Goal: Contribute content: Contribute content

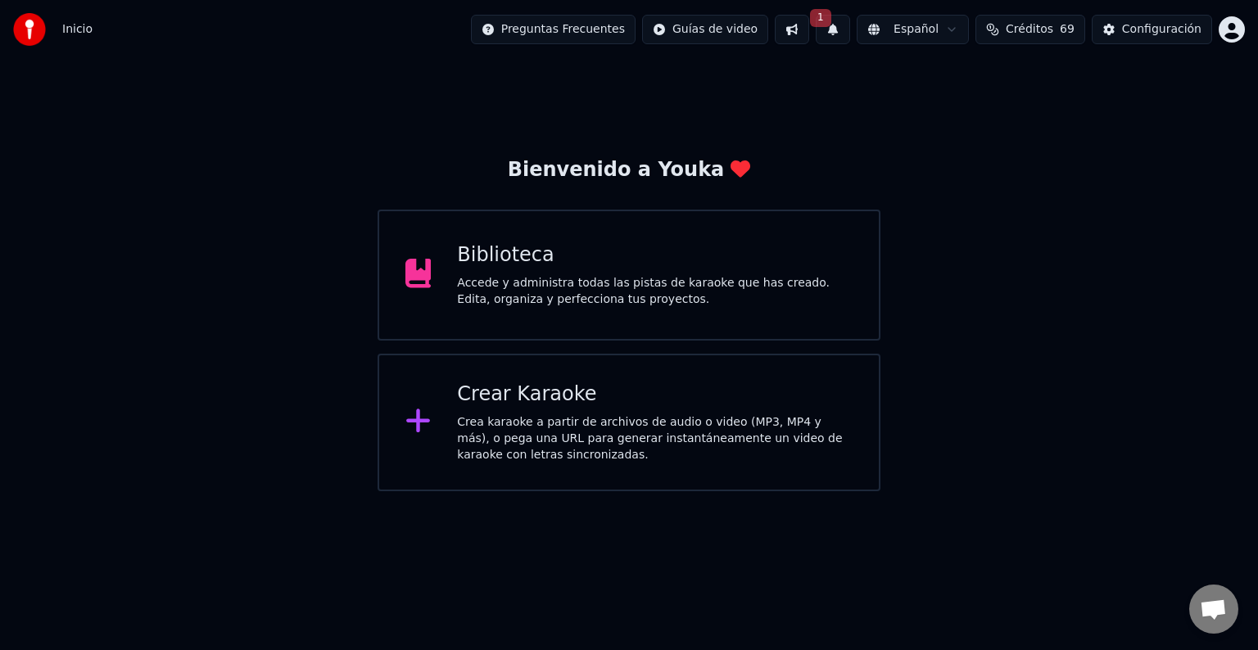
click at [644, 262] on div "Biblioteca" at bounding box center [655, 255] width 396 height 26
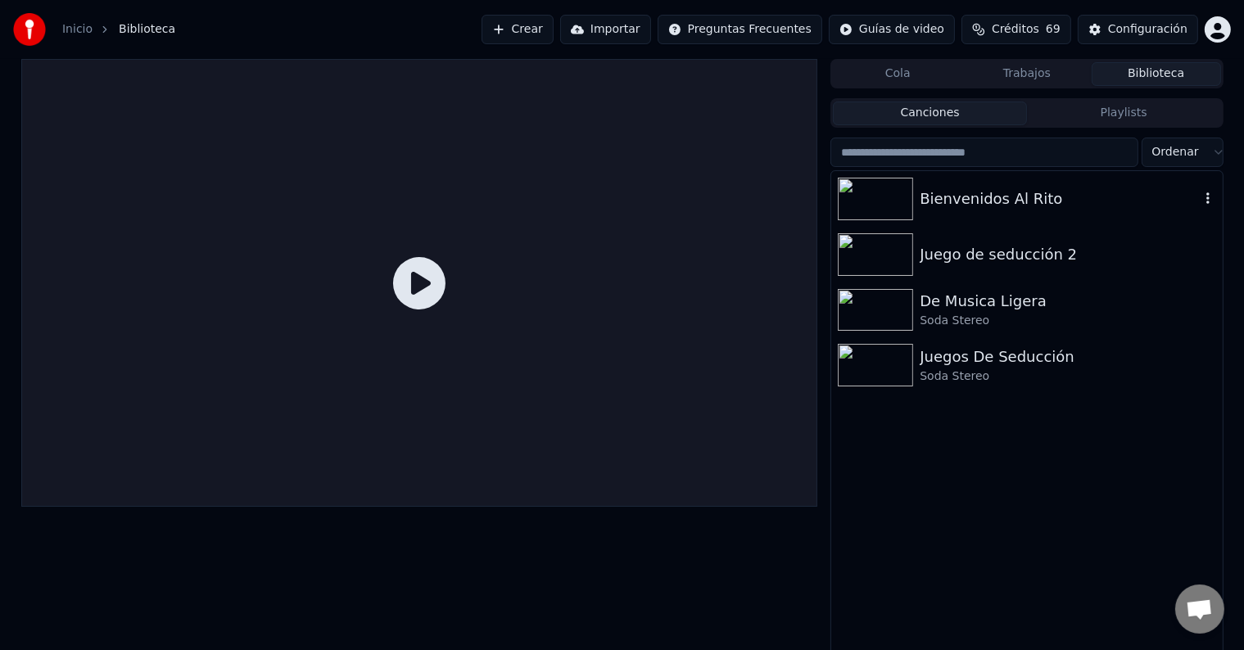
click at [866, 204] on img at bounding box center [875, 199] width 75 height 43
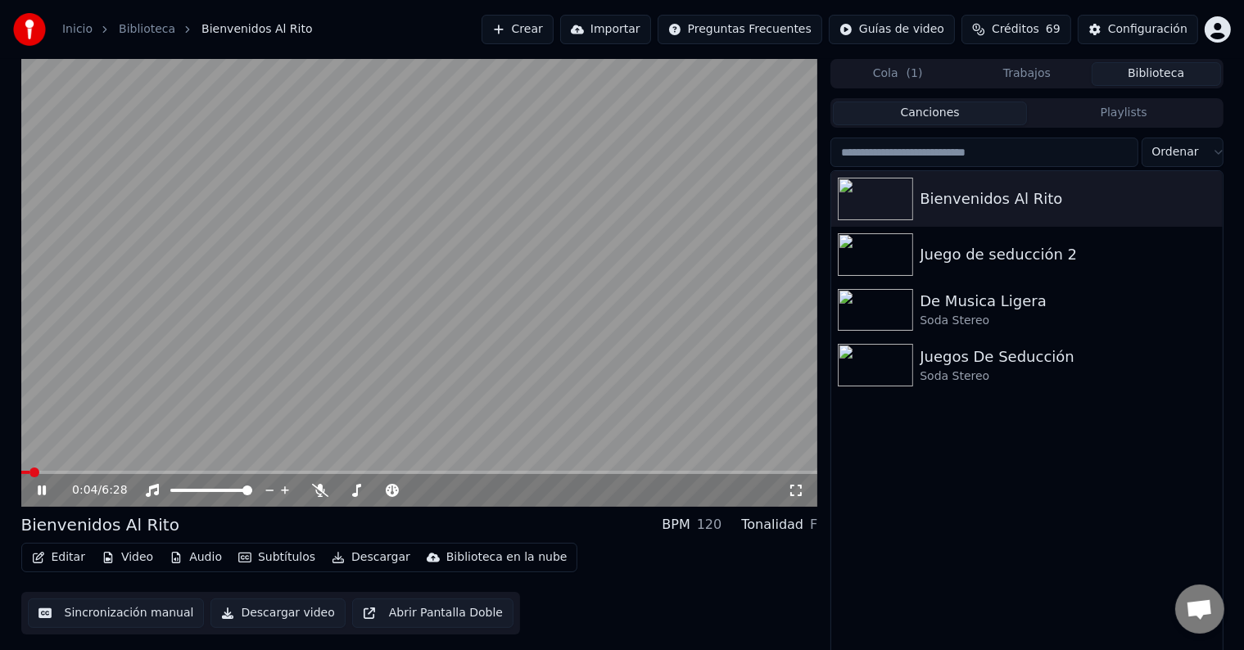
click at [389, 468] on video at bounding box center [419, 283] width 797 height 448
click at [243, 477] on span at bounding box center [247, 473] width 10 height 10
click at [46, 486] on icon at bounding box center [53, 490] width 38 height 13
click at [328, 485] on div at bounding box center [394, 490] width 132 height 16
click at [318, 488] on icon at bounding box center [320, 490] width 16 height 13
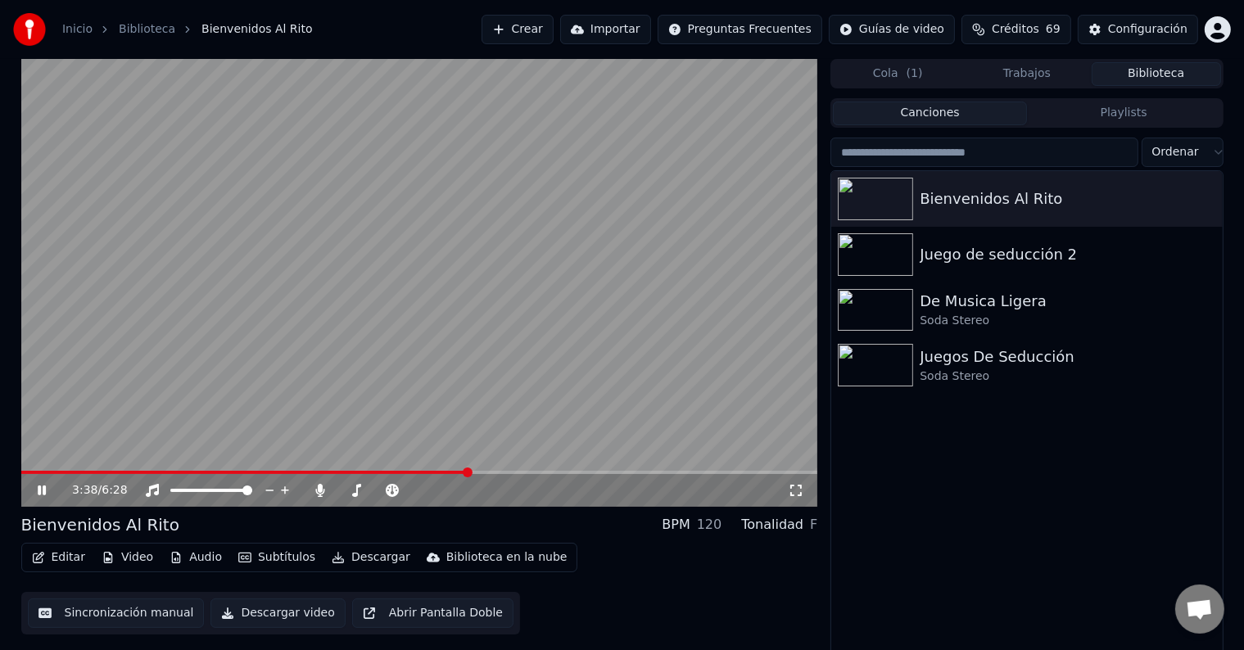
click at [42, 491] on icon at bounding box center [53, 490] width 38 height 13
click at [451, 491] on icon at bounding box center [453, 490] width 16 height 16
click at [396, 490] on icon at bounding box center [392, 490] width 16 height 13
click at [449, 488] on span at bounding box center [451, 491] width 10 height 10
click at [459, 477] on span at bounding box center [459, 473] width 10 height 10
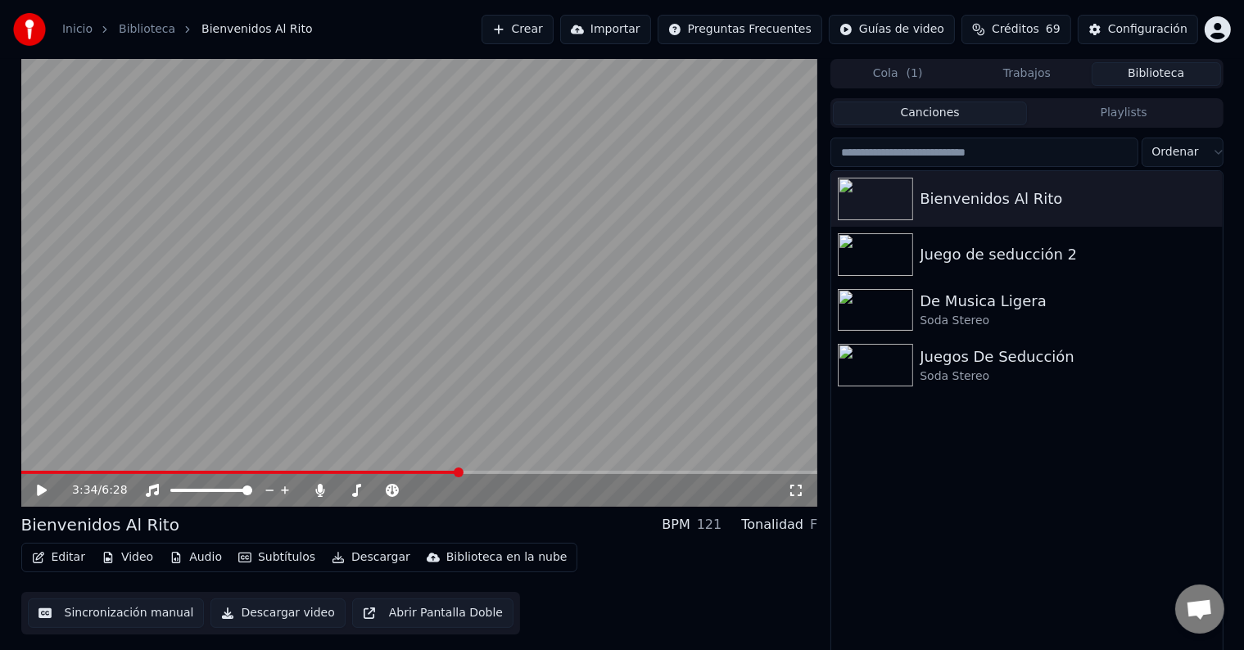
click at [38, 491] on icon at bounding box center [42, 490] width 10 height 11
click at [45, 490] on icon at bounding box center [42, 491] width 8 height 10
click at [1198, 611] on span "Chat abierto" at bounding box center [1199, 610] width 27 height 23
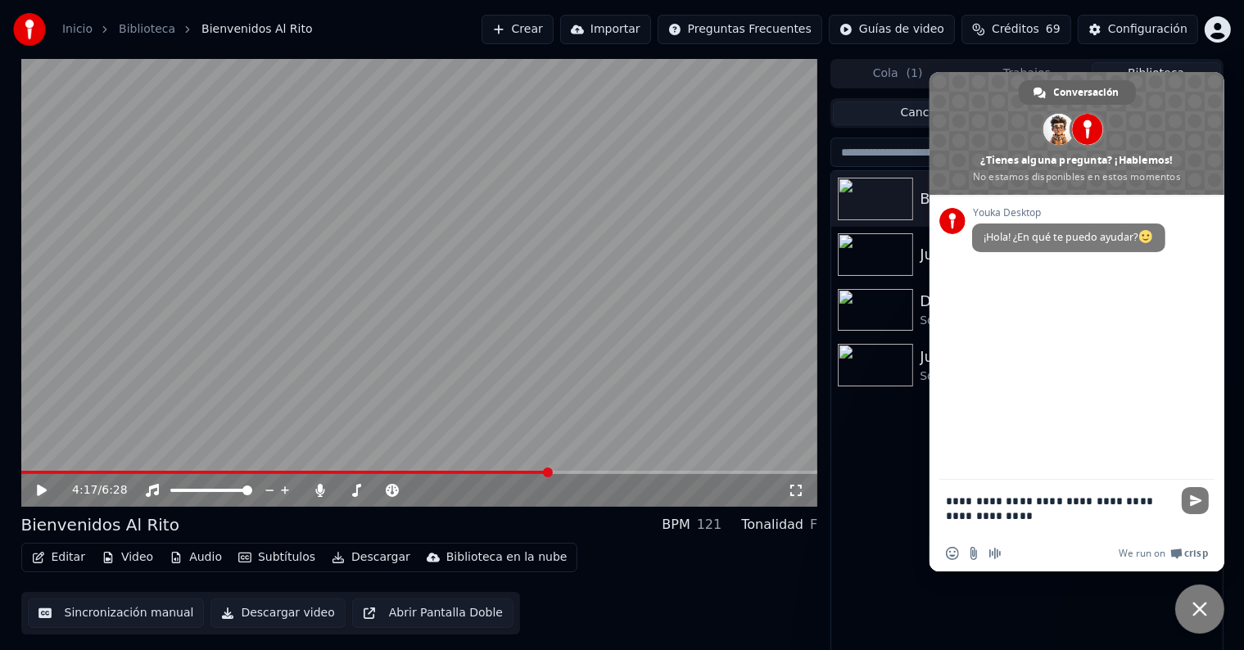
click at [1107, 501] on textarea "**********" at bounding box center [1060, 508] width 229 height 56
click at [1118, 500] on textarea "**********" at bounding box center [1060, 508] width 229 height 56
click at [976, 513] on textarea "**********" at bounding box center [1060, 508] width 229 height 56
type textarea "**********"
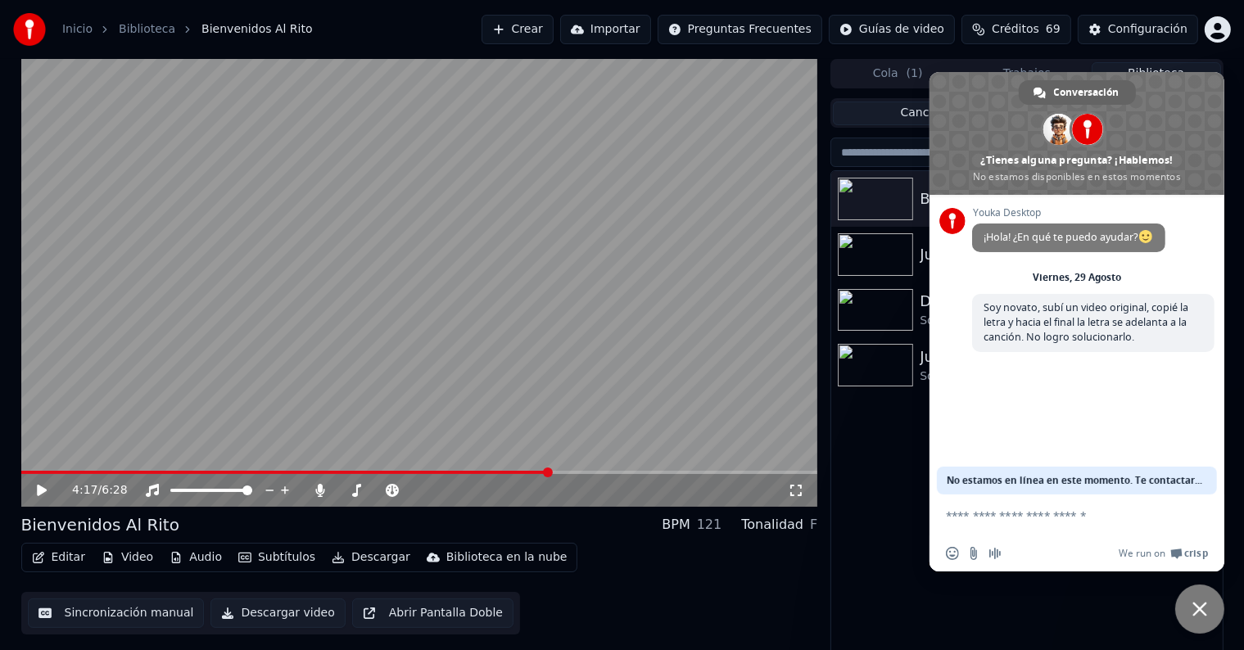
click at [150, 614] on button "Sincronización manual" at bounding box center [116, 613] width 177 height 29
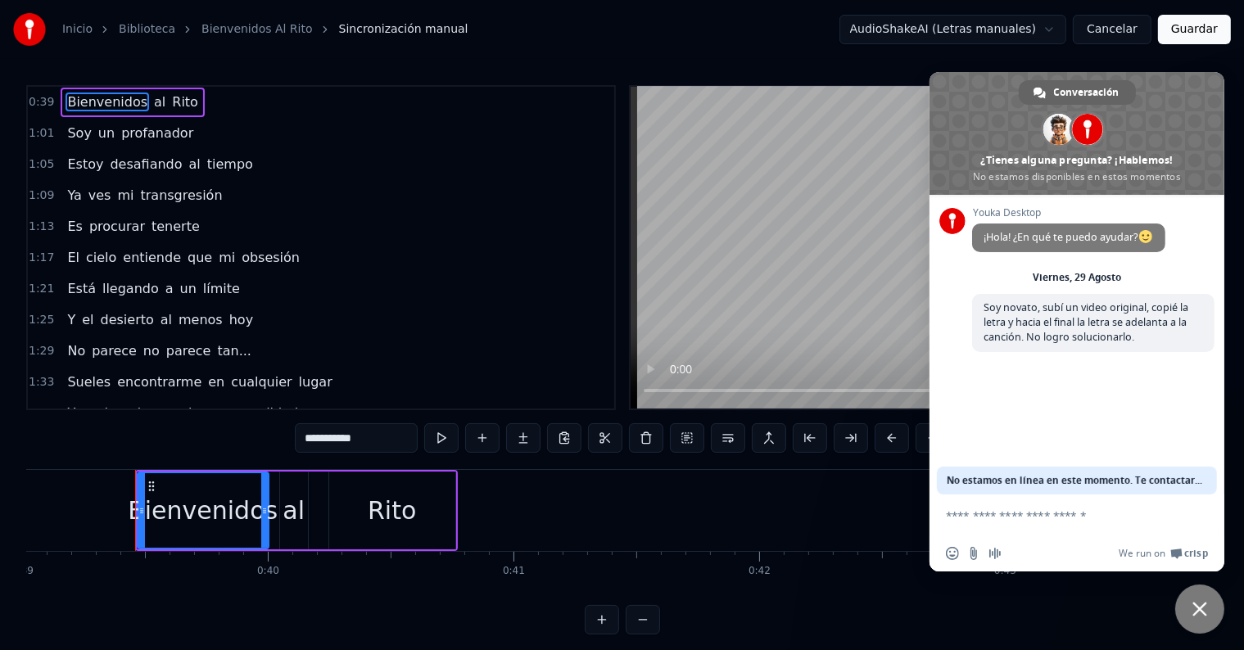
scroll to position [0, 9611]
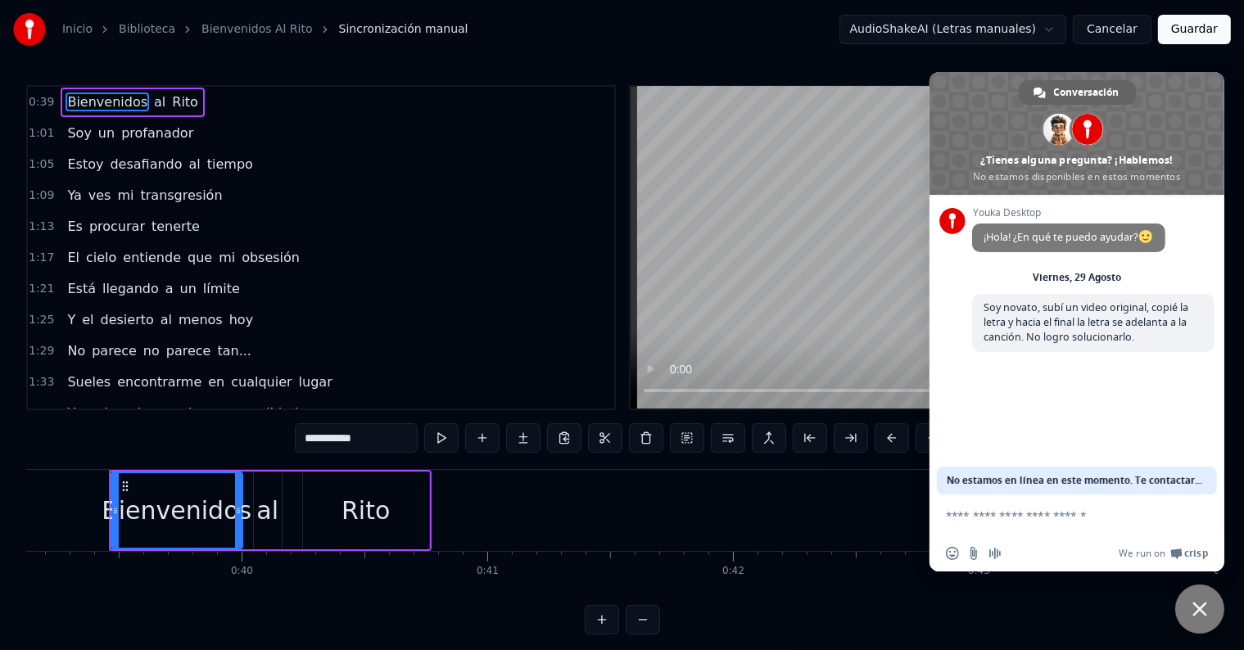
click at [1190, 605] on span "Cerrar el chat" at bounding box center [1199, 609] width 49 height 49
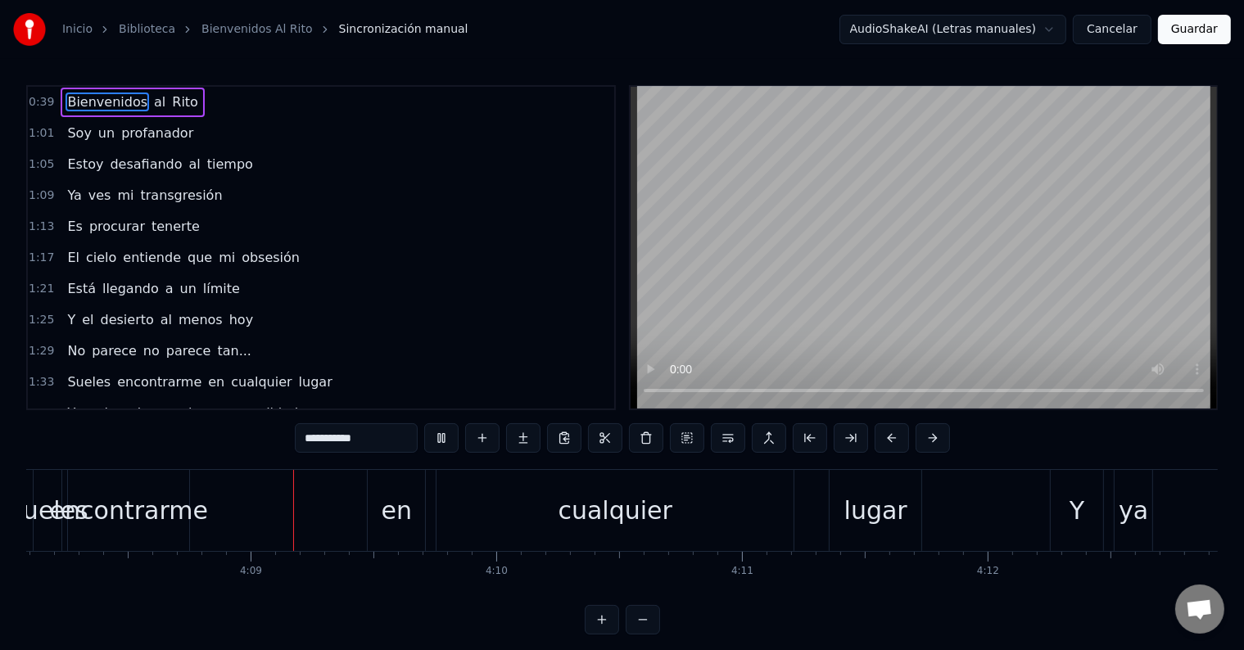
scroll to position [0, 60973]
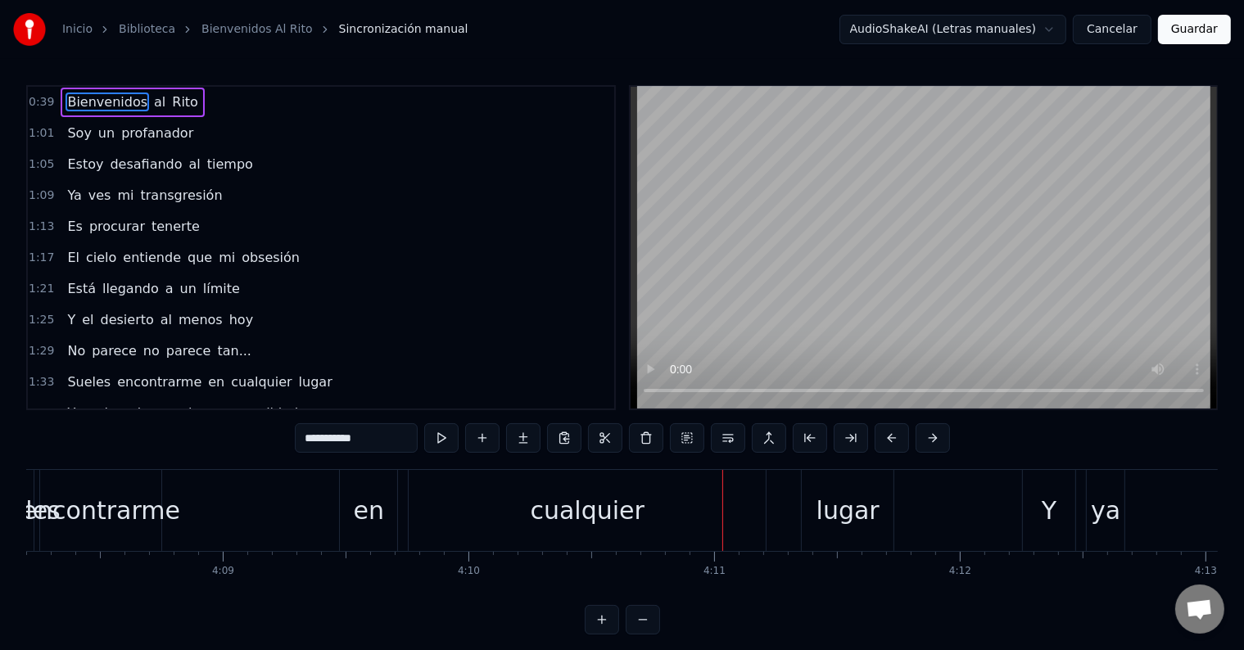
click at [721, 491] on div "cualquier" at bounding box center [587, 510] width 357 height 81
type input "*********"
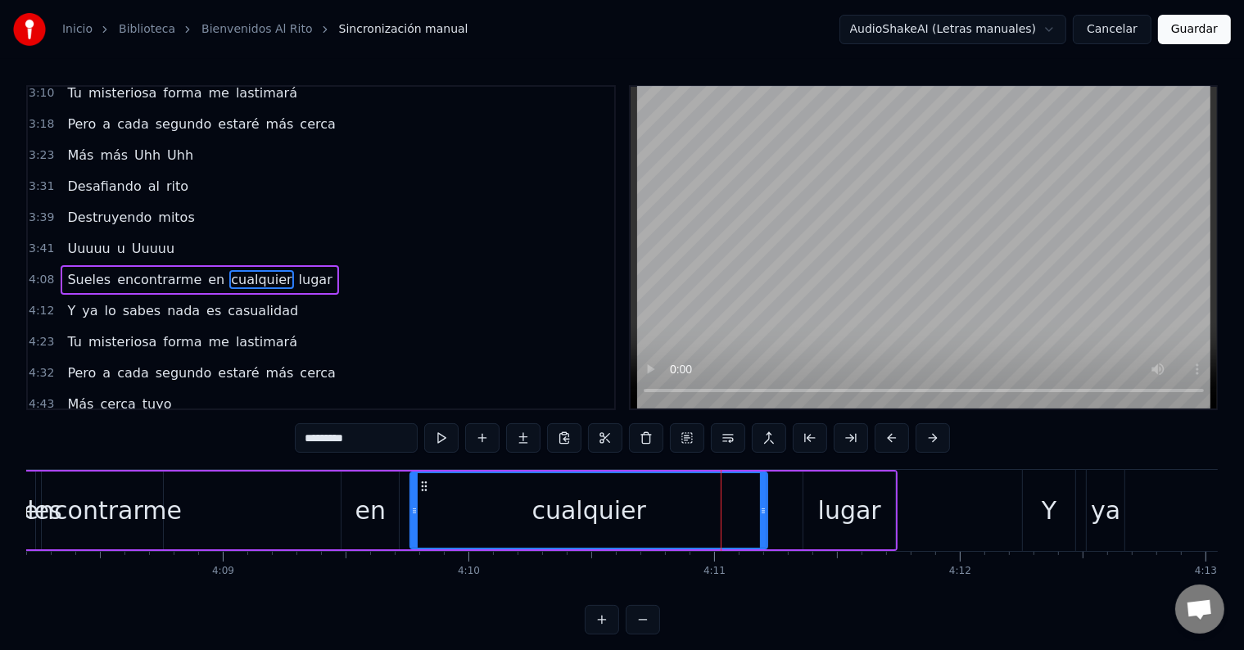
scroll to position [727, 0]
drag, startPoint x: 721, startPoint y: 491, endPoint x: 668, endPoint y: 494, distance: 52.5
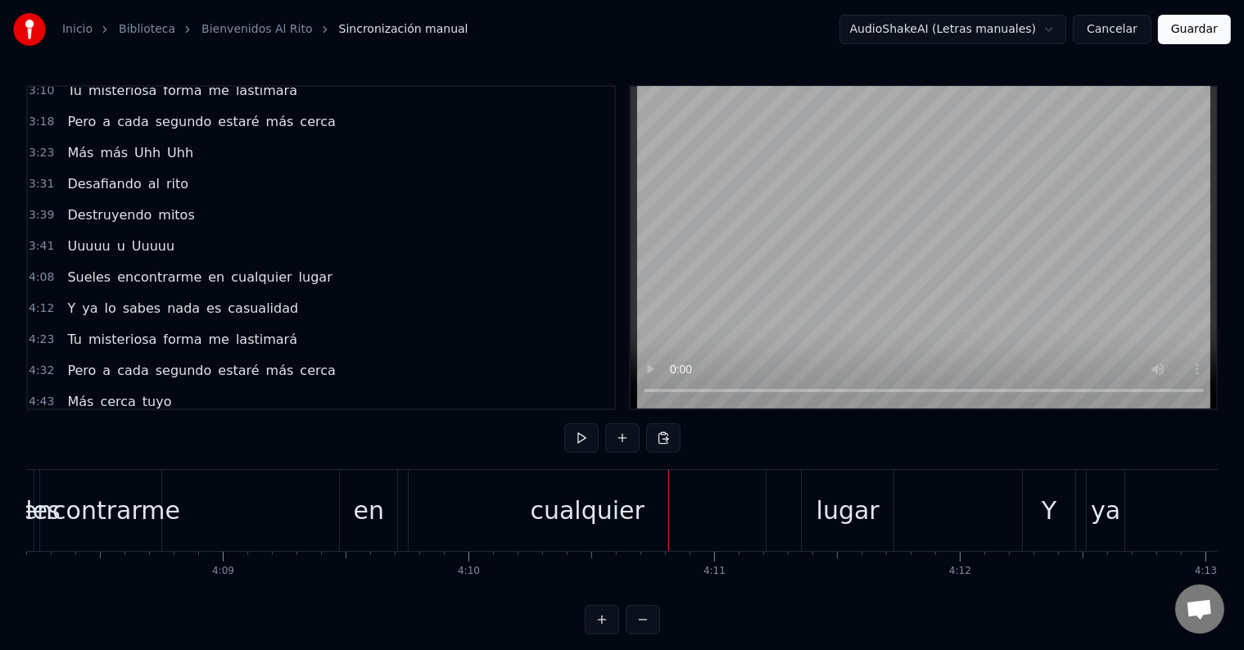
drag, startPoint x: 662, startPoint y: 486, endPoint x: 557, endPoint y: 498, distance: 106.3
click at [557, 498] on div "cualquier" at bounding box center [587, 510] width 357 height 81
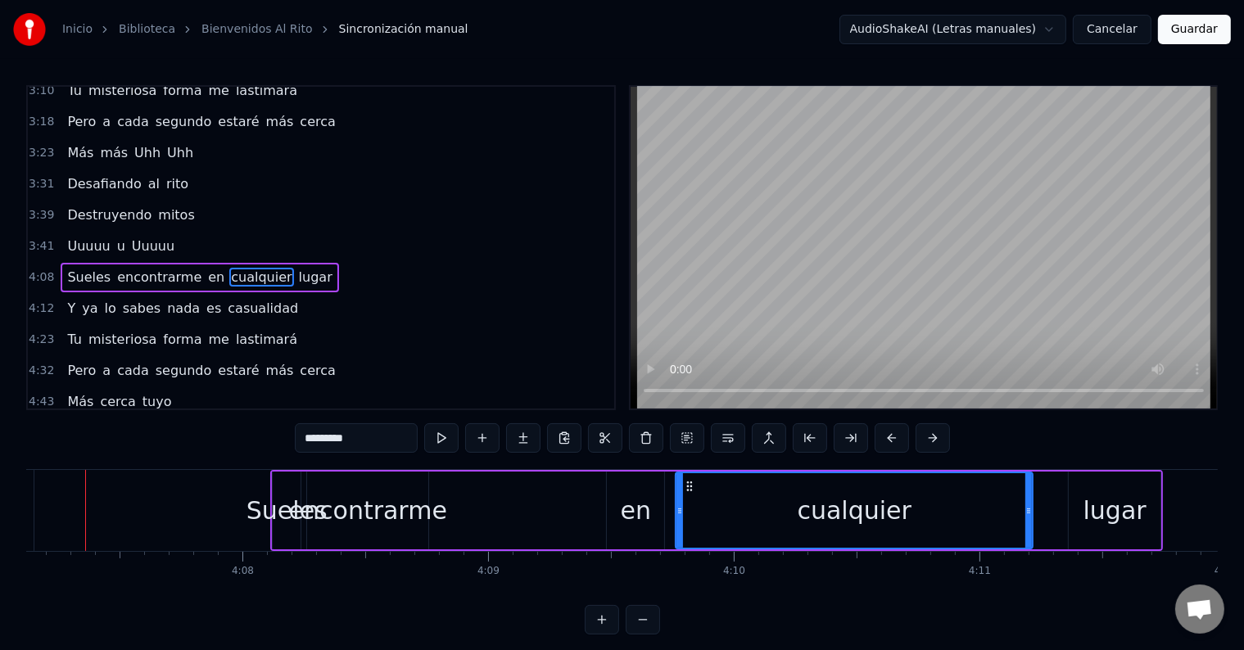
scroll to position [0, 60685]
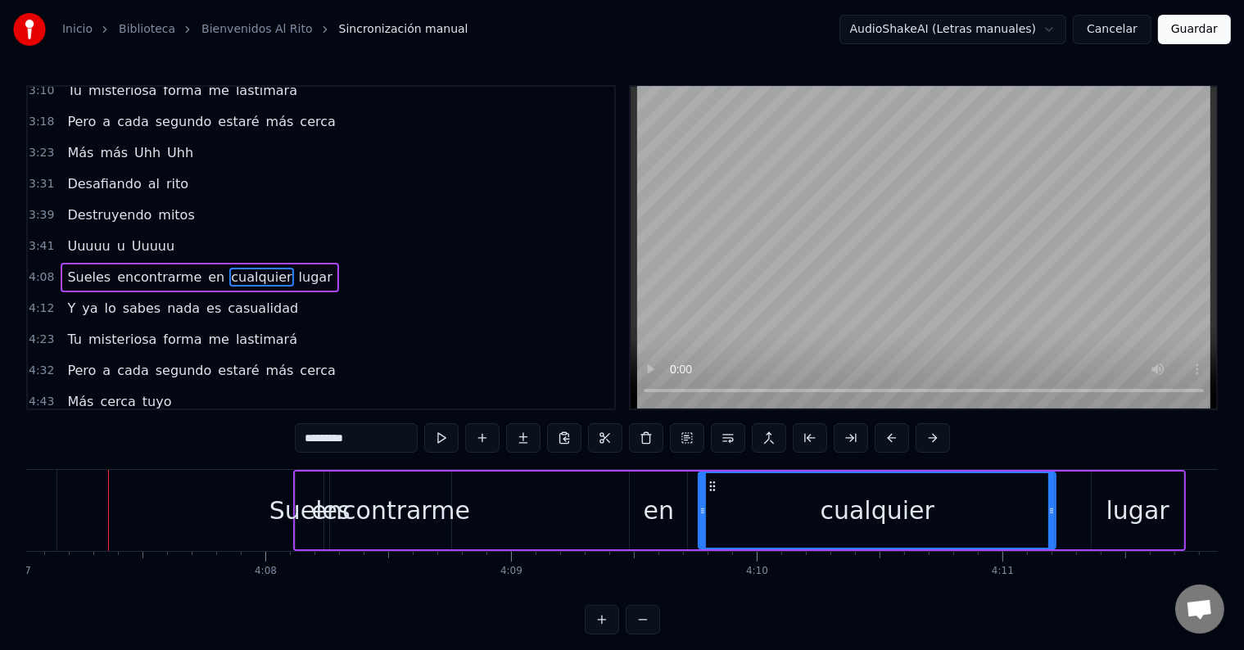
click at [307, 521] on div "Sueles" at bounding box center [309, 510] width 81 height 37
type input "******"
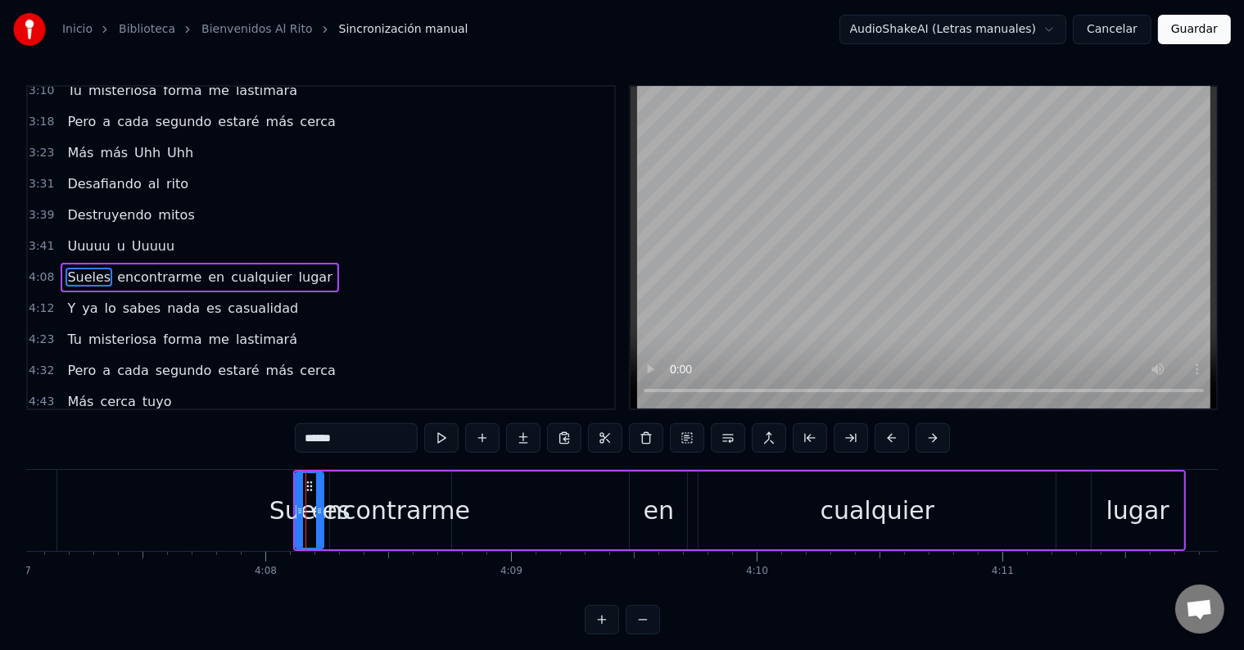
click at [310, 487] on icon at bounding box center [309, 486] width 13 height 13
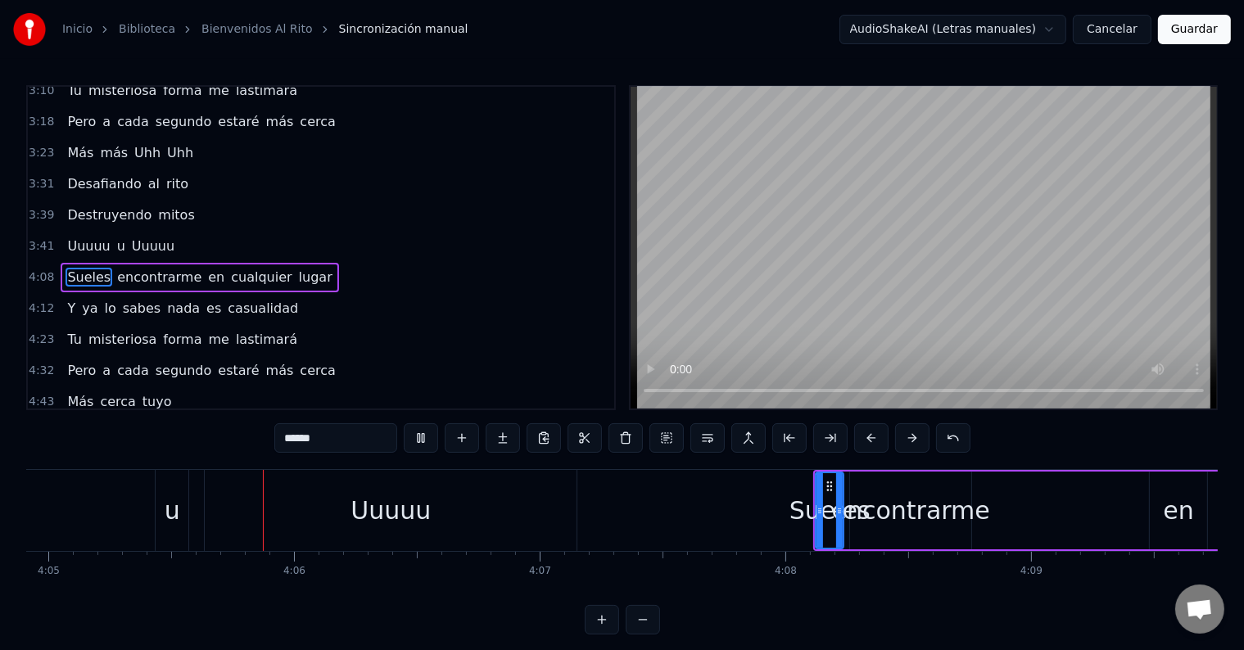
scroll to position [0, 60203]
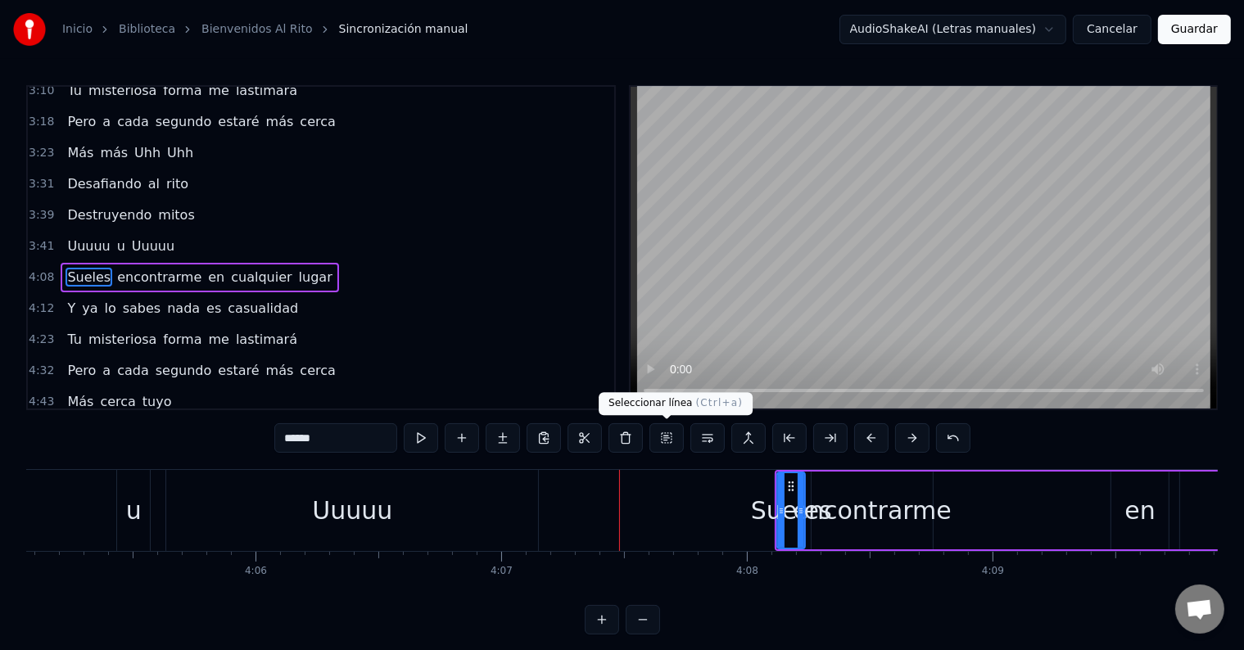
click at [670, 440] on button at bounding box center [666, 437] width 34 height 29
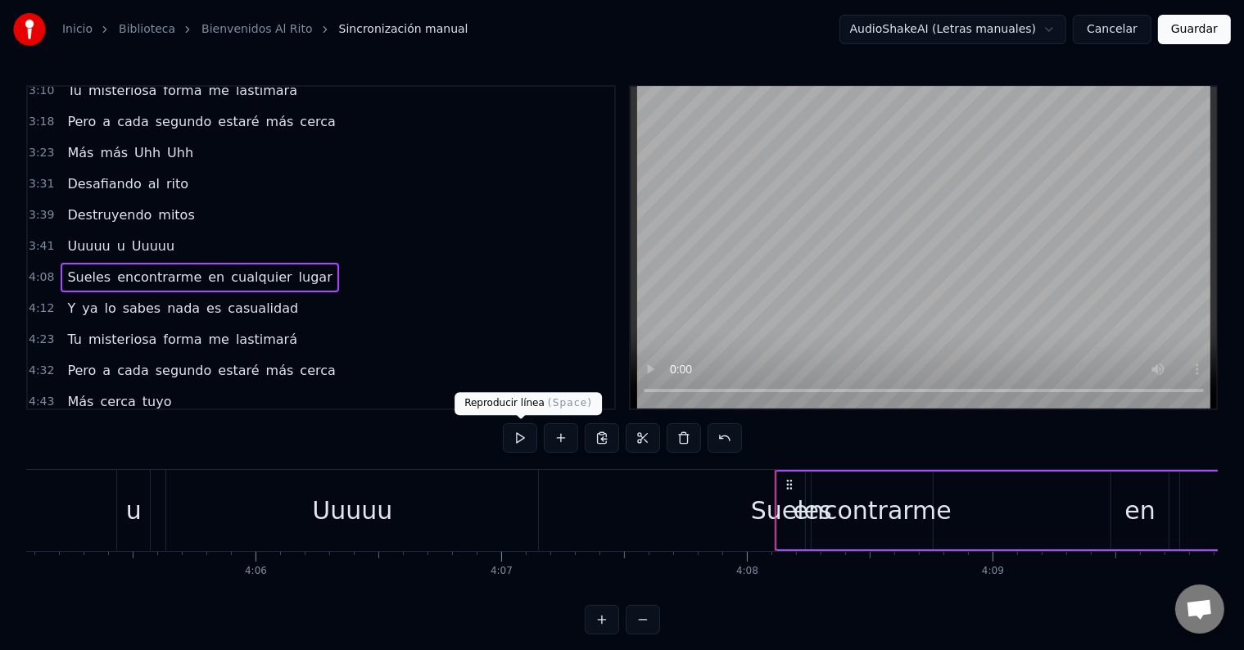
click at [508, 445] on button at bounding box center [520, 437] width 34 height 29
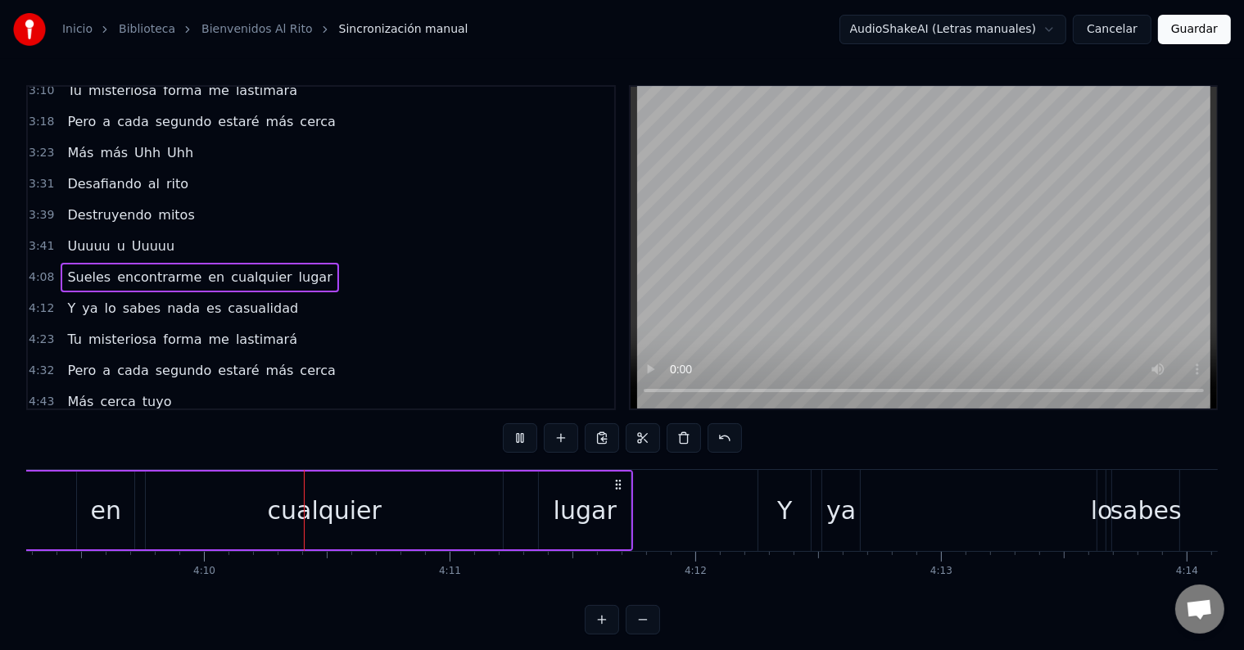
scroll to position [0, 61269]
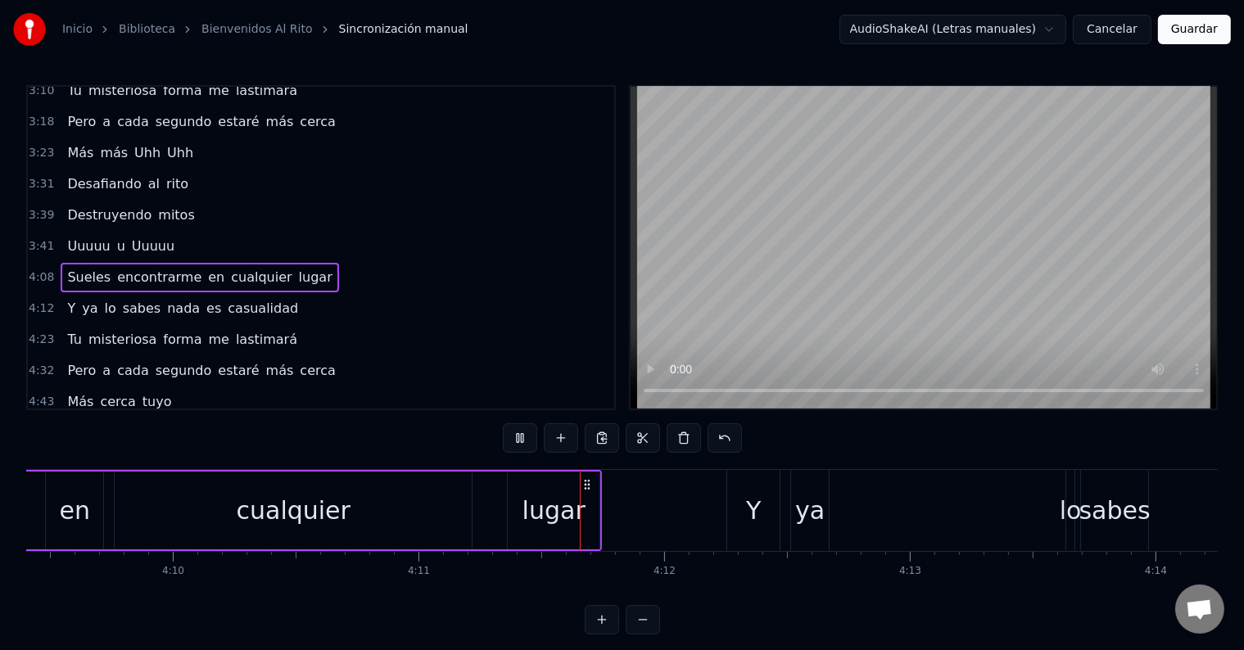
click at [508, 445] on button at bounding box center [520, 437] width 34 height 29
click at [46, 269] on span "4:08" at bounding box center [41, 277] width 25 height 16
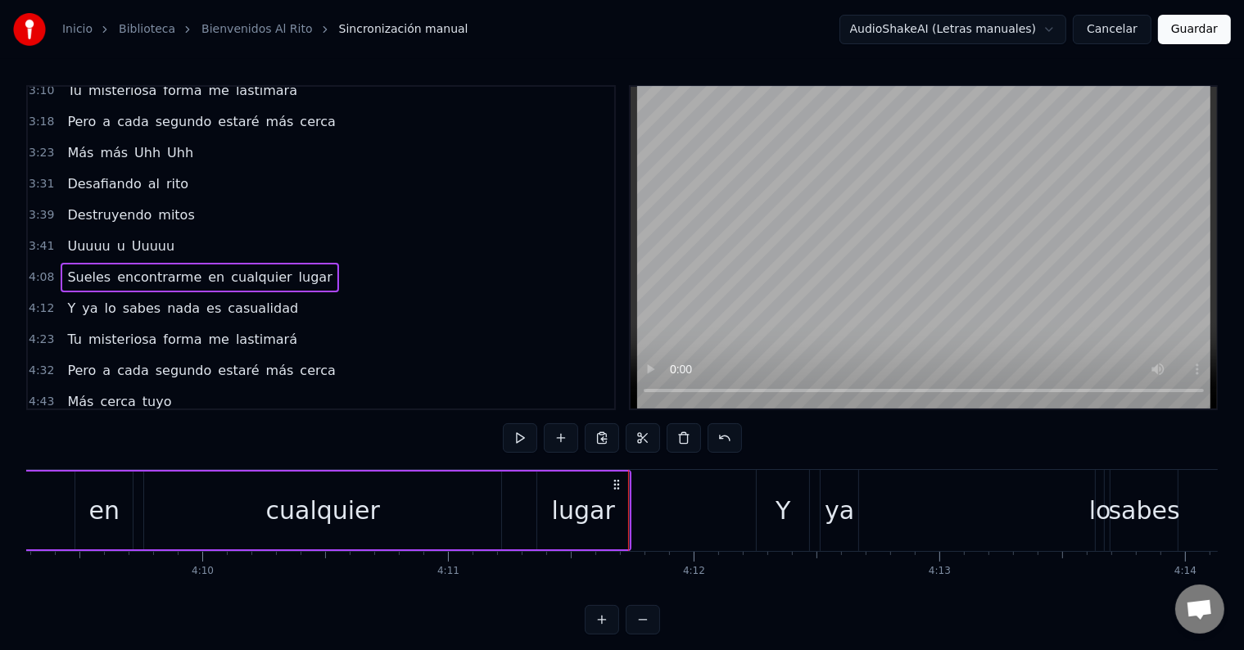
click at [46, 269] on span "4:08" at bounding box center [41, 277] width 25 height 16
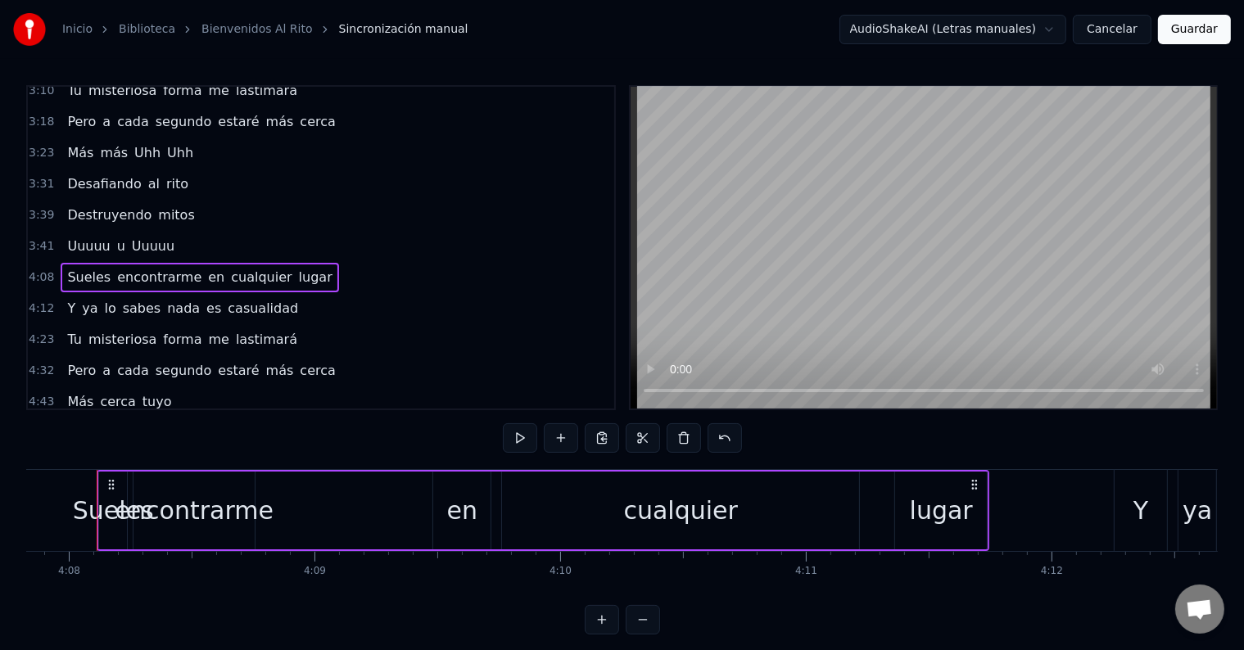
scroll to position [0, 60869]
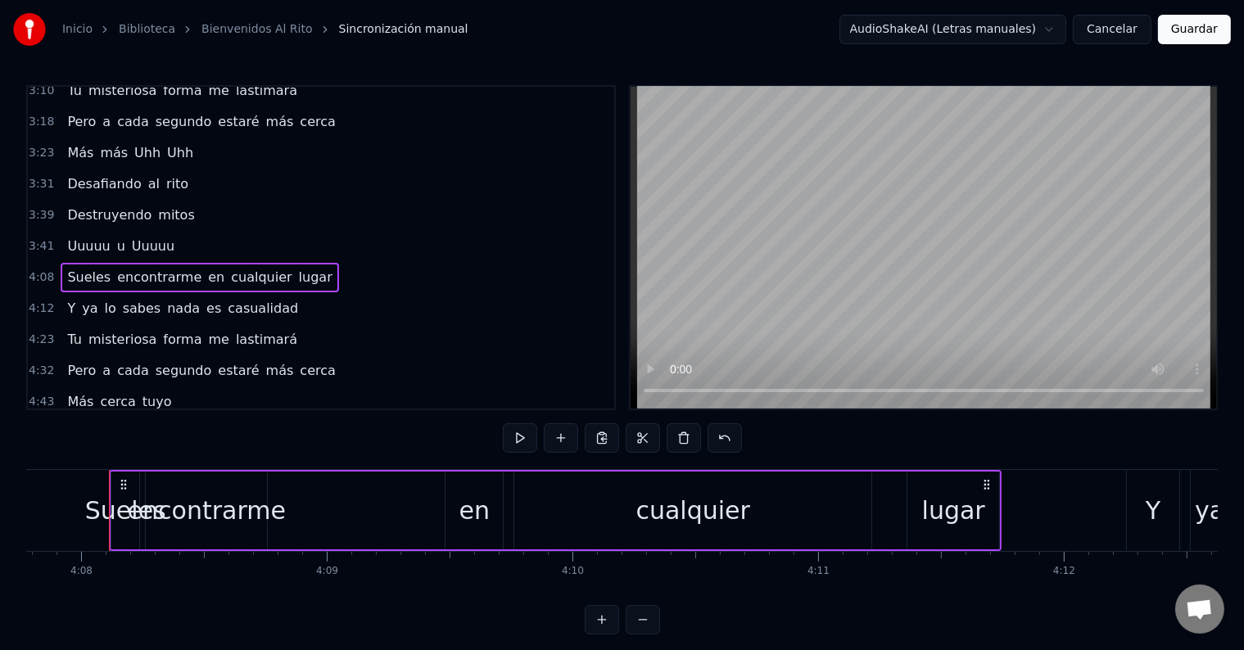
click at [86, 268] on span "Sueles" at bounding box center [89, 277] width 47 height 19
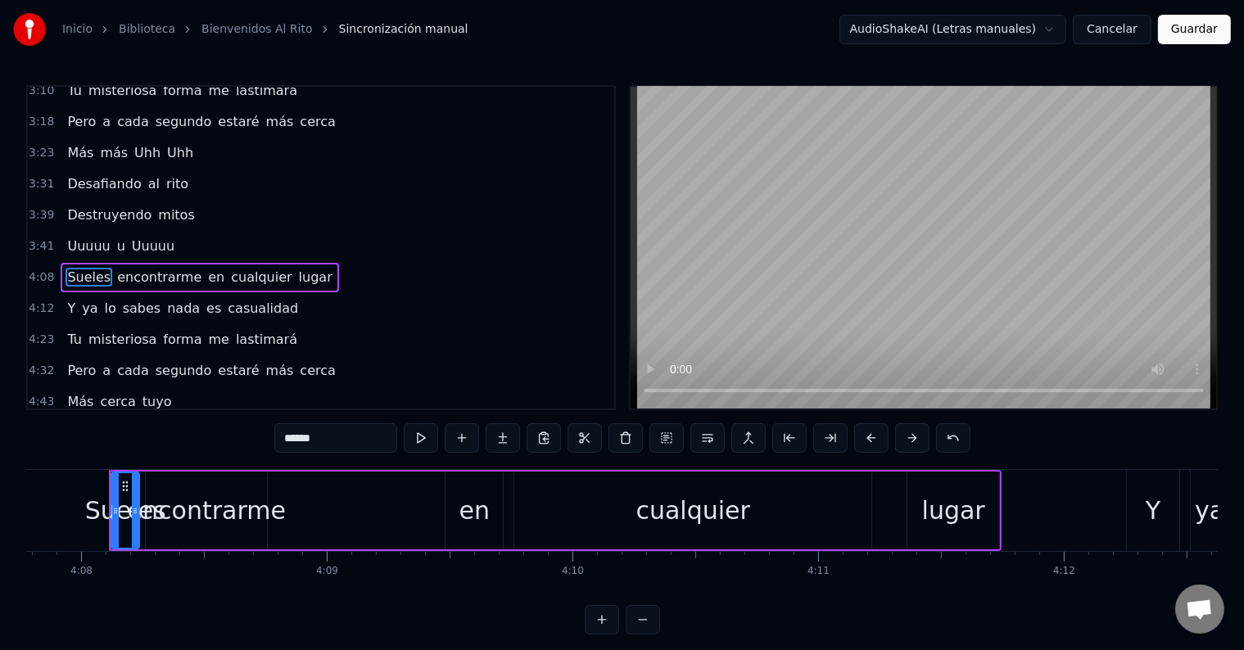
click at [117, 268] on span "encontrarme" at bounding box center [159, 277] width 88 height 19
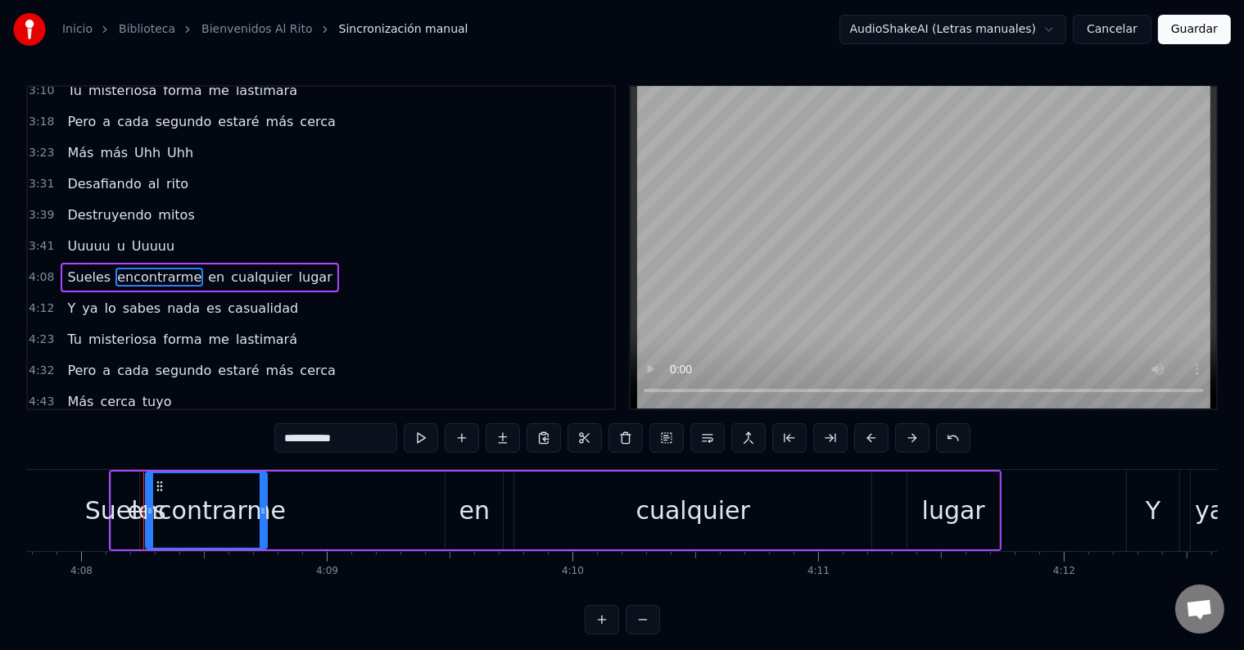
click at [85, 268] on span "Sueles" at bounding box center [89, 277] width 47 height 19
type input "******"
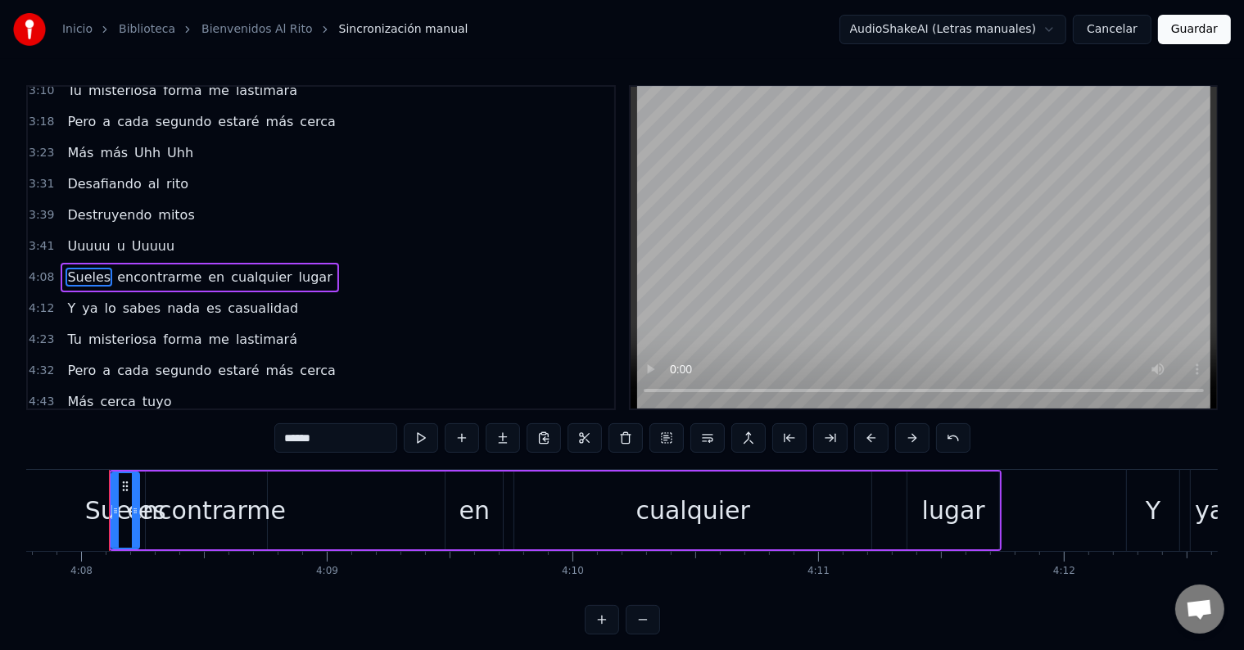
click at [85, 268] on span "Sueles" at bounding box center [89, 277] width 47 height 19
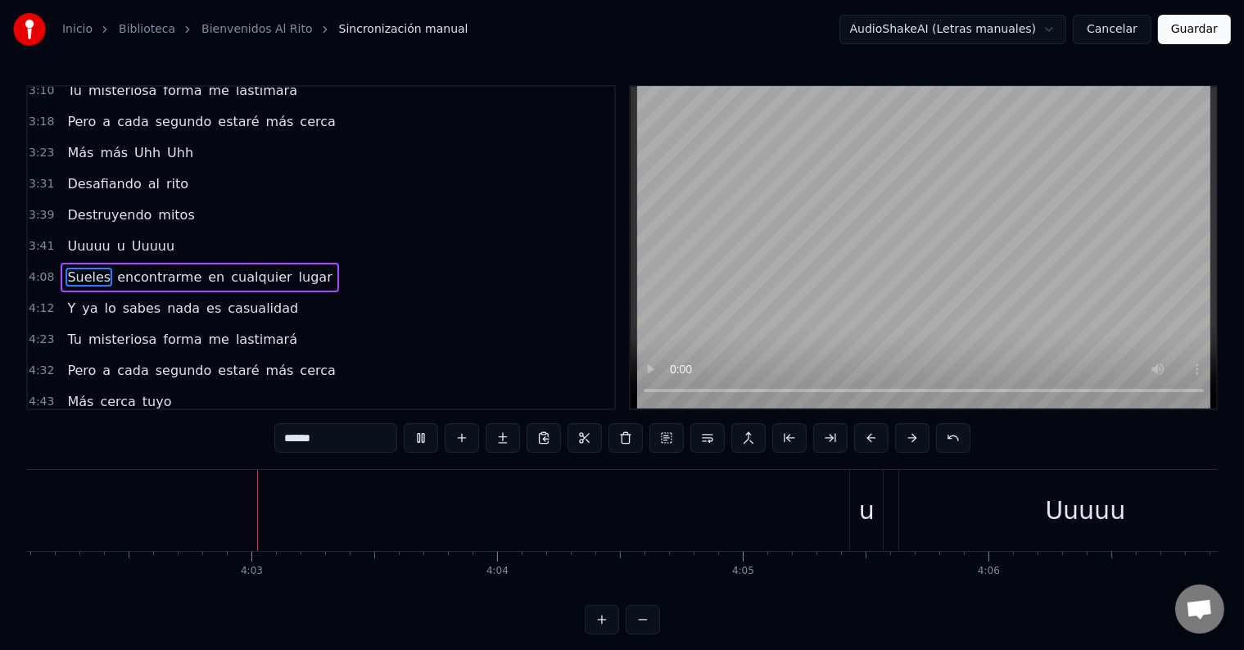
scroll to position [0, 59494]
drag, startPoint x: 67, startPoint y: 249, endPoint x: 69, endPoint y: 277, distance: 27.9
click at [69, 277] on div "0:39 Bienvenidos al Rito 1:01 Soy un profanador 1:05 Estoy desafiando al tiempo…" at bounding box center [321, 247] width 590 height 325
click at [314, 200] on div "3:39 Destruyendo mitos" at bounding box center [321, 215] width 586 height 31
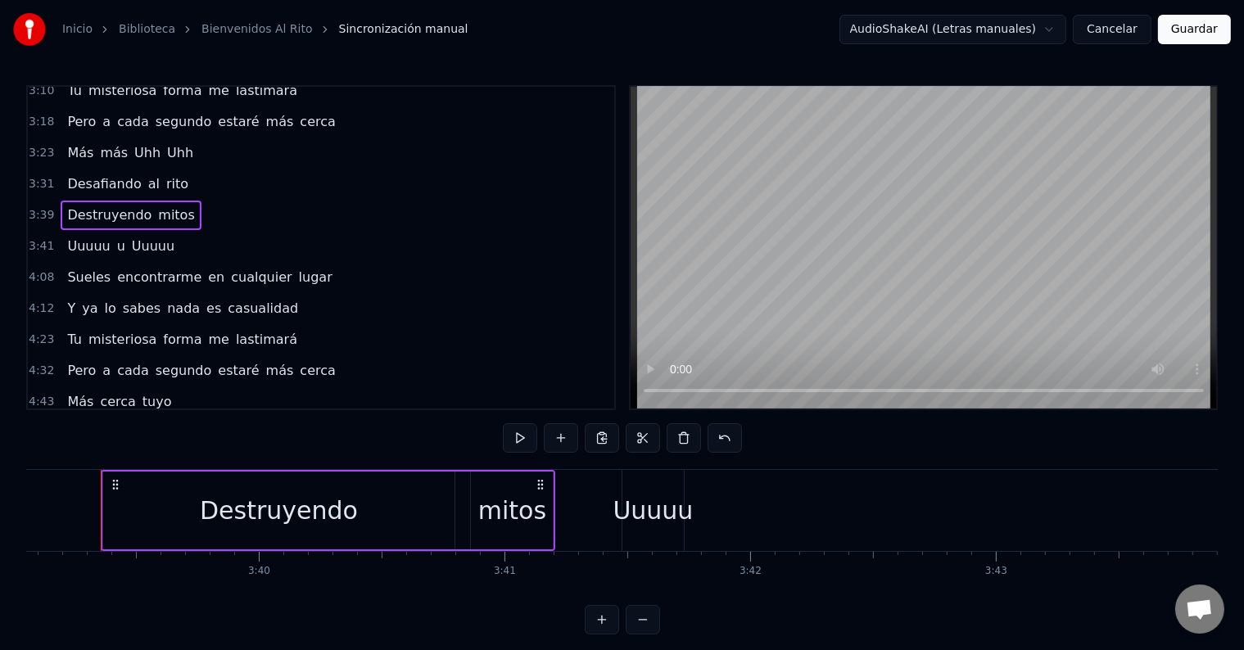
scroll to position [0, 53805]
click at [85, 268] on span "Sueles" at bounding box center [89, 277] width 47 height 19
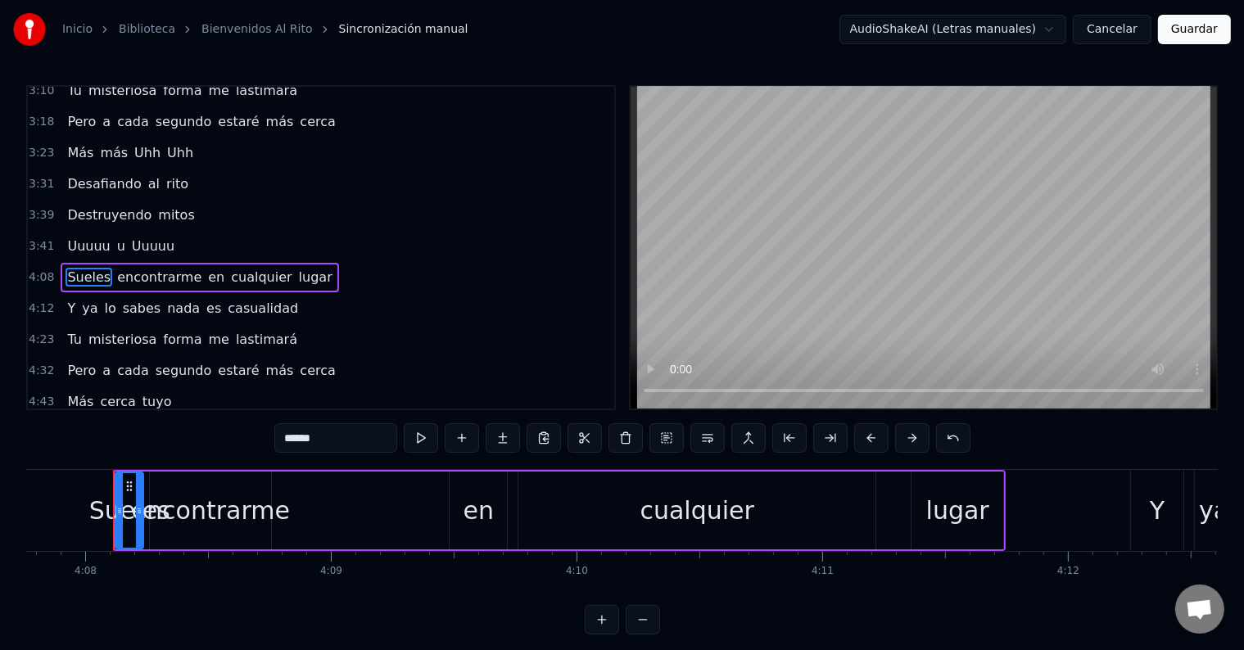
scroll to position [0, 60869]
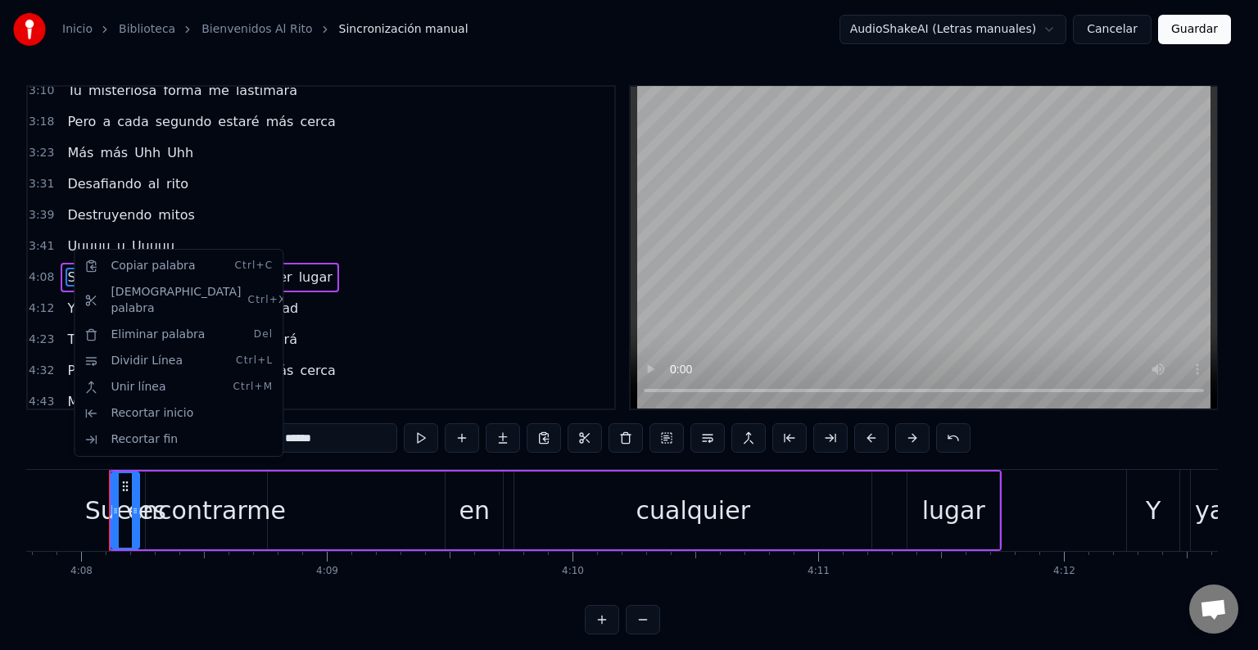
click at [336, 215] on html "Inicio Biblioteca Bienvenidos Al Rito Sincronización manual AudioShakeAI (Letra…" at bounding box center [629, 330] width 1258 height 661
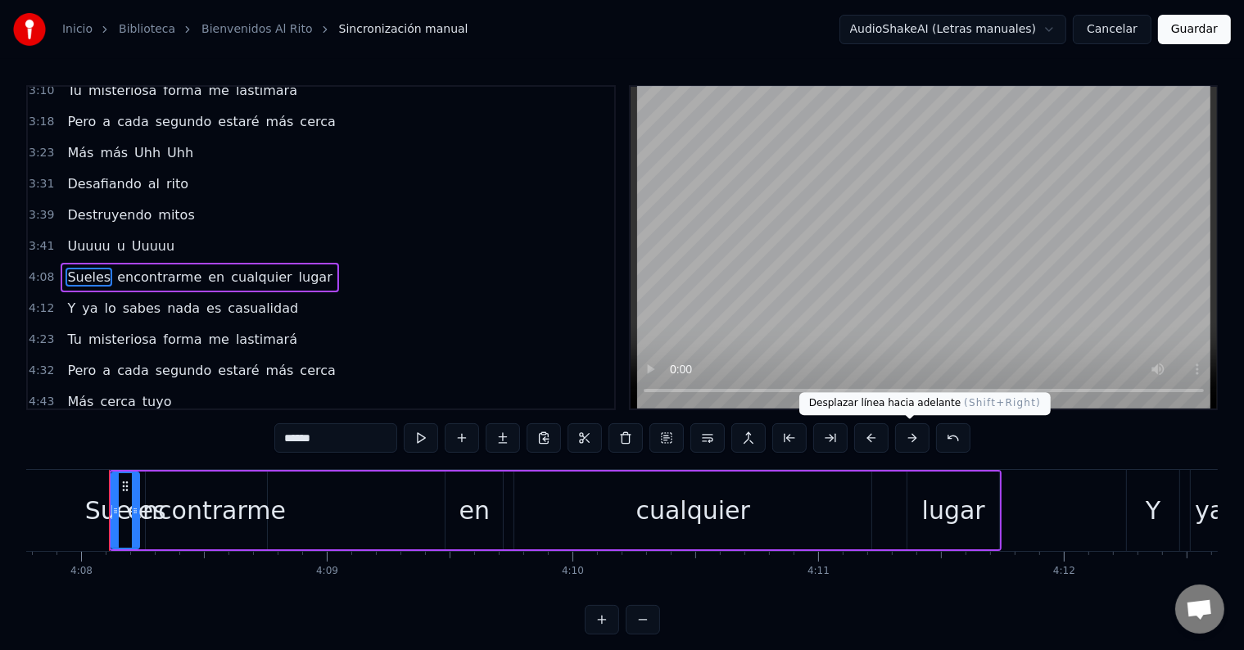
click at [906, 444] on button at bounding box center [912, 437] width 34 height 29
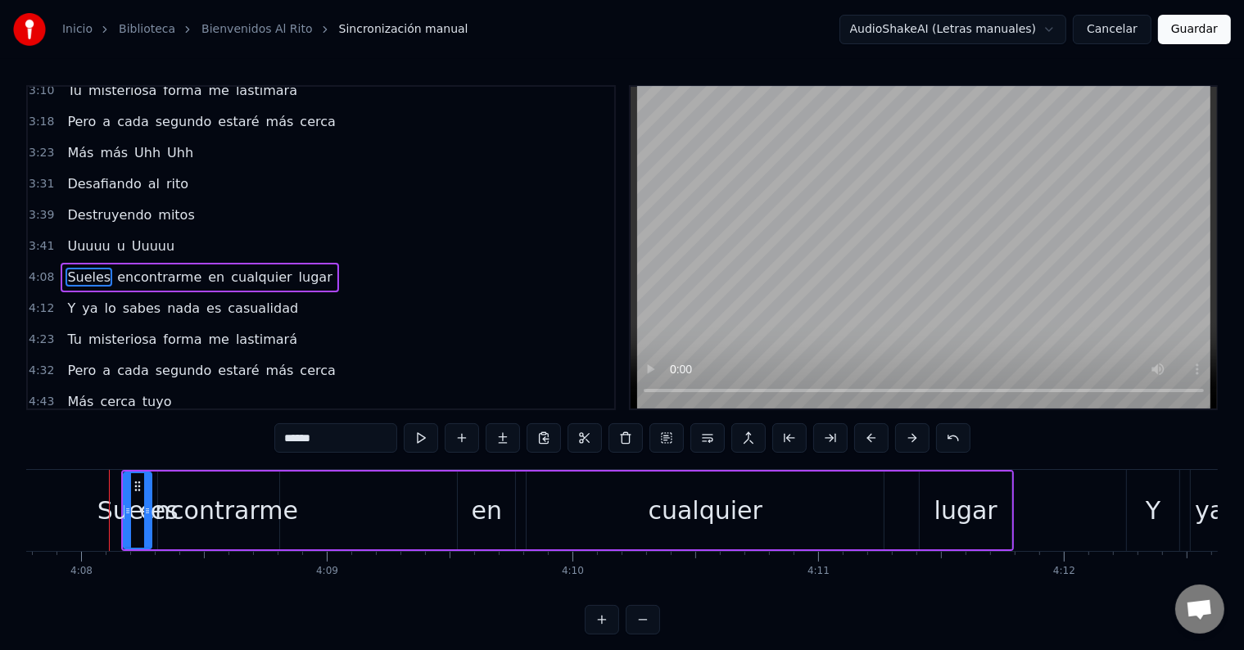
click at [906, 444] on button at bounding box center [912, 437] width 34 height 29
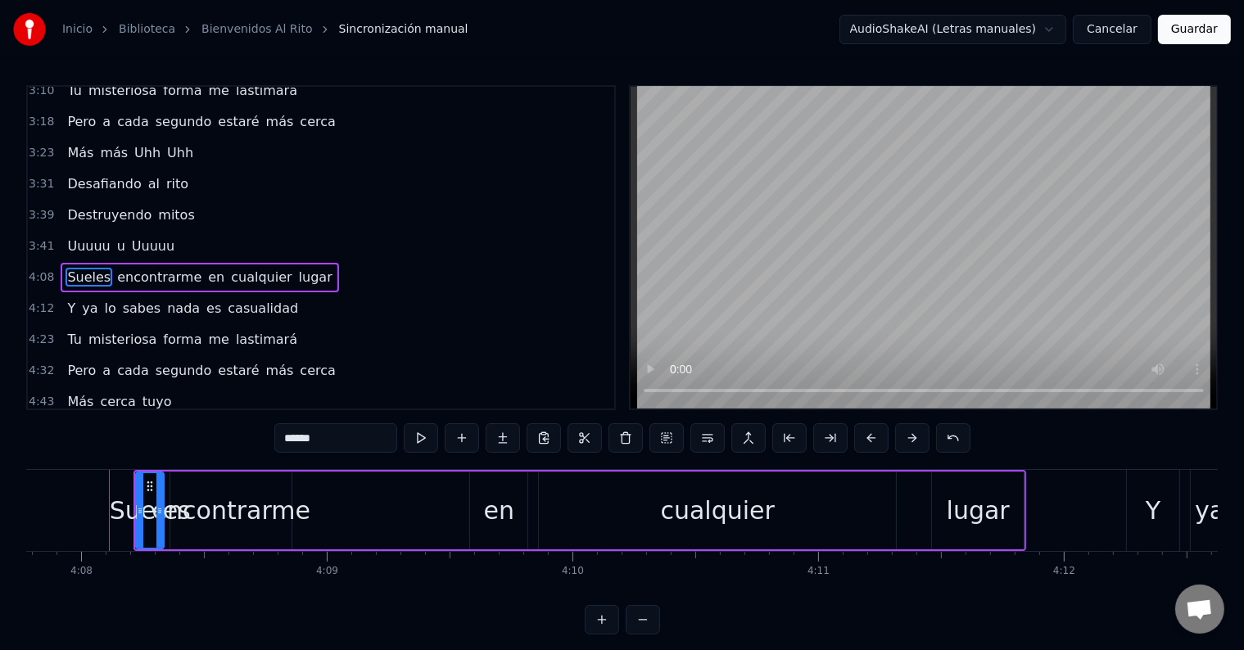
click at [906, 444] on button at bounding box center [912, 437] width 34 height 29
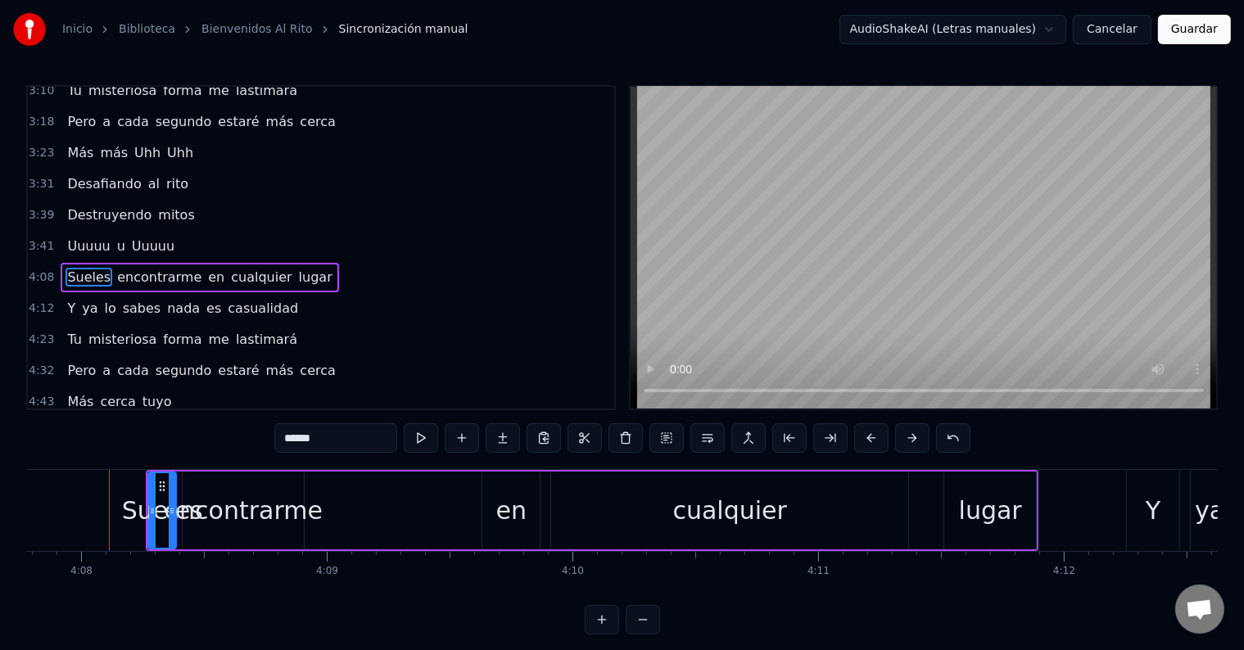
click at [906, 444] on button at bounding box center [912, 437] width 34 height 29
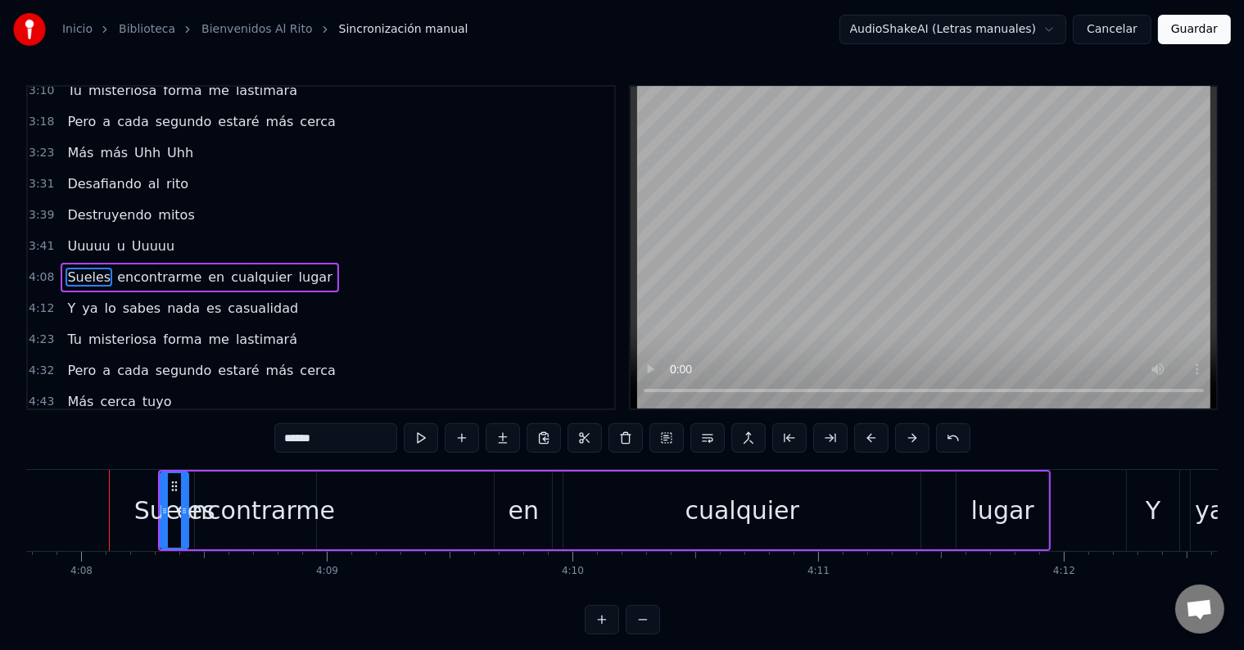
click at [906, 444] on button at bounding box center [912, 437] width 34 height 29
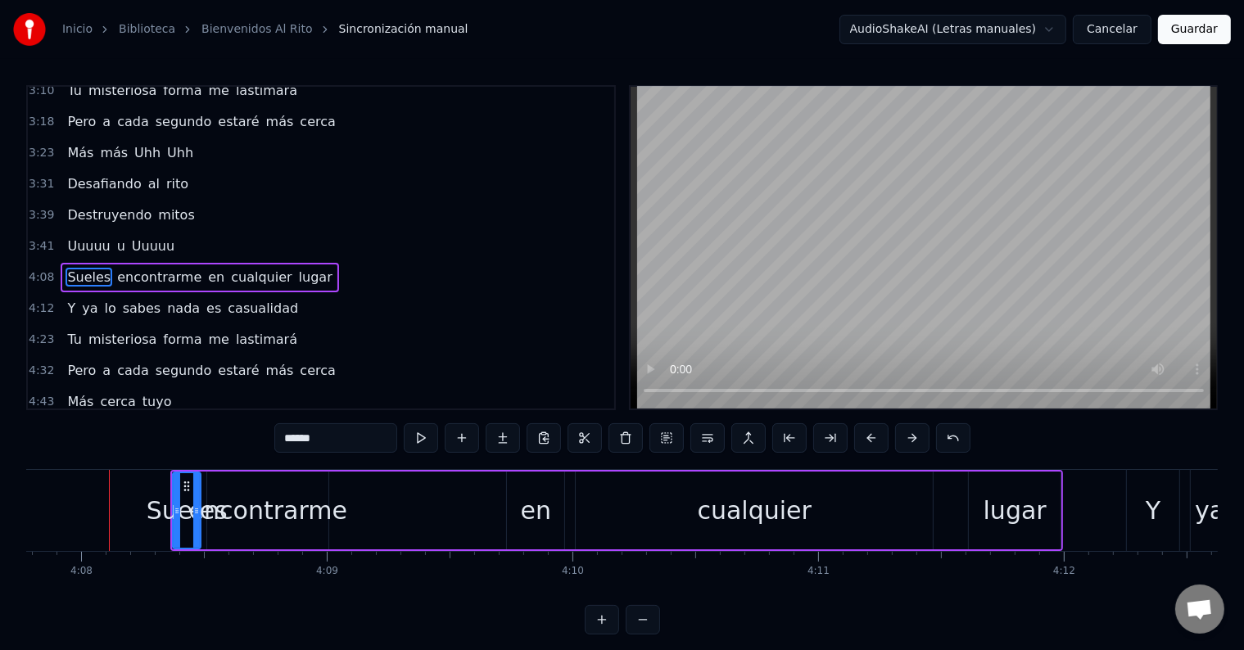
click at [906, 444] on button at bounding box center [912, 437] width 34 height 29
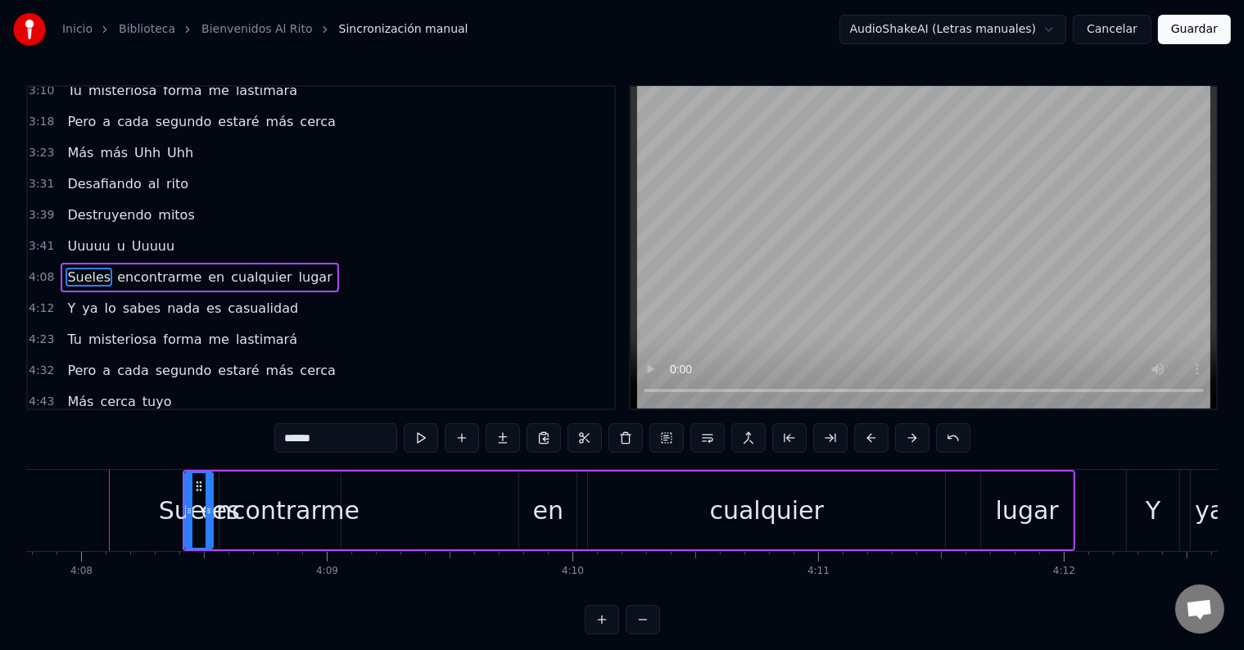
click at [906, 444] on button at bounding box center [912, 437] width 34 height 29
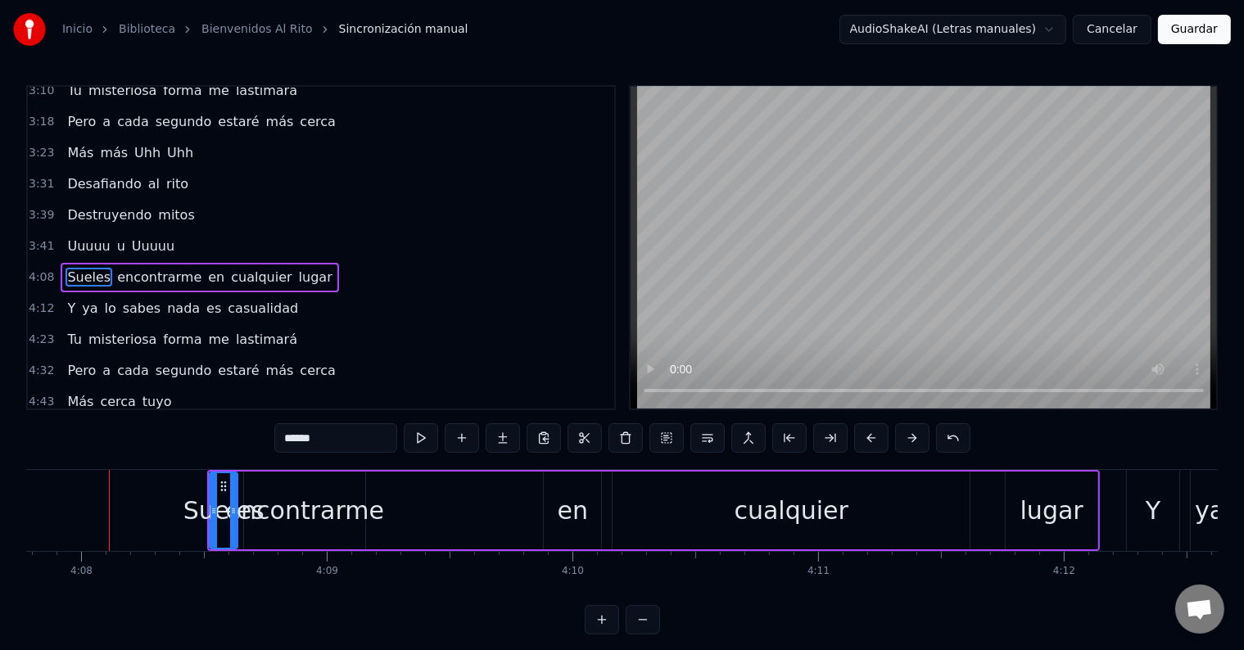
click at [906, 444] on button at bounding box center [912, 437] width 34 height 29
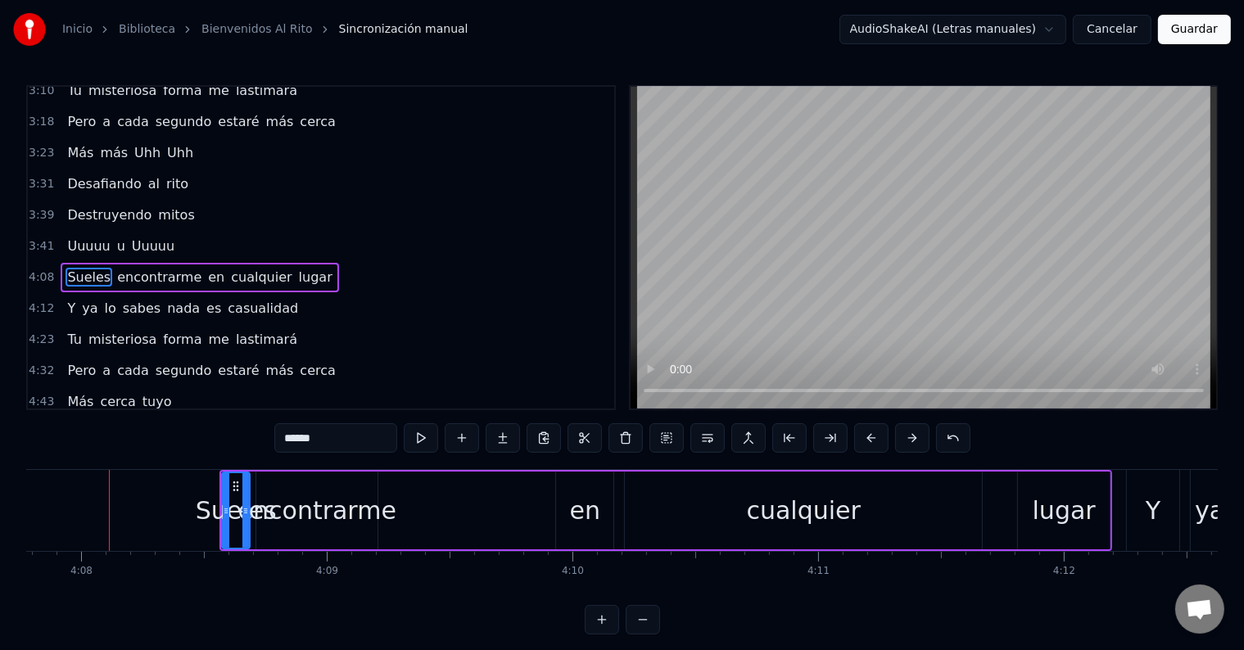
click at [906, 444] on button at bounding box center [912, 437] width 34 height 29
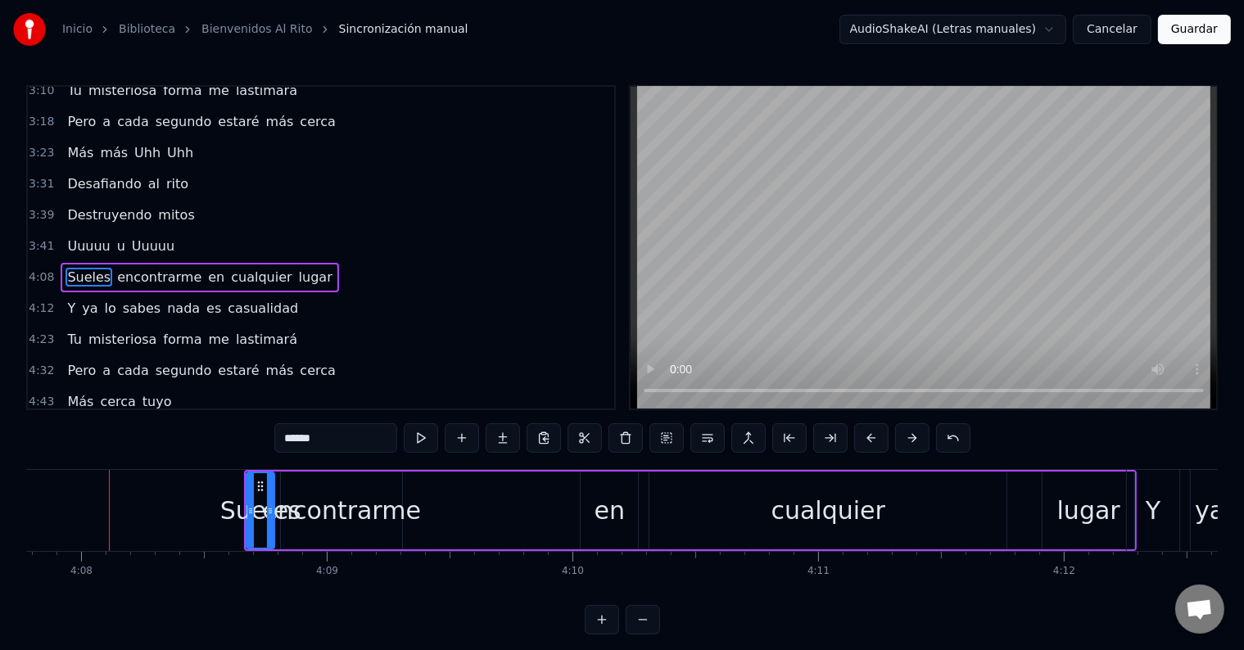
click at [906, 444] on button at bounding box center [912, 437] width 34 height 29
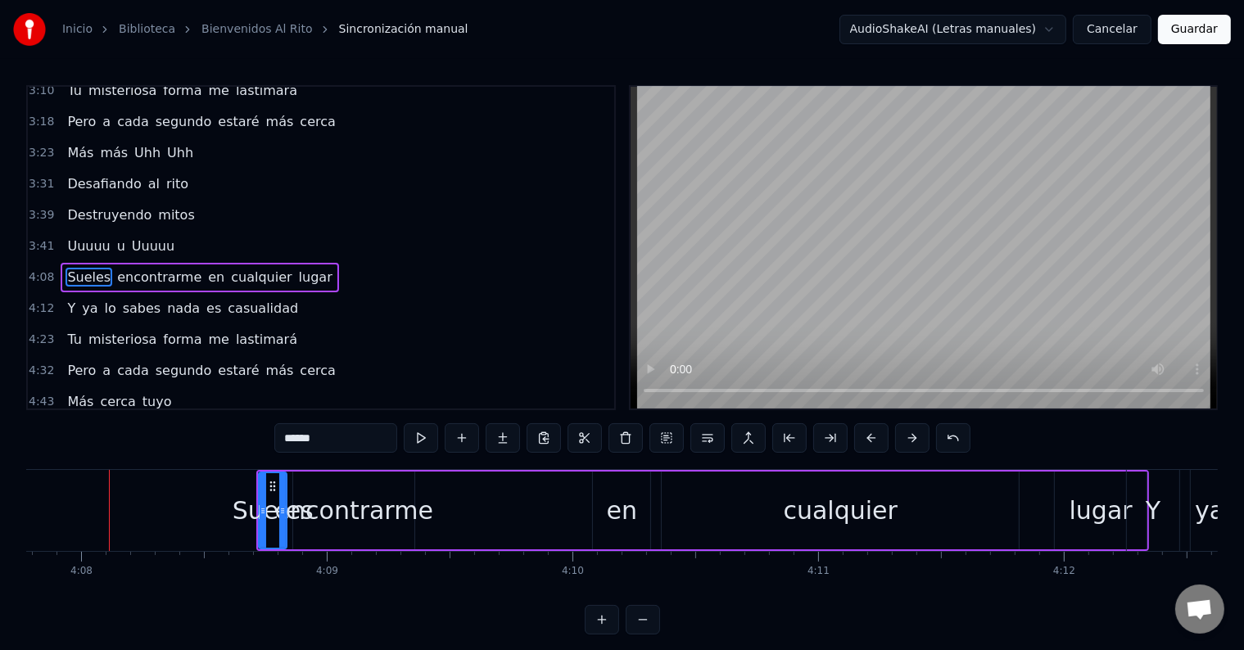
click at [906, 444] on button at bounding box center [912, 437] width 34 height 29
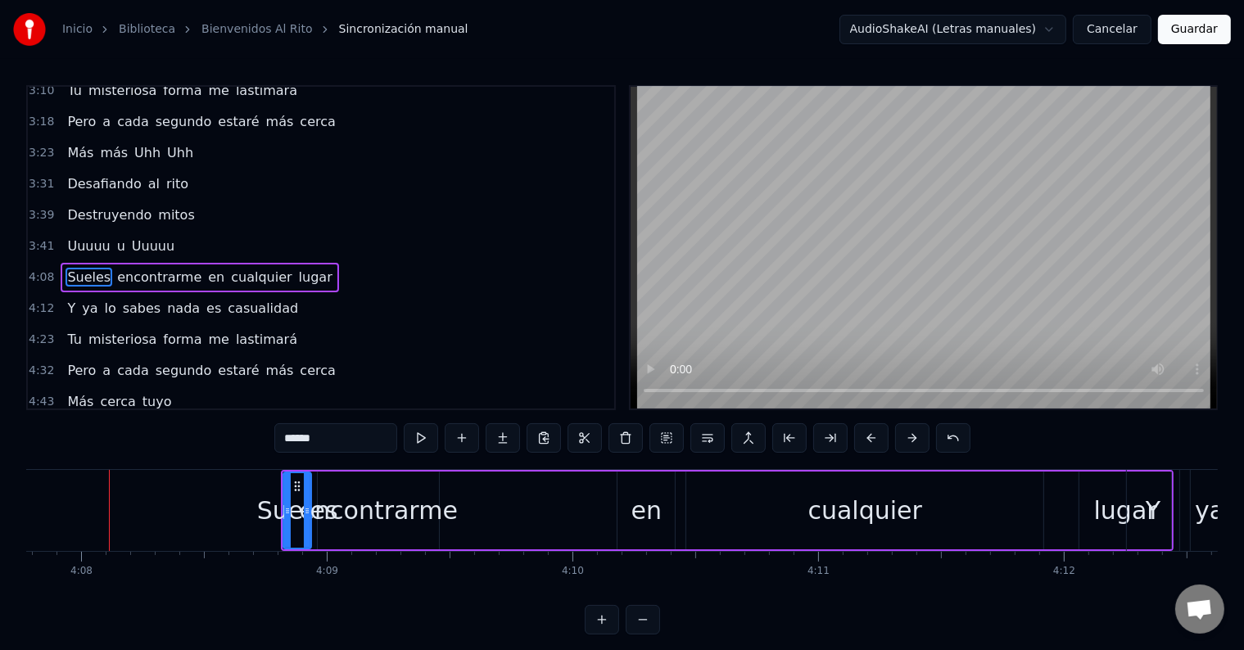
click at [906, 444] on button at bounding box center [912, 437] width 34 height 29
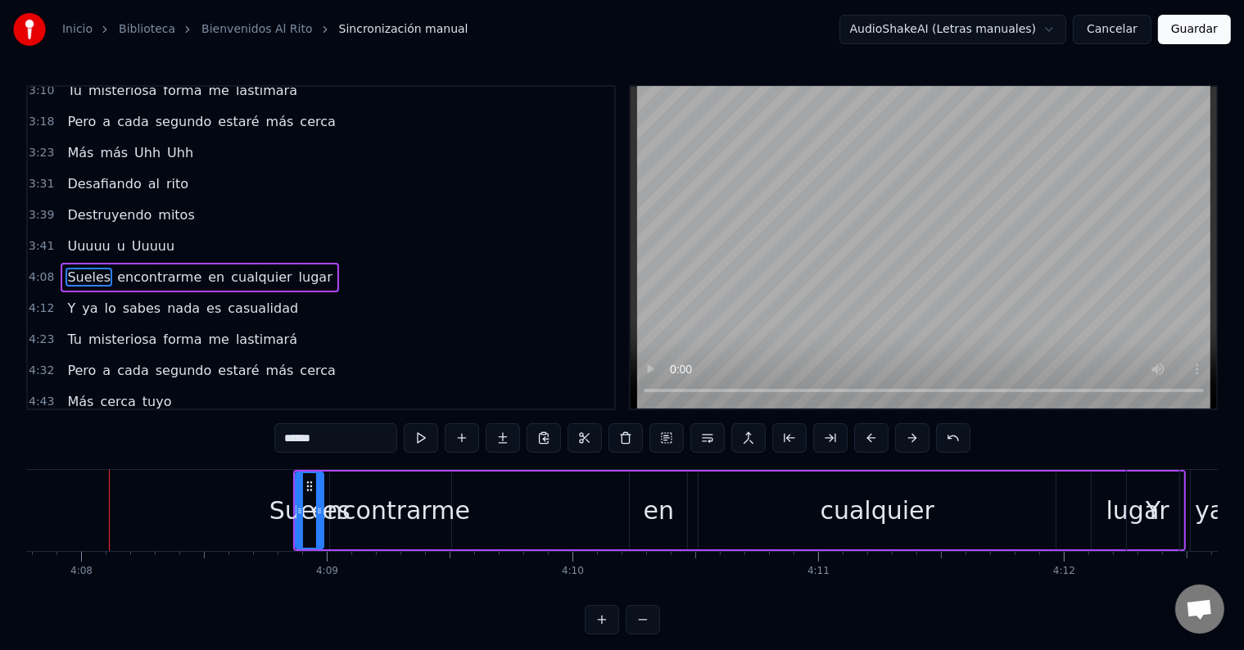
click at [906, 444] on button at bounding box center [912, 437] width 34 height 29
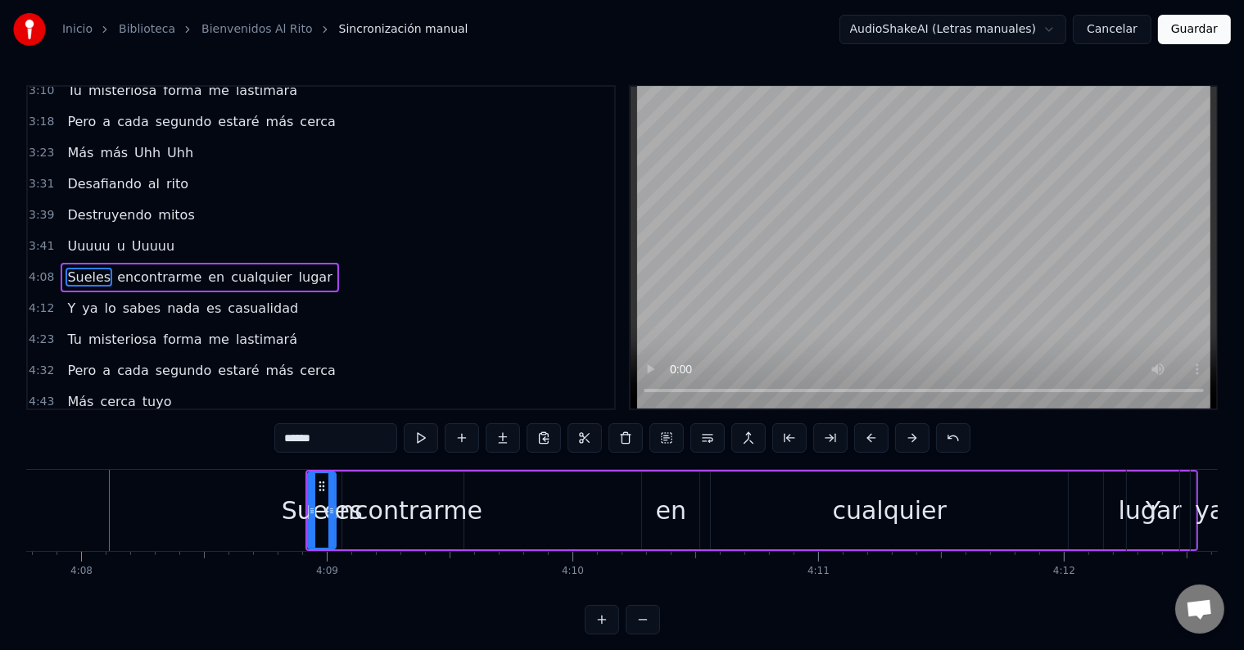
click at [906, 444] on button at bounding box center [912, 437] width 34 height 29
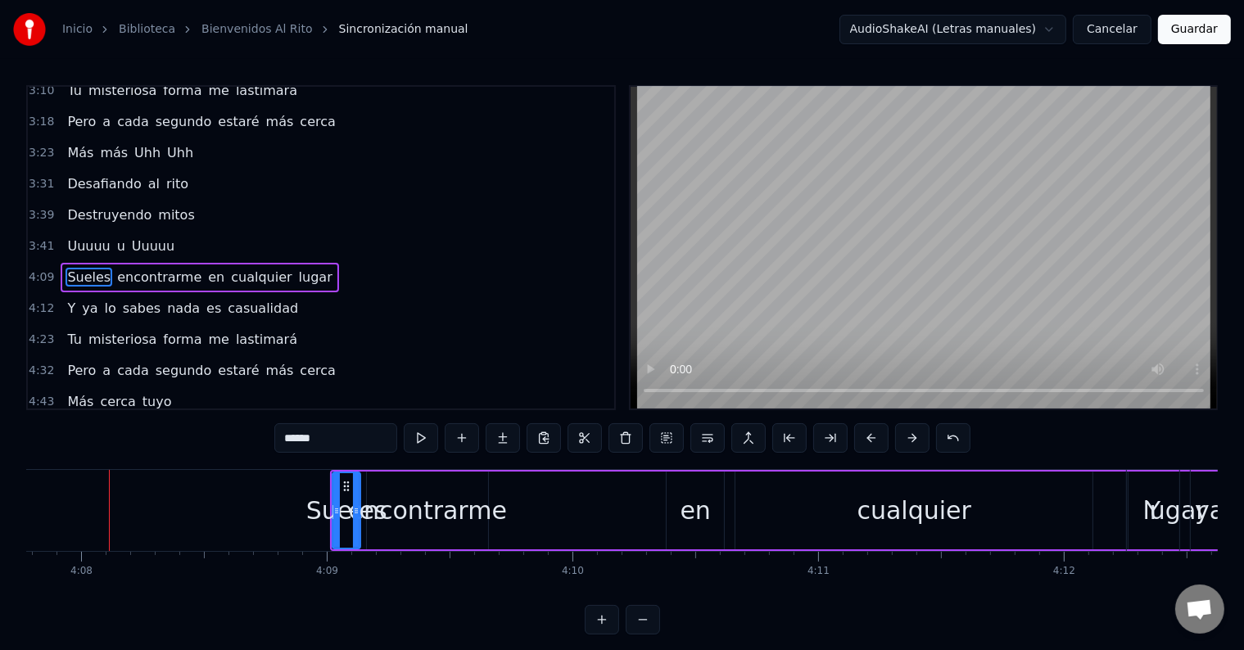
click at [906, 444] on button at bounding box center [912, 437] width 34 height 29
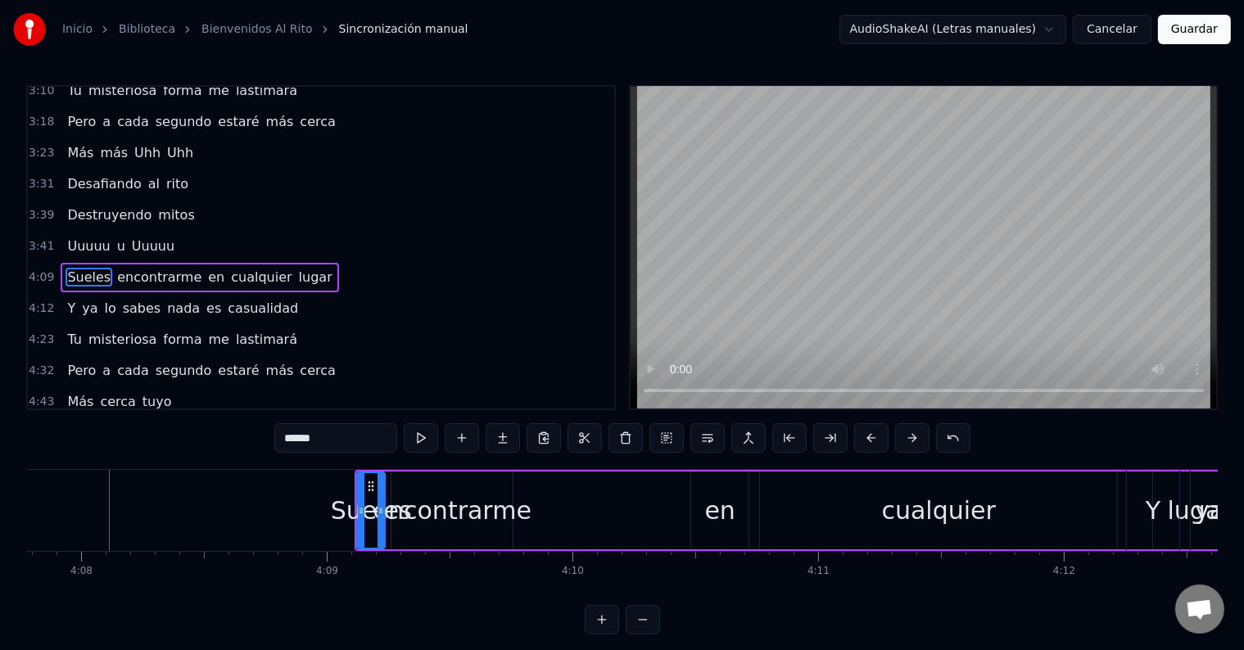
click at [906, 444] on button at bounding box center [912, 437] width 34 height 29
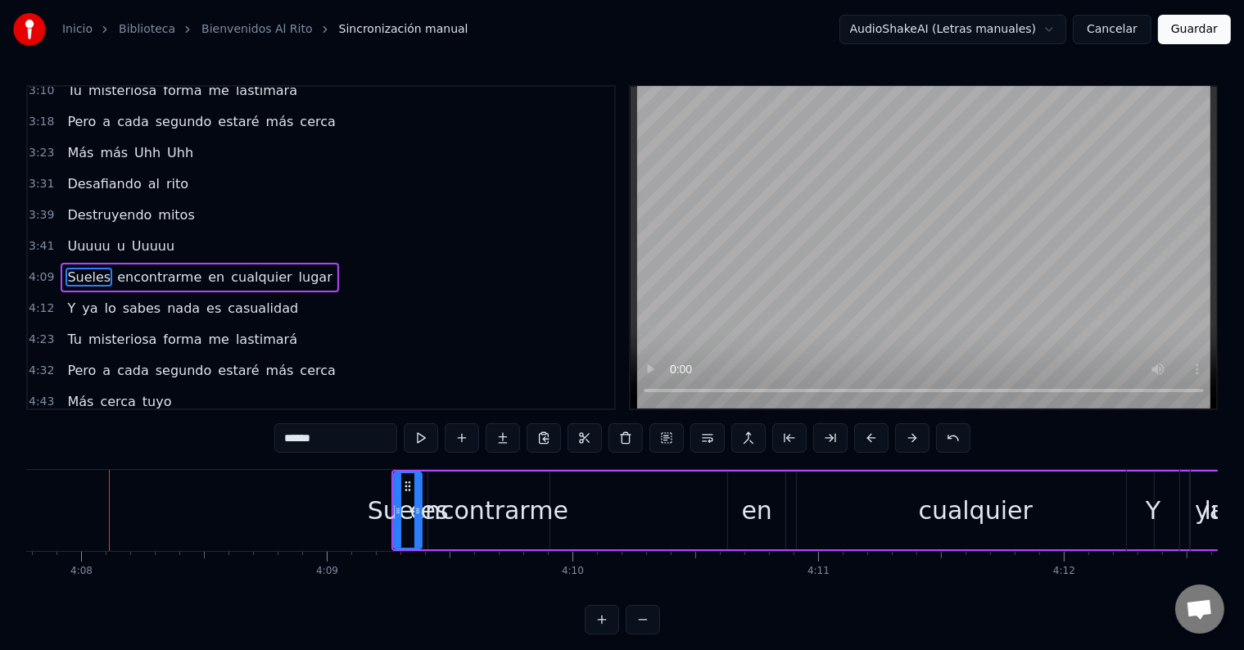
click at [906, 444] on button at bounding box center [912, 437] width 34 height 29
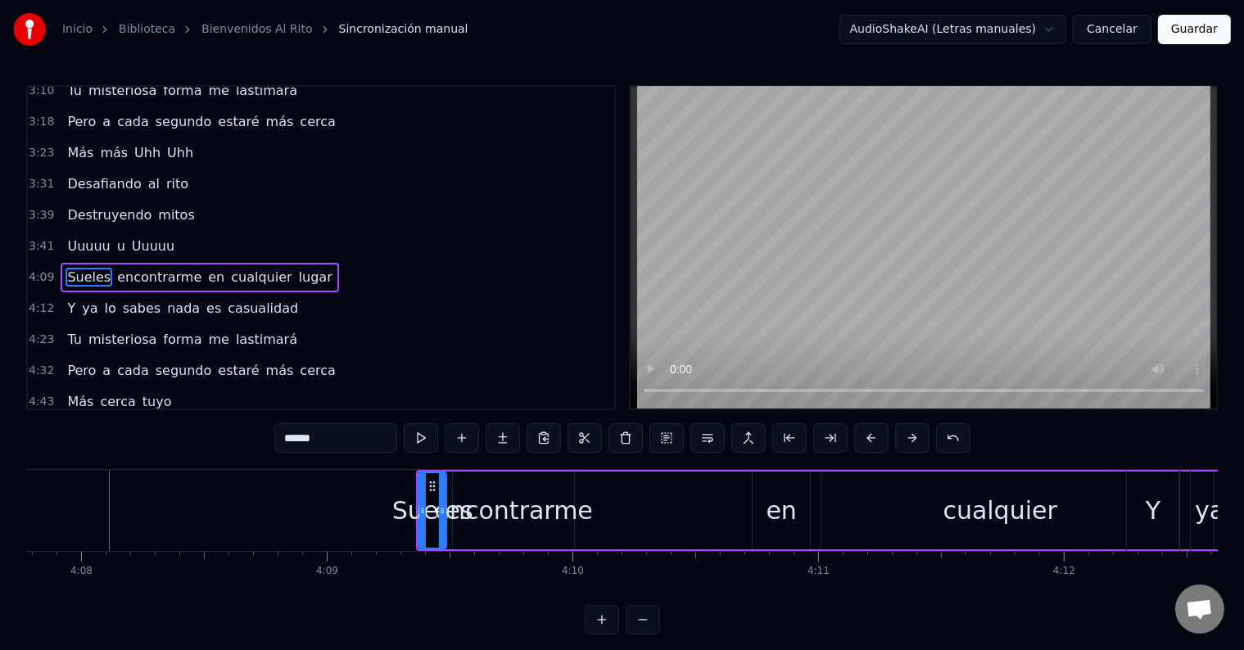
click at [906, 444] on button at bounding box center [912, 437] width 34 height 29
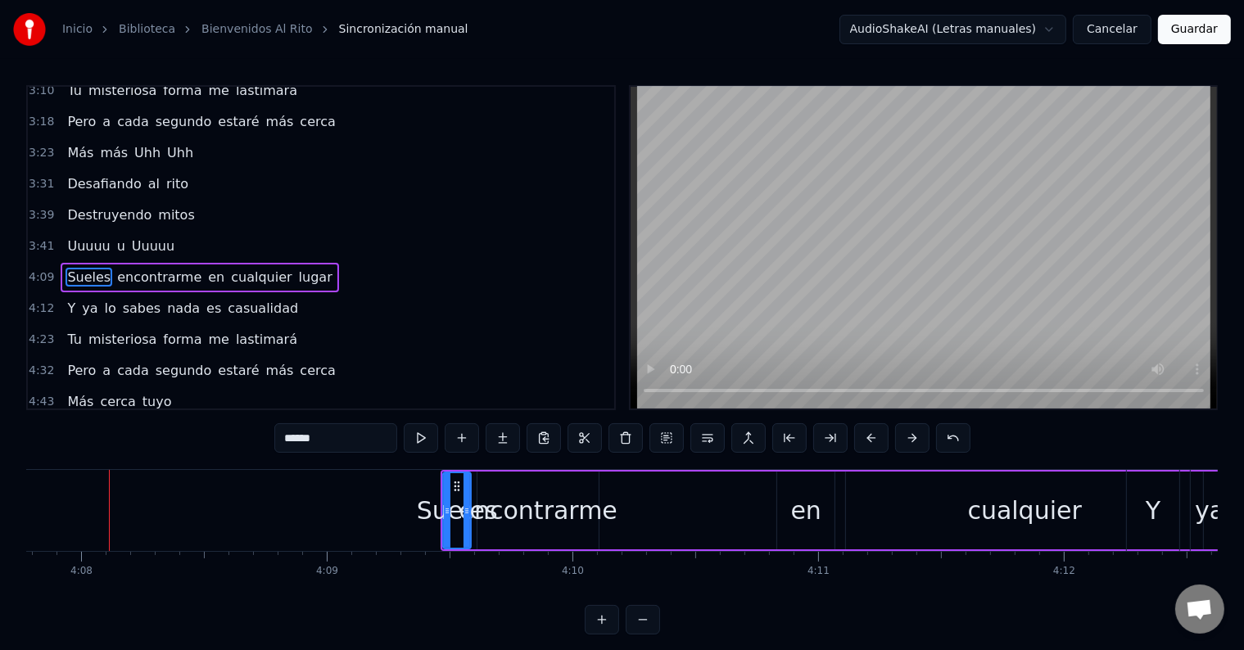
click at [906, 444] on button at bounding box center [912, 437] width 34 height 29
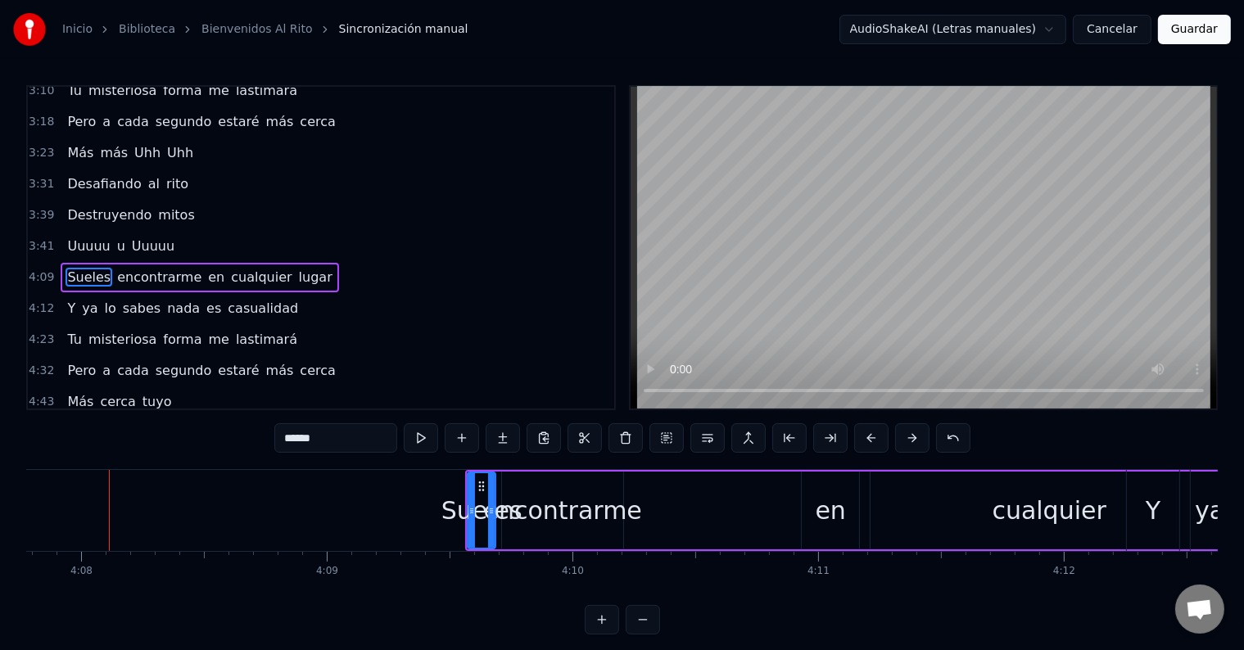
click at [906, 444] on button at bounding box center [912, 437] width 34 height 29
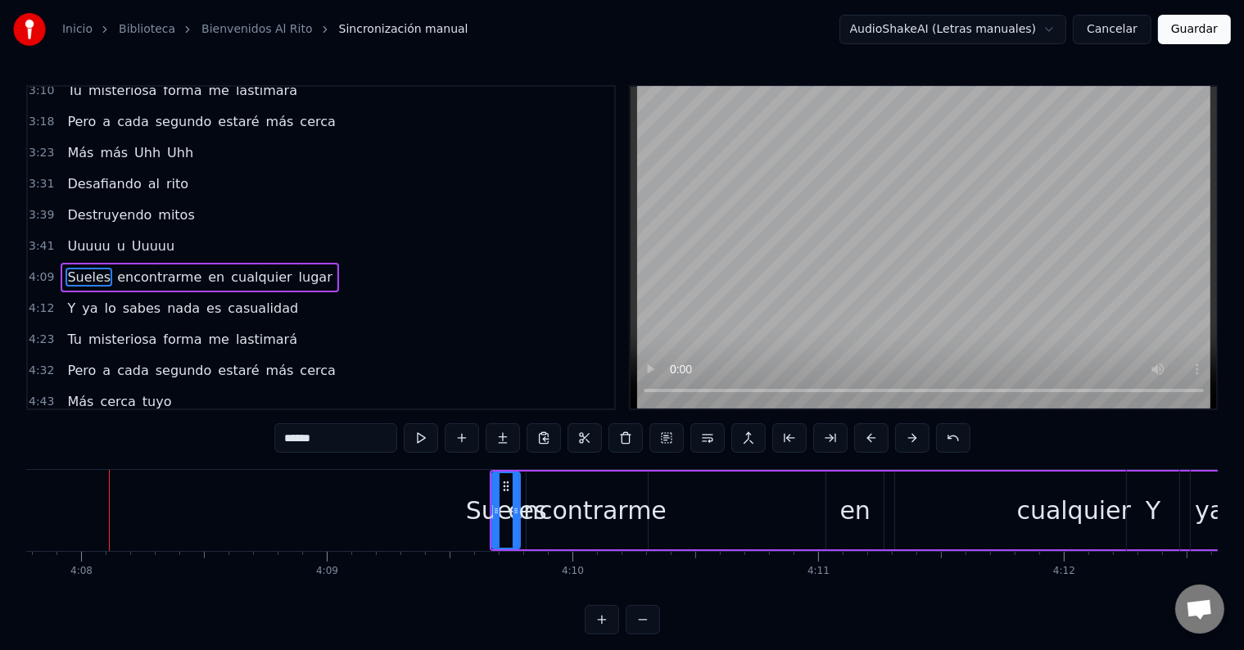
click at [906, 444] on button at bounding box center [912, 437] width 34 height 29
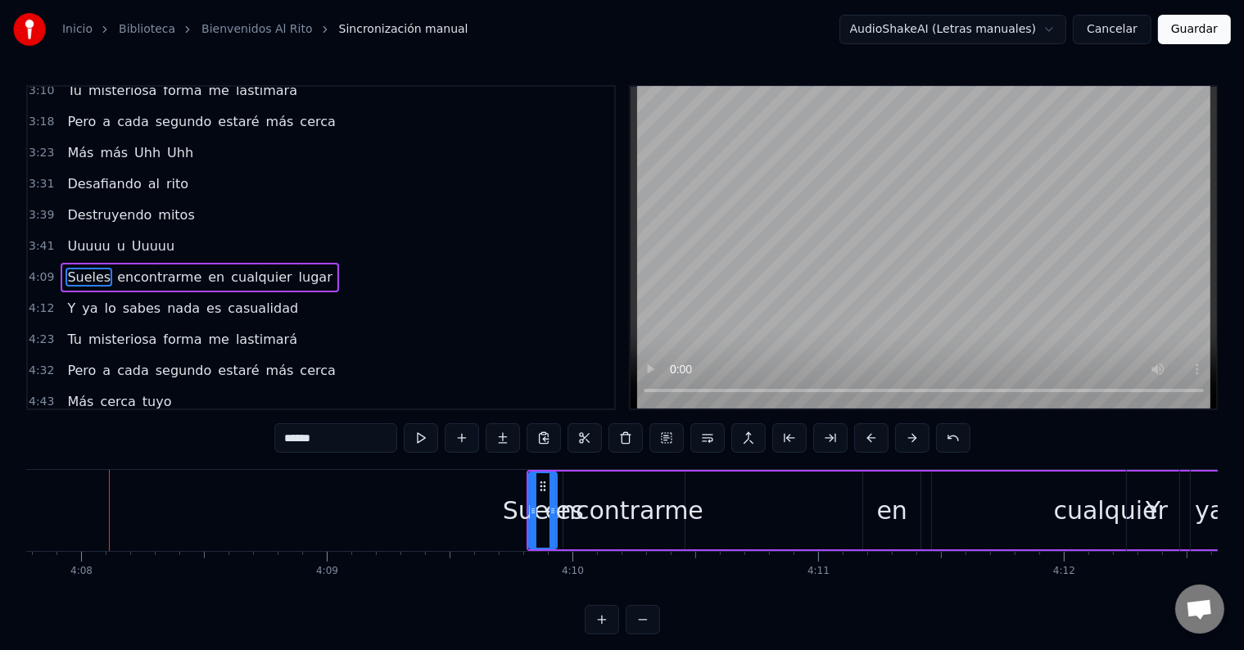
click at [906, 444] on button at bounding box center [912, 437] width 34 height 29
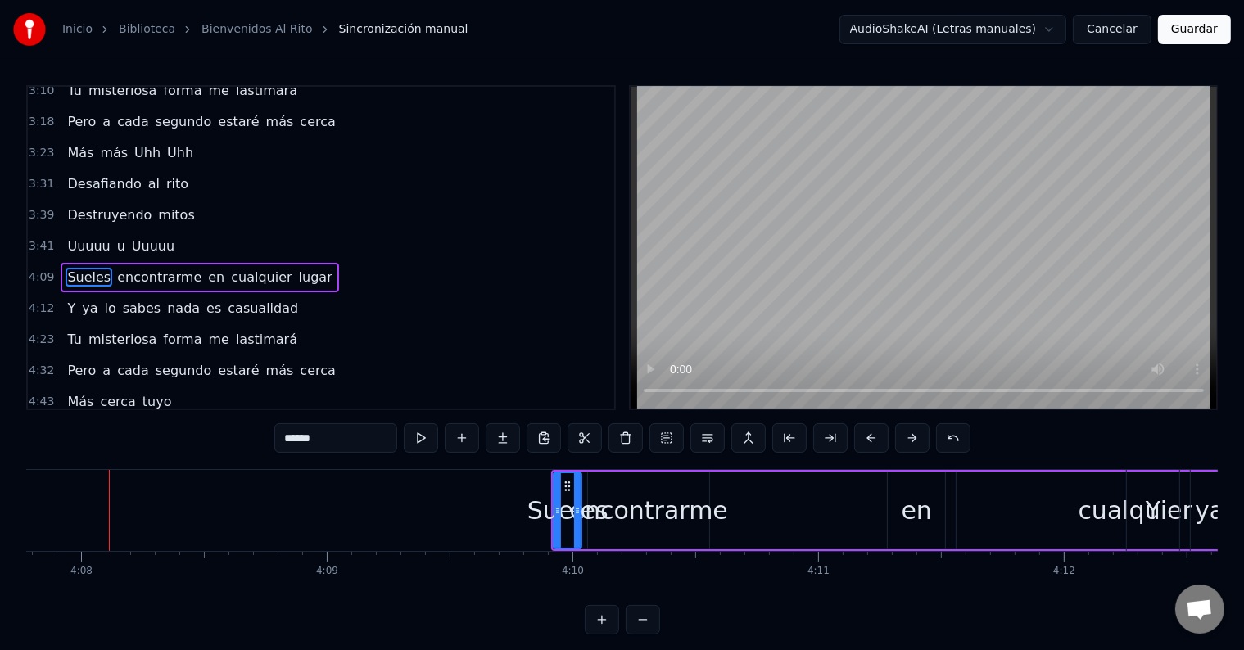
click at [906, 444] on button at bounding box center [912, 437] width 34 height 29
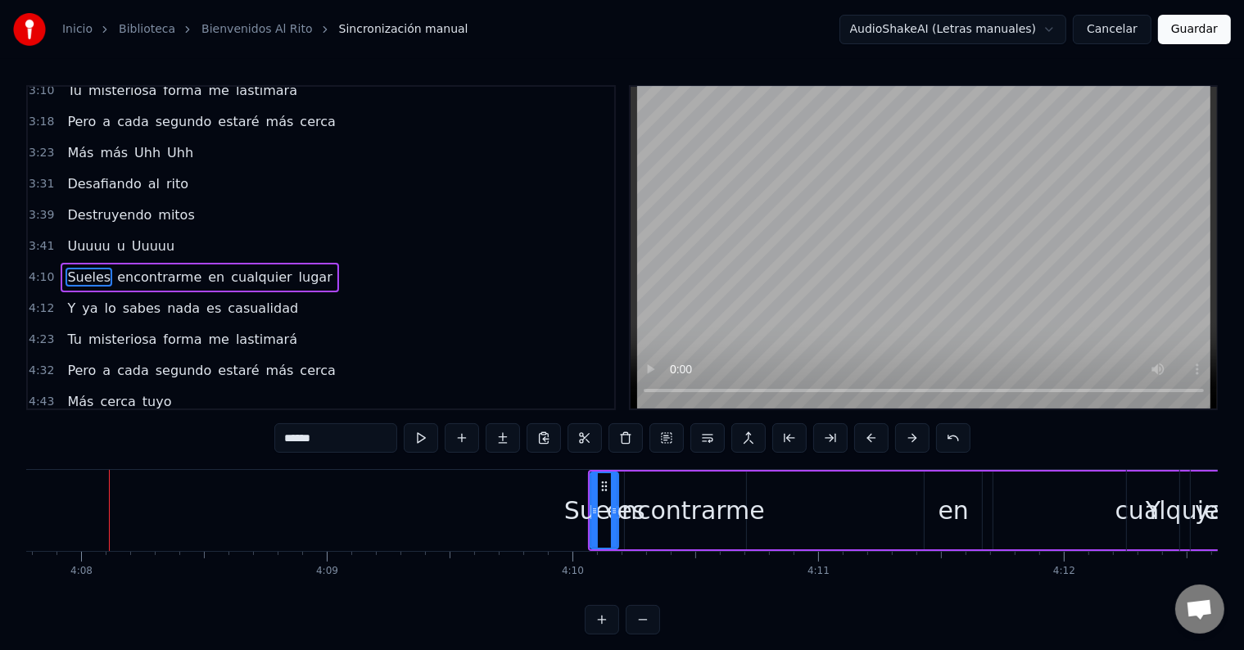
click at [906, 444] on button at bounding box center [912, 437] width 34 height 29
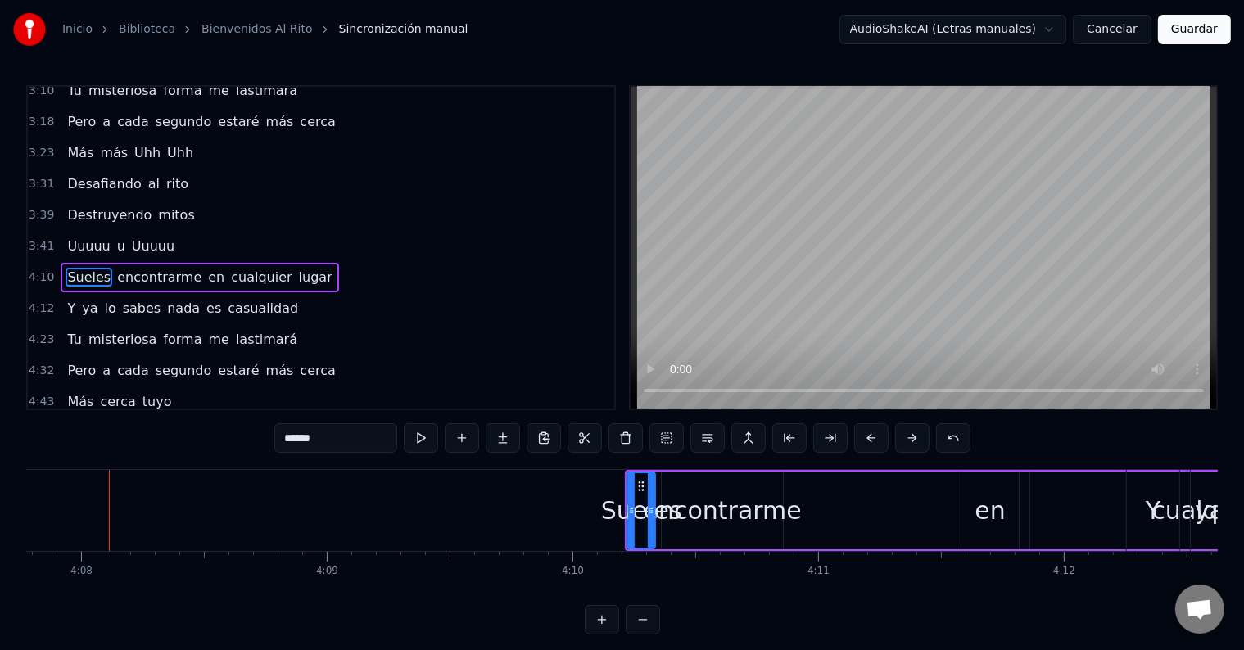
click at [906, 444] on button at bounding box center [912, 437] width 34 height 29
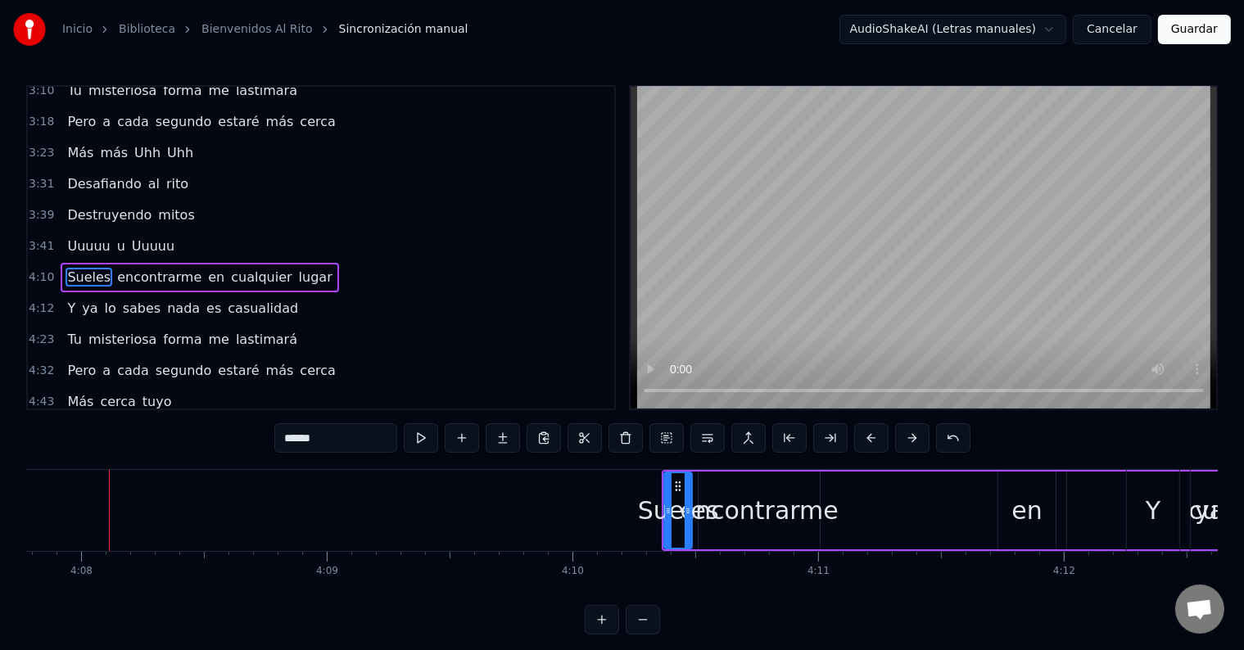
click at [906, 444] on button at bounding box center [912, 437] width 34 height 29
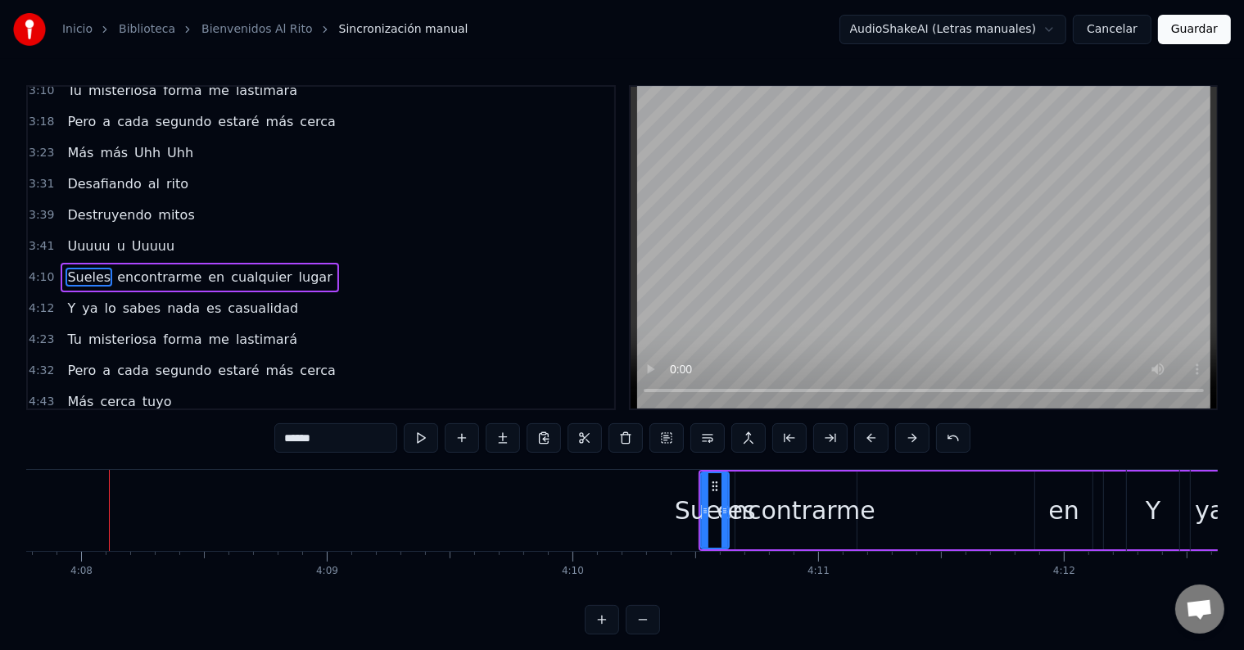
click at [906, 444] on button at bounding box center [912, 437] width 34 height 29
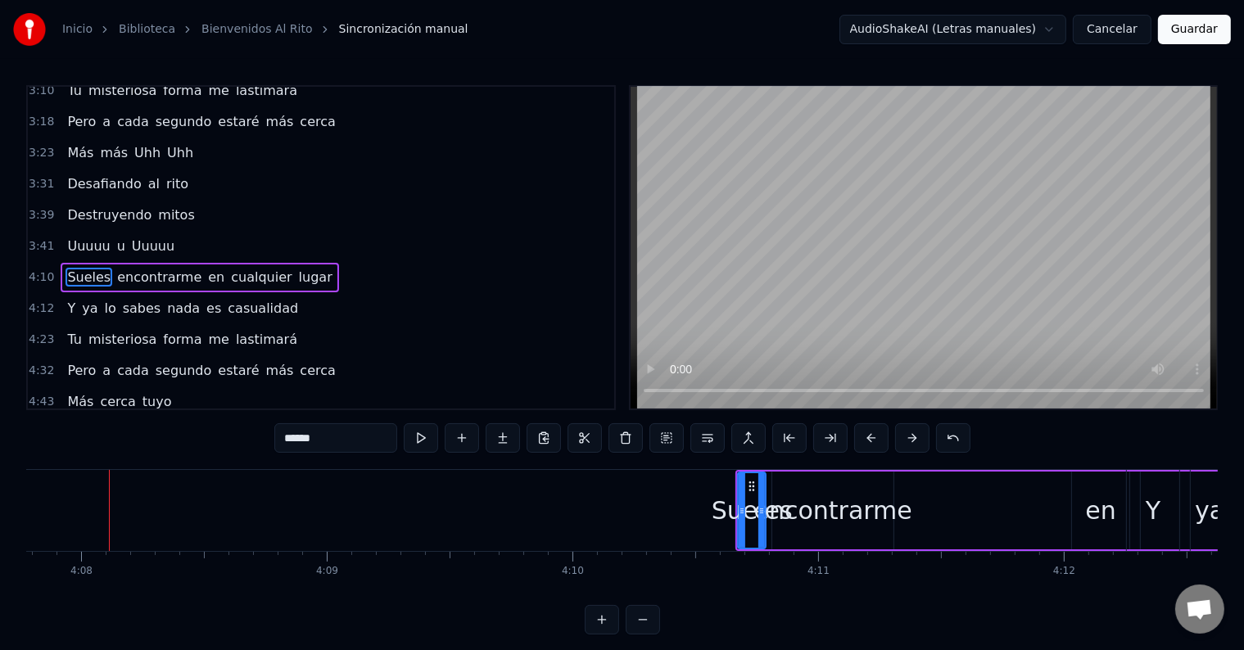
click at [906, 444] on button at bounding box center [912, 437] width 34 height 29
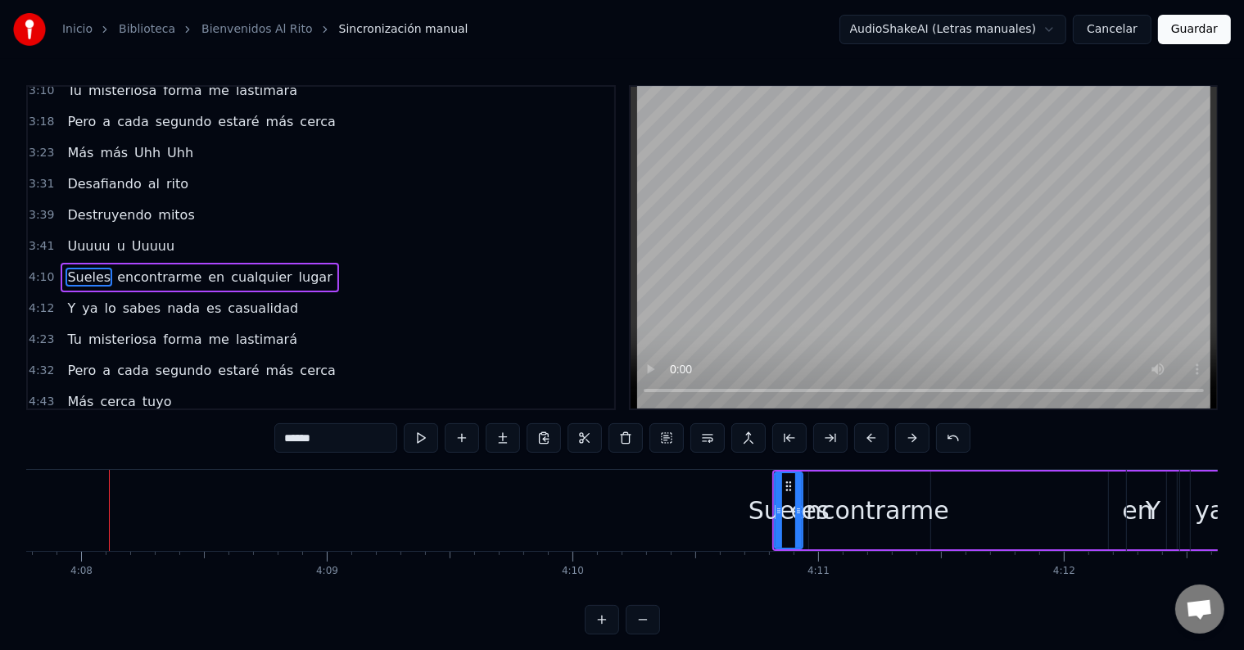
click at [906, 444] on button at bounding box center [912, 437] width 34 height 29
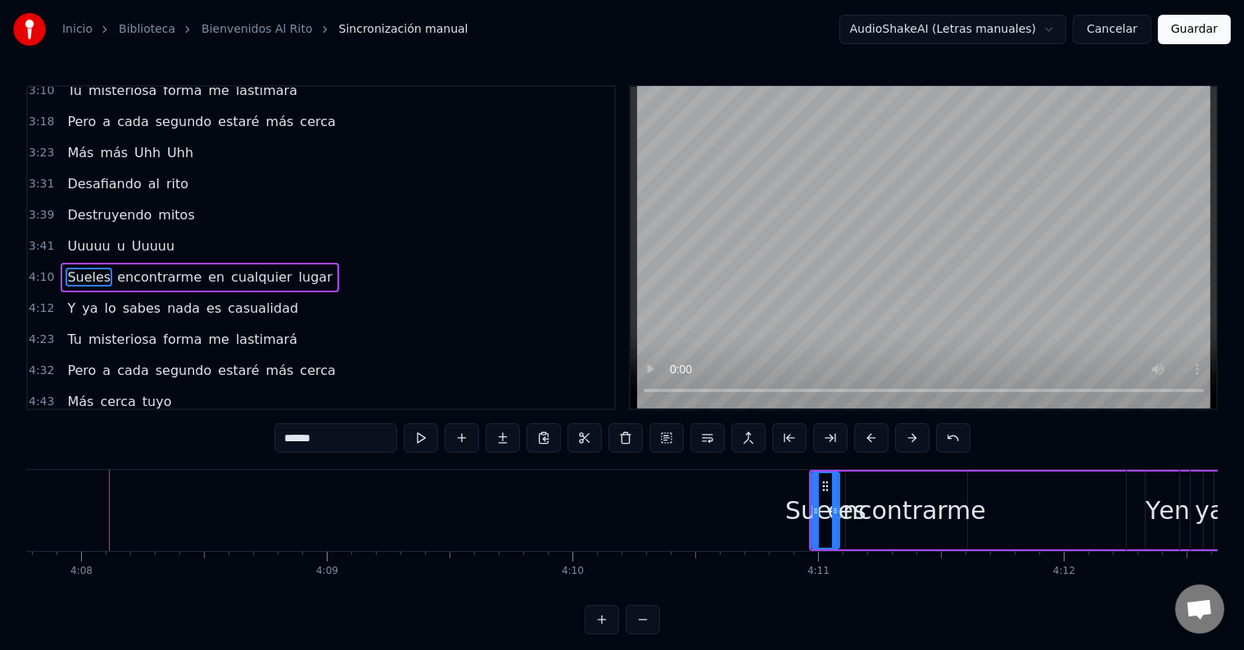
click at [906, 444] on button at bounding box center [912, 437] width 34 height 29
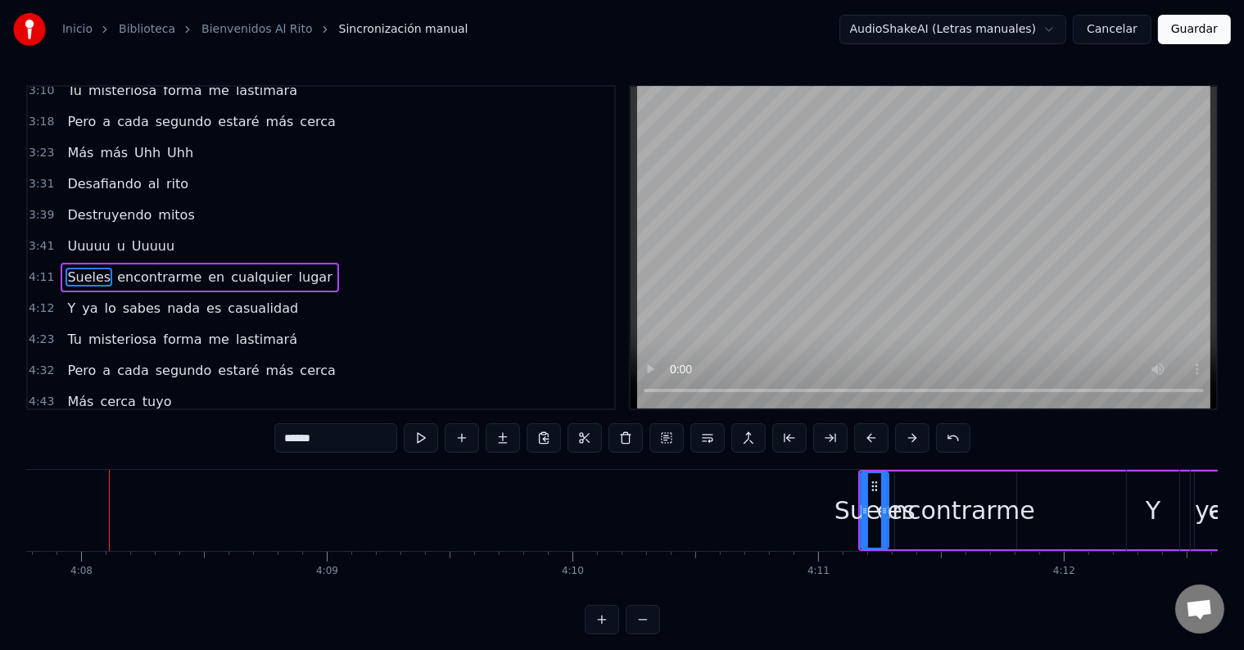
click at [906, 444] on button at bounding box center [912, 437] width 34 height 29
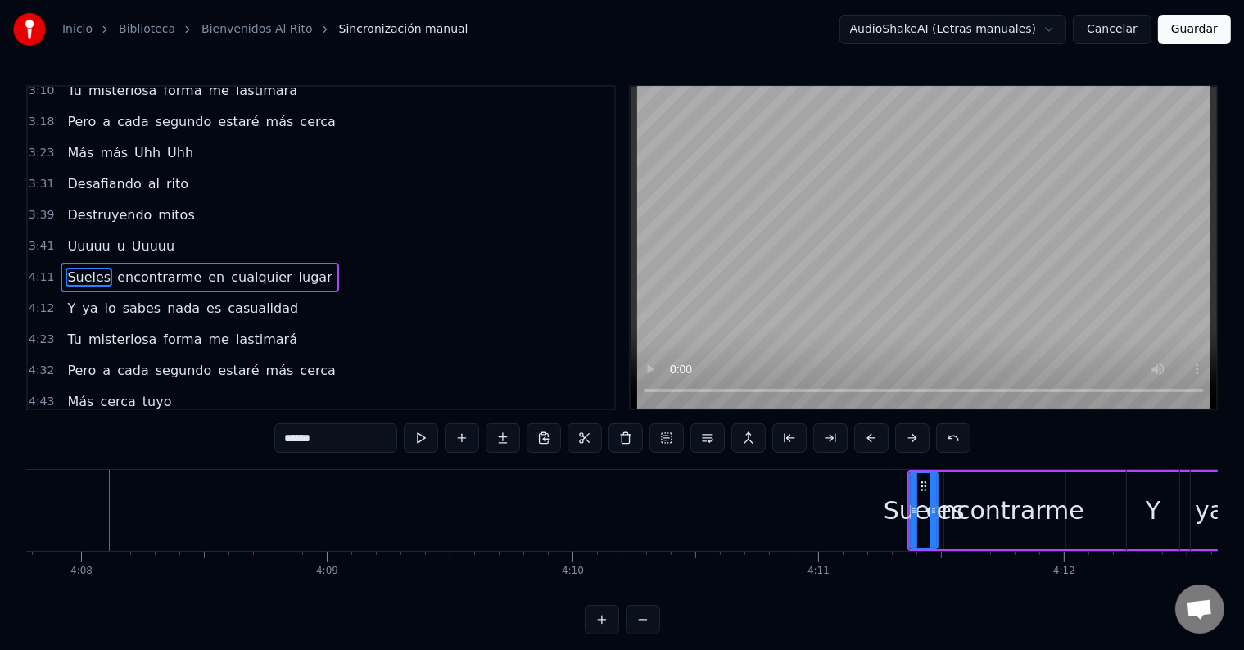
click at [906, 444] on button at bounding box center [912, 437] width 34 height 29
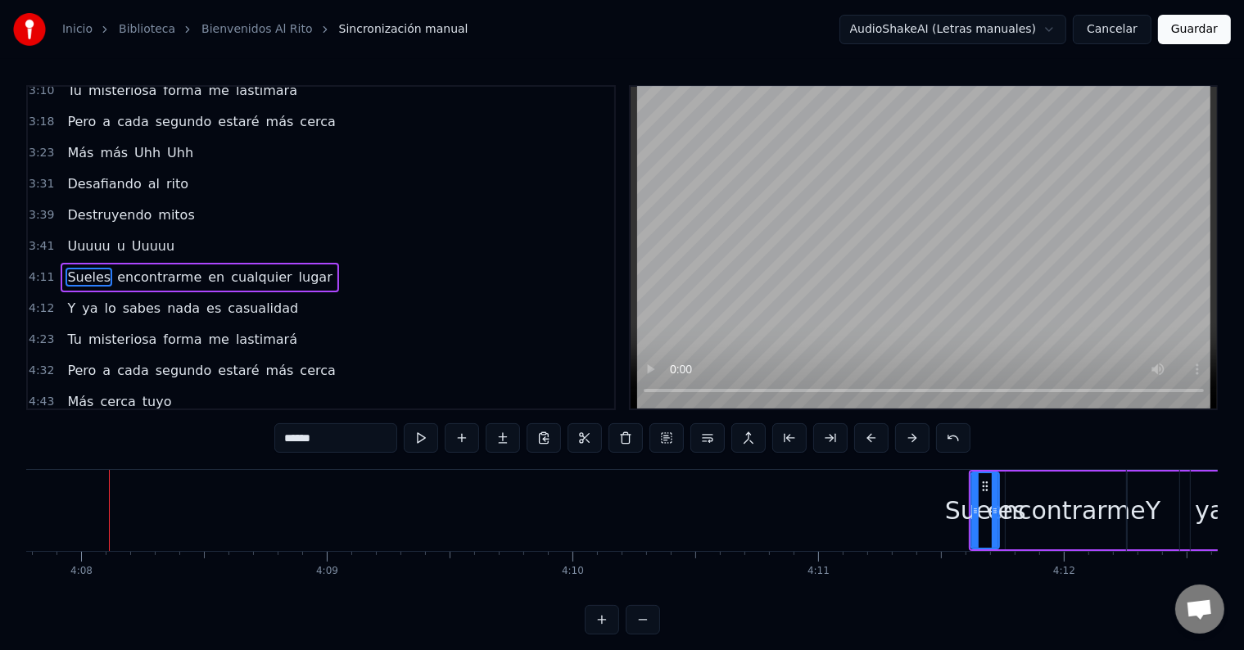
click at [906, 444] on button at bounding box center [912, 437] width 34 height 29
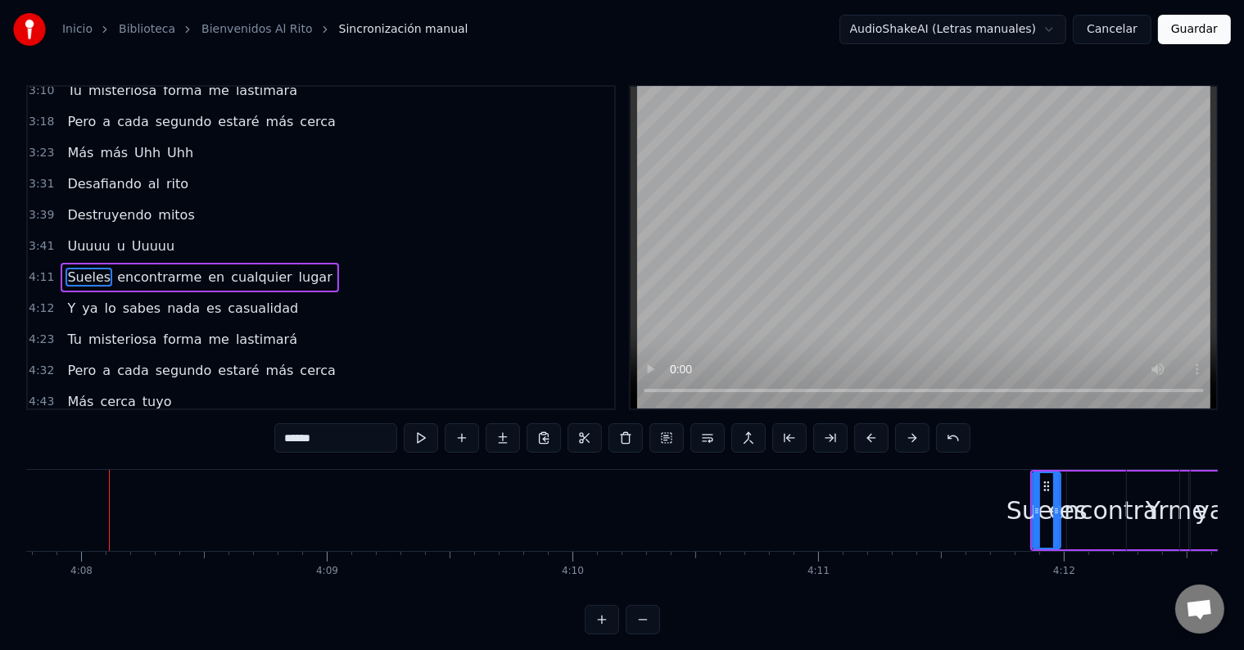
click at [906, 444] on button at bounding box center [912, 437] width 34 height 29
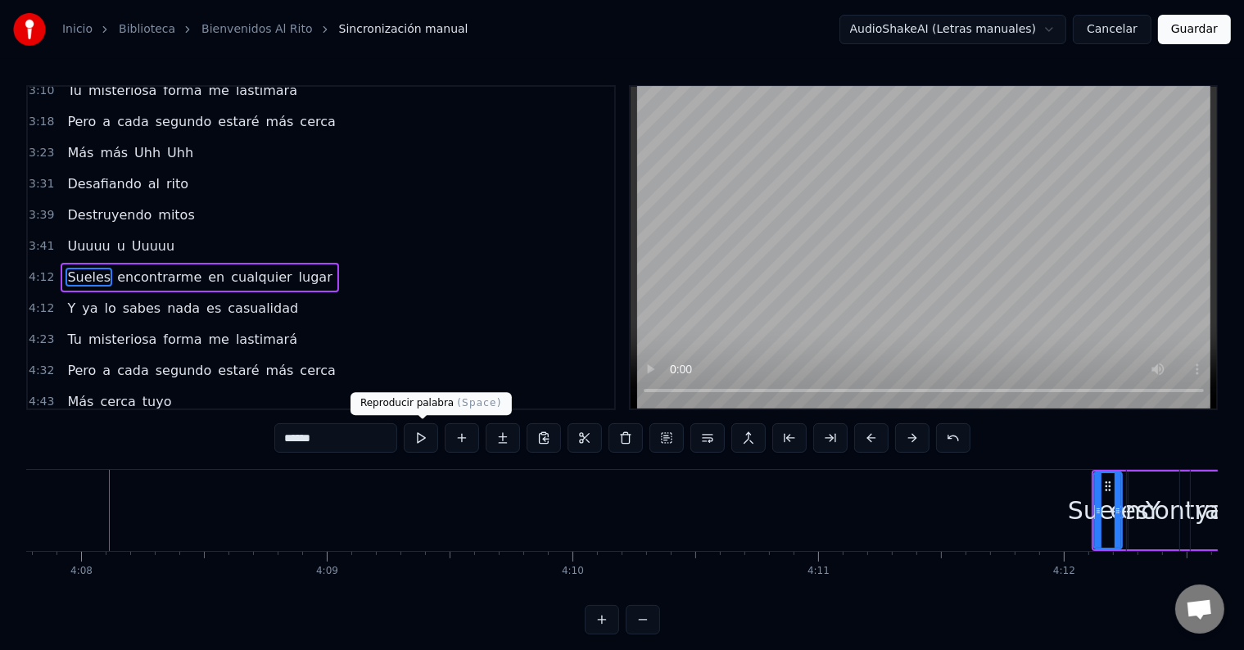
click at [415, 440] on button at bounding box center [421, 437] width 34 height 29
click at [415, 441] on button at bounding box center [421, 437] width 34 height 29
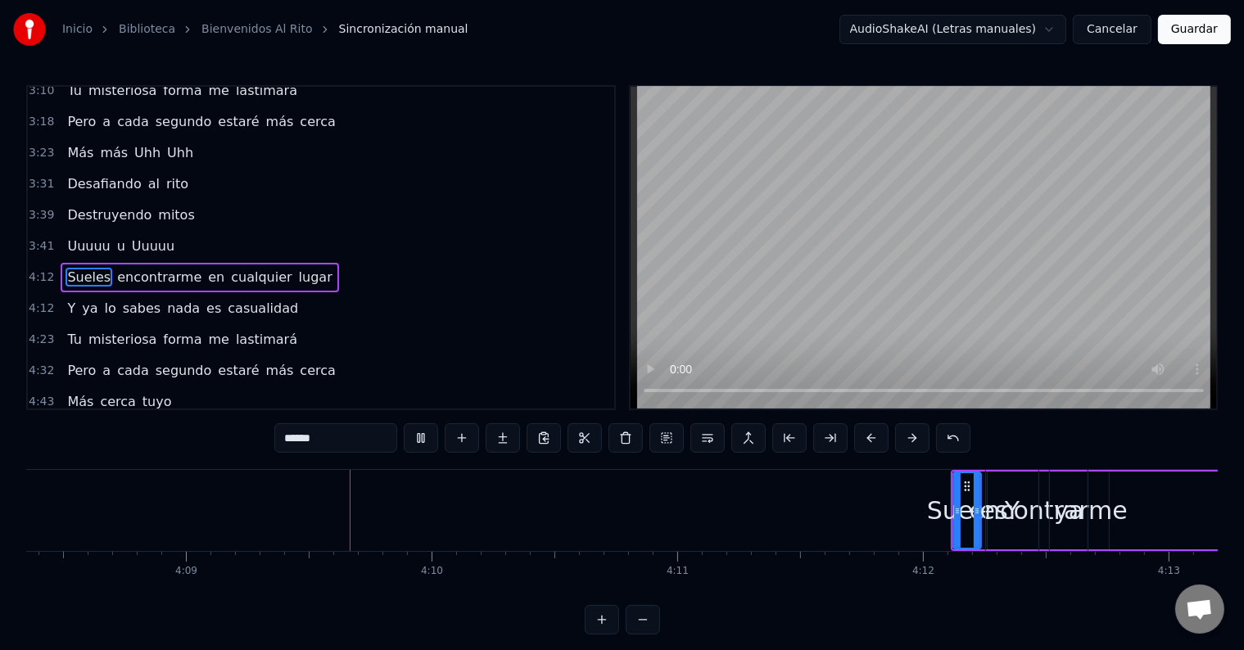
scroll to position [0, 61130]
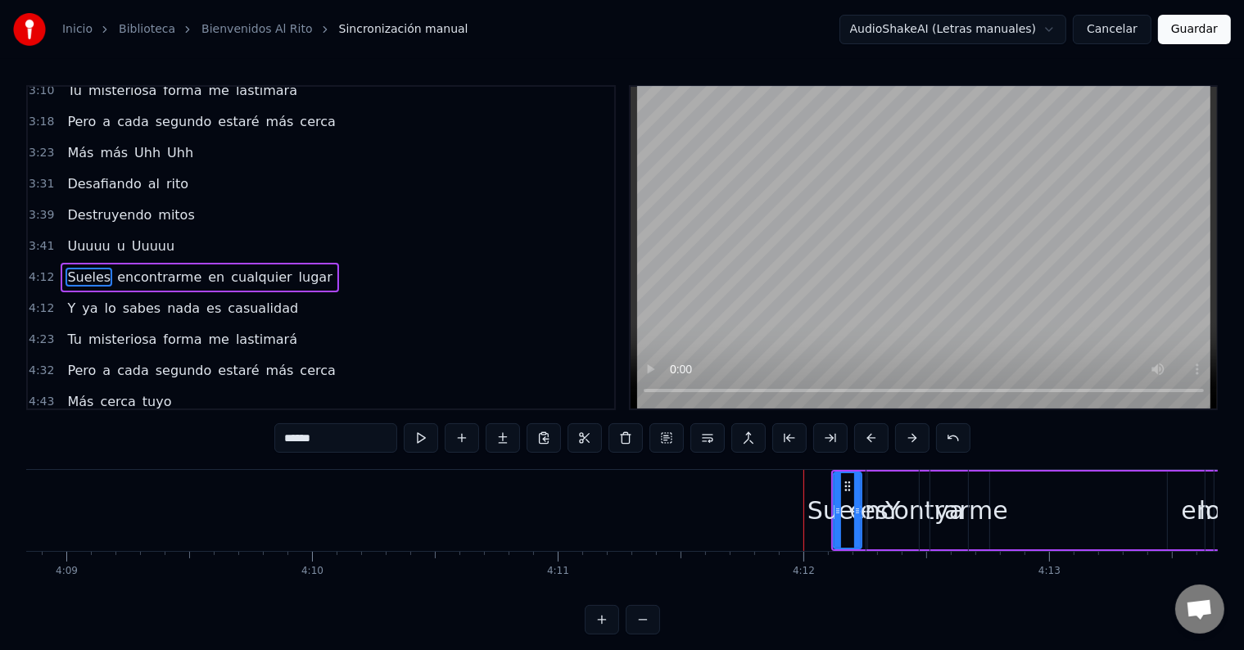
click at [851, 509] on div "Sueles" at bounding box center [847, 510] width 81 height 37
click at [821, 514] on div "Sueles" at bounding box center [847, 510] width 81 height 37
drag, startPoint x: 836, startPoint y: 501, endPoint x: 756, endPoint y: 520, distance: 82.4
click at [757, 522] on div at bounding box center [758, 510] width 7 height 75
click at [756, 506] on div at bounding box center [756, 510] width 1 height 81
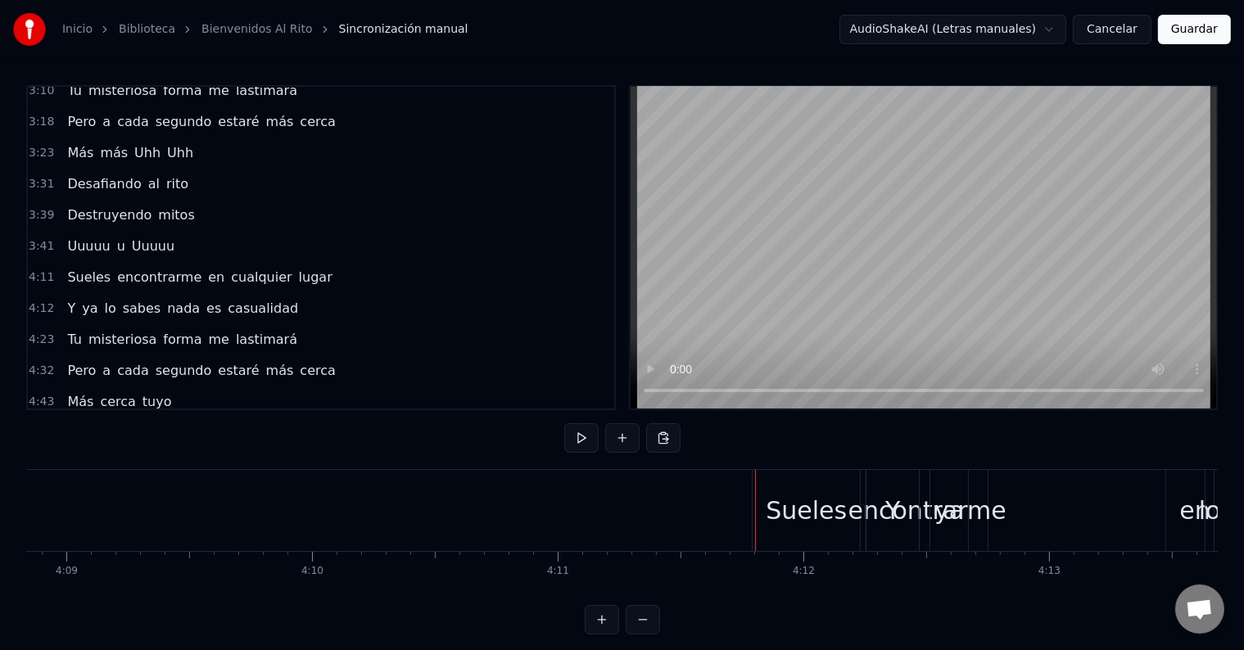
click at [763, 509] on div "Sueles" at bounding box center [806, 510] width 107 height 81
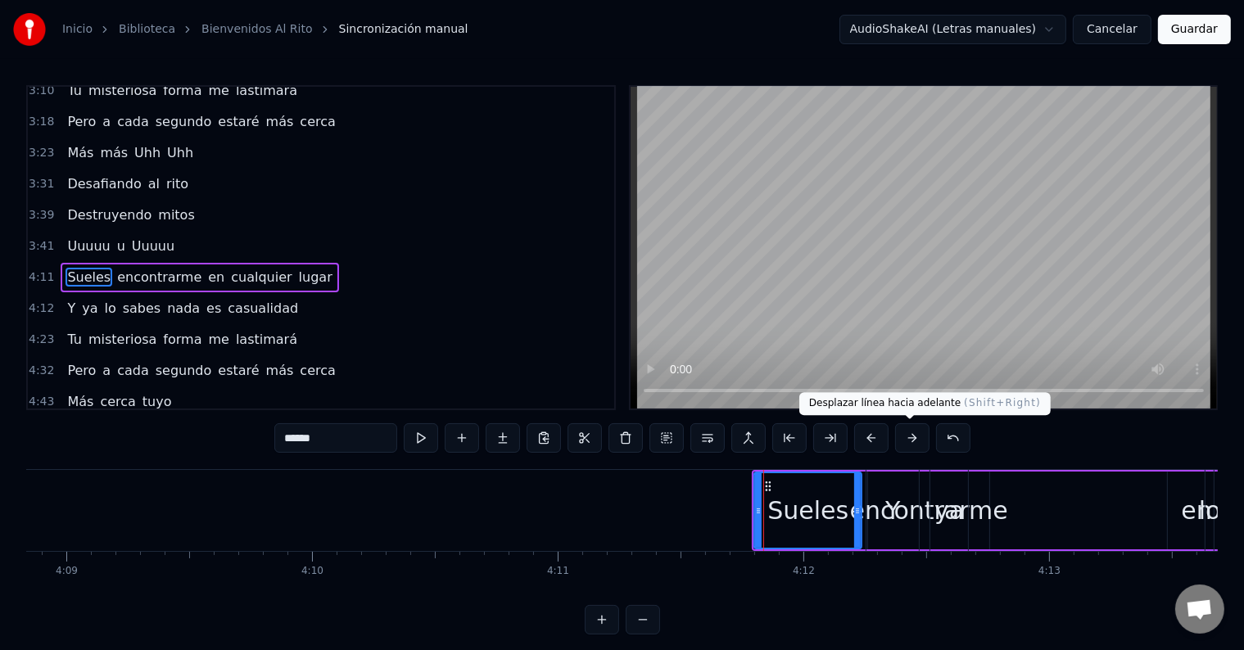
click at [902, 443] on button at bounding box center [912, 437] width 34 height 29
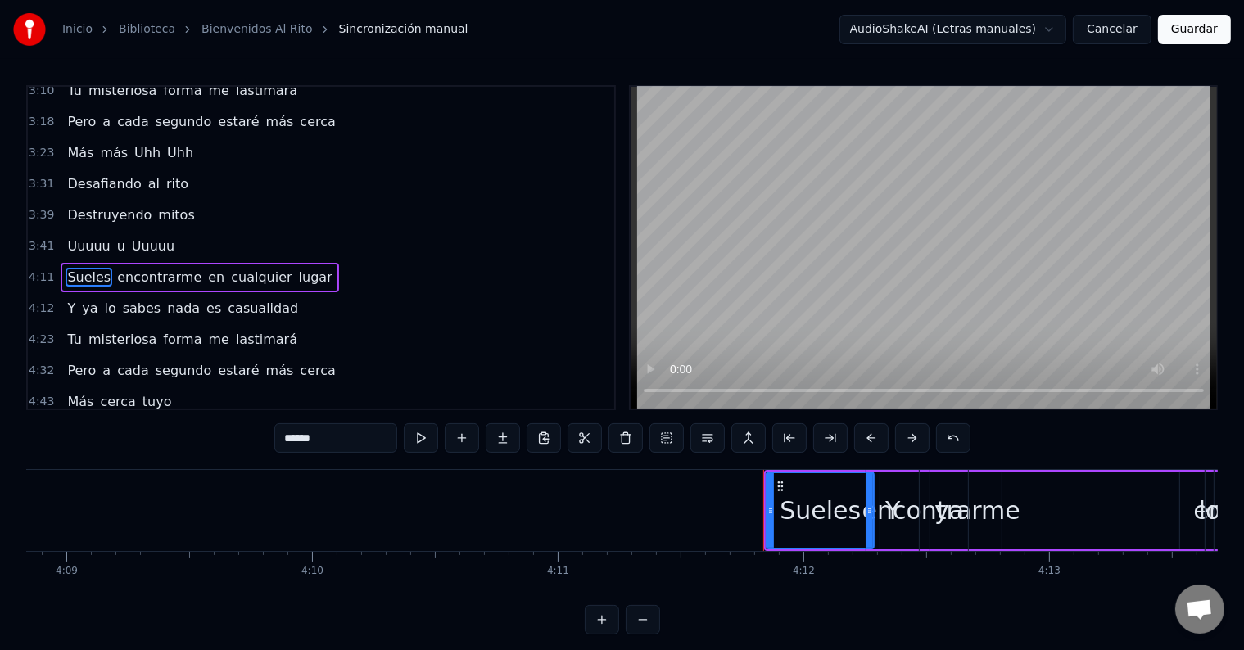
click at [902, 442] on button at bounding box center [912, 437] width 34 height 29
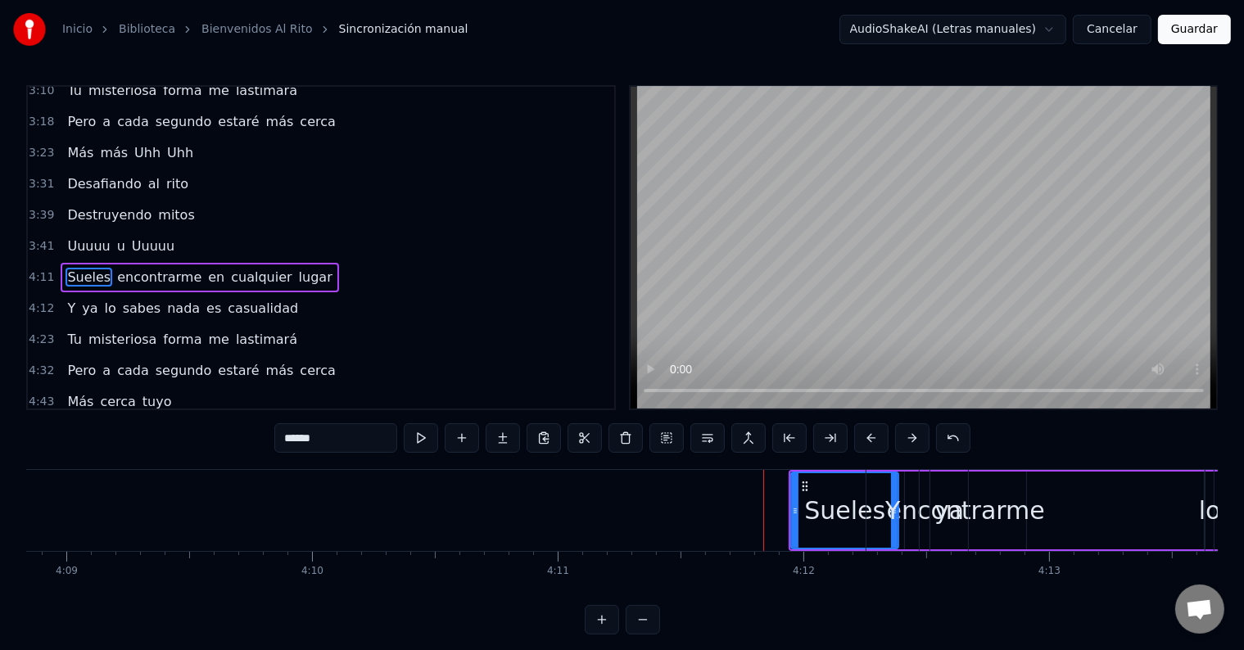
click at [902, 442] on button at bounding box center [912, 437] width 34 height 29
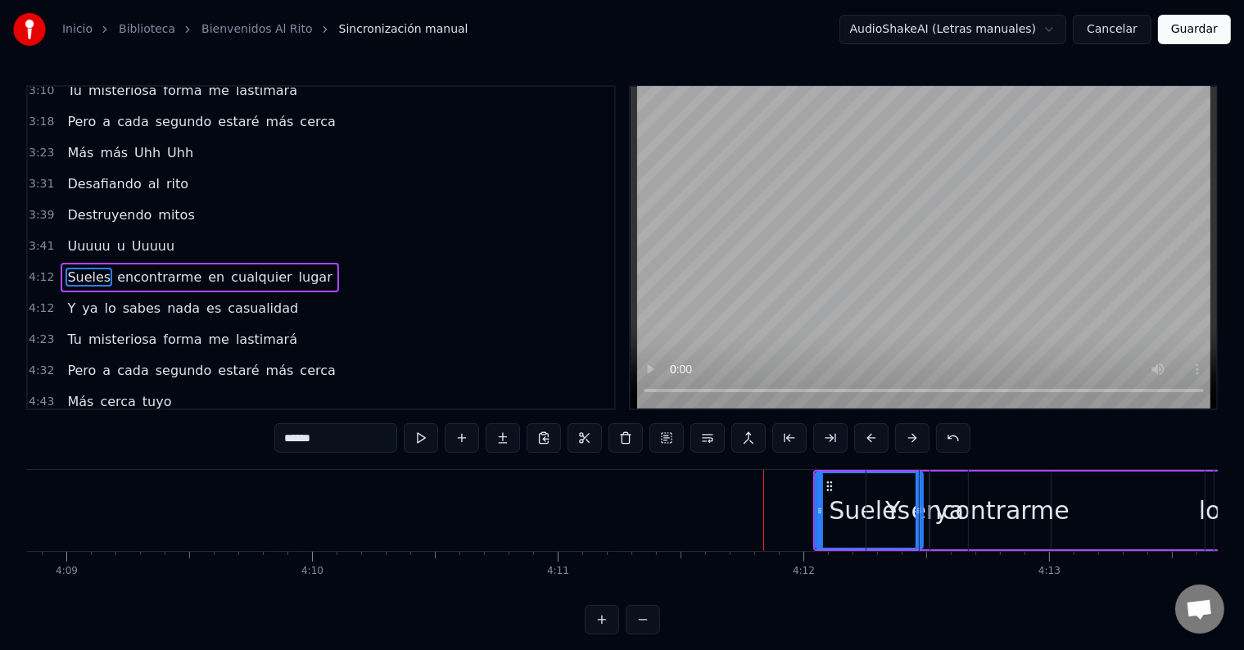
click at [902, 442] on button at bounding box center [912, 437] width 34 height 29
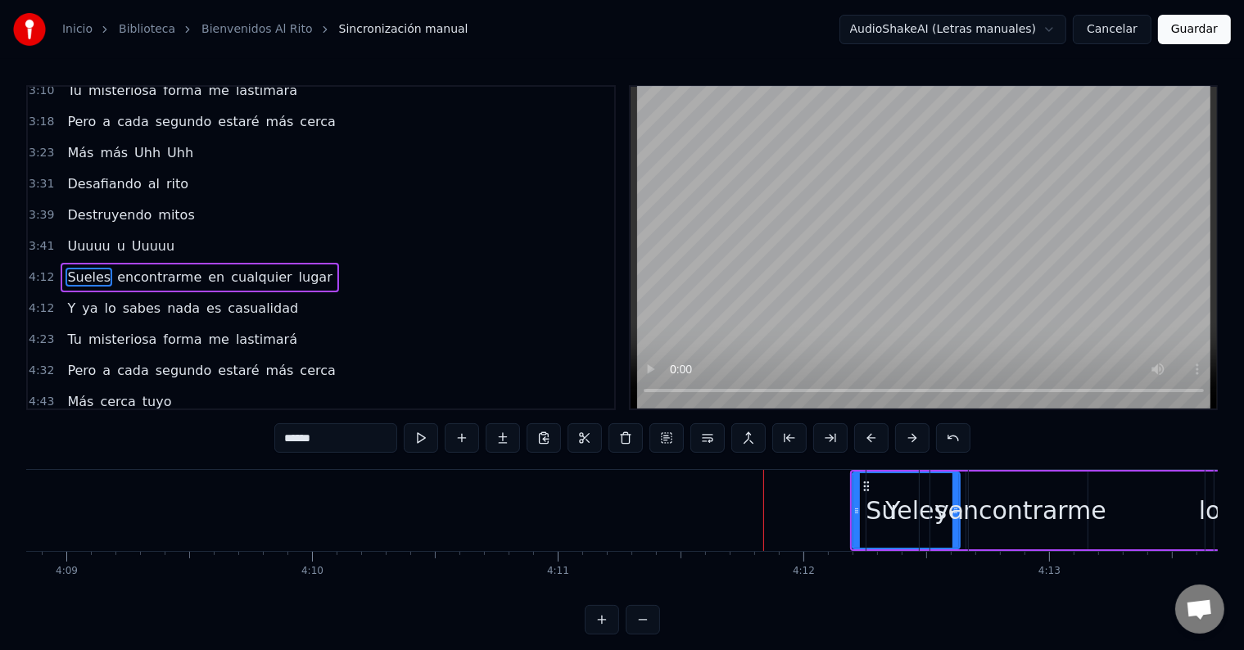
click at [902, 442] on button at bounding box center [912, 437] width 34 height 29
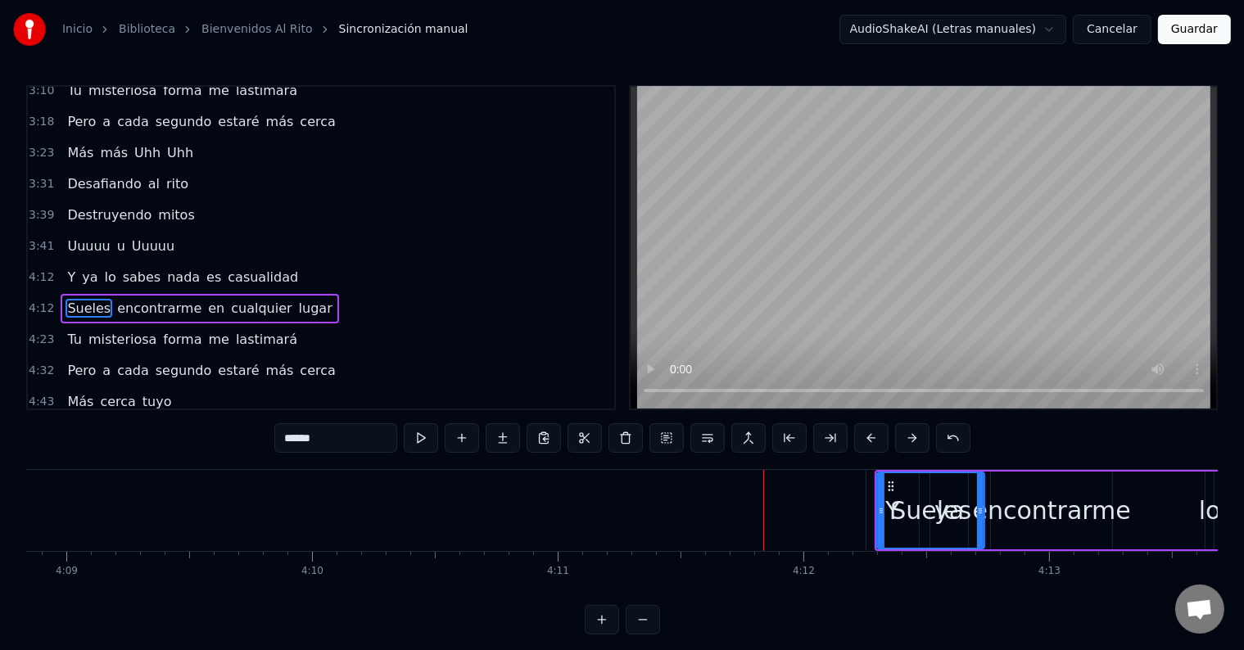
click at [902, 442] on button at bounding box center [912, 437] width 34 height 29
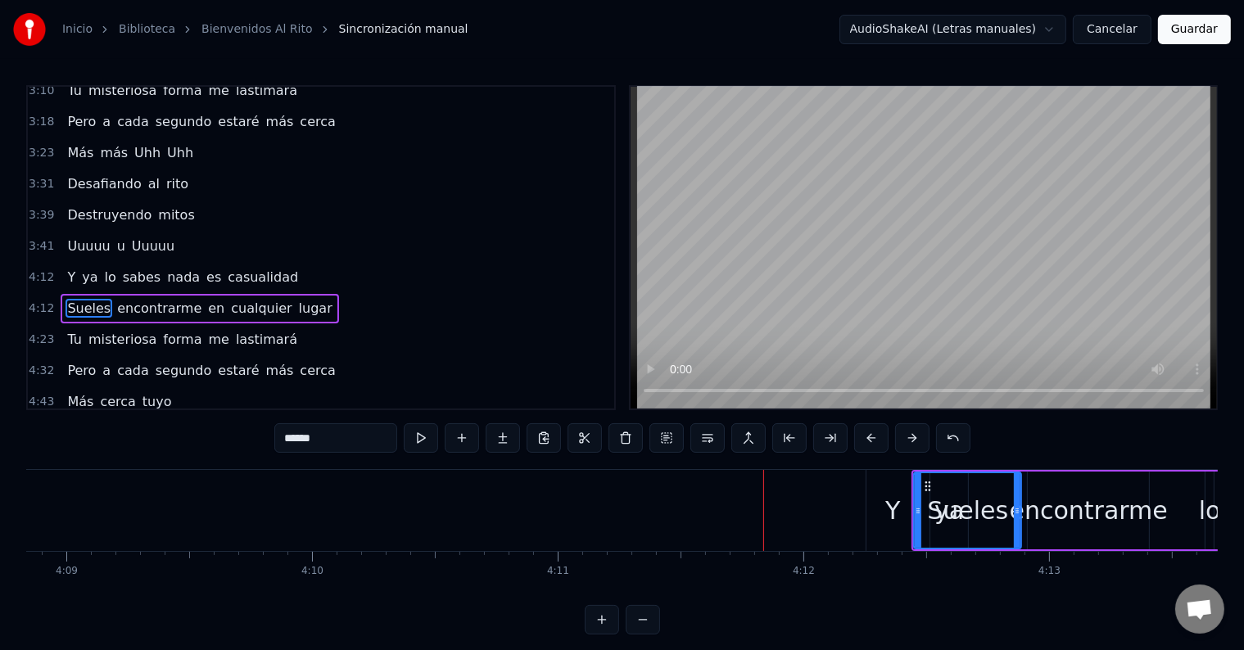
click at [902, 442] on button at bounding box center [912, 437] width 34 height 29
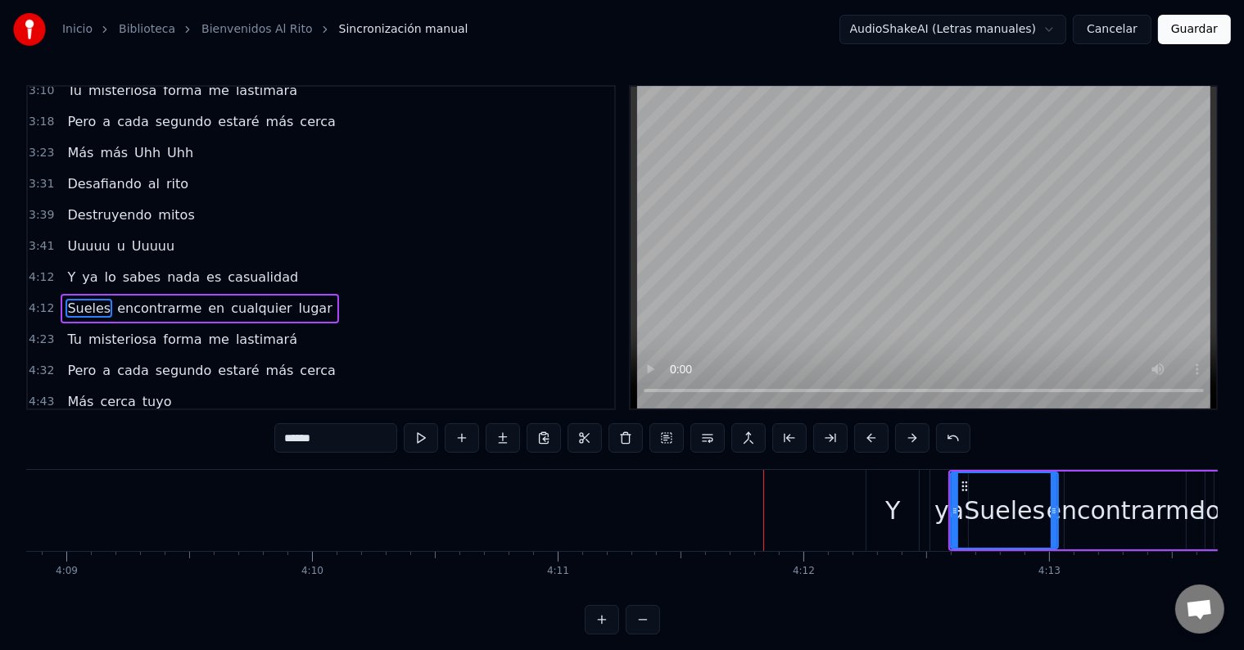
click at [902, 442] on button at bounding box center [912, 437] width 34 height 29
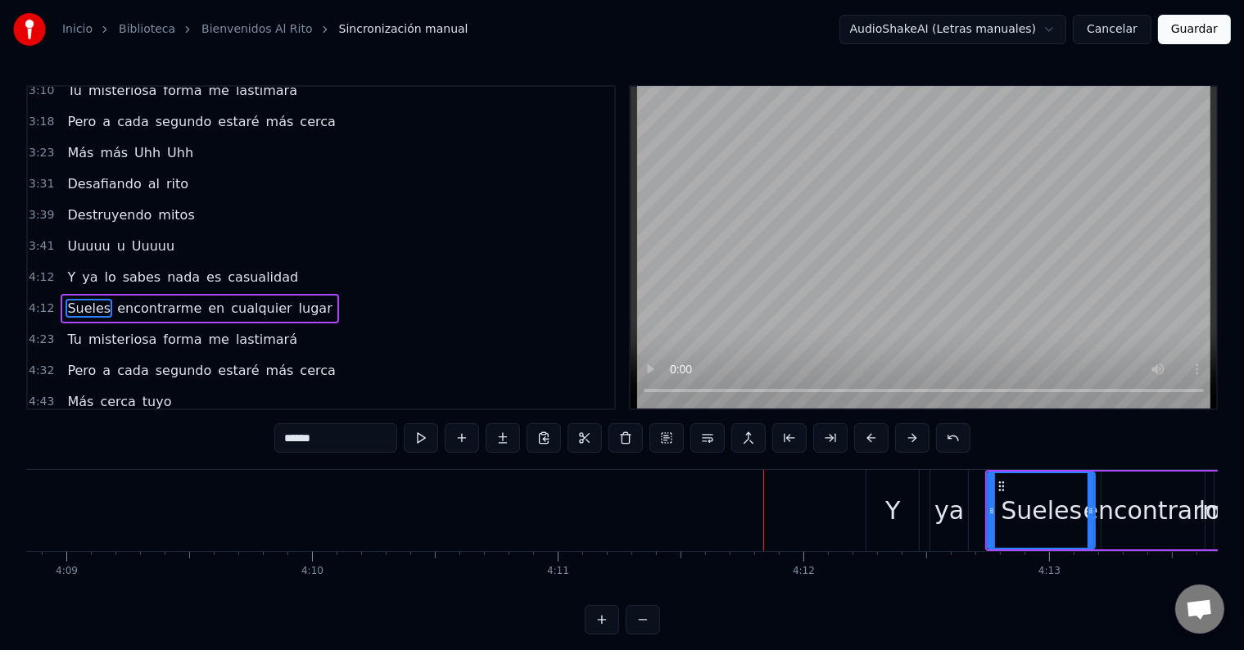
click at [902, 442] on button at bounding box center [912, 437] width 34 height 29
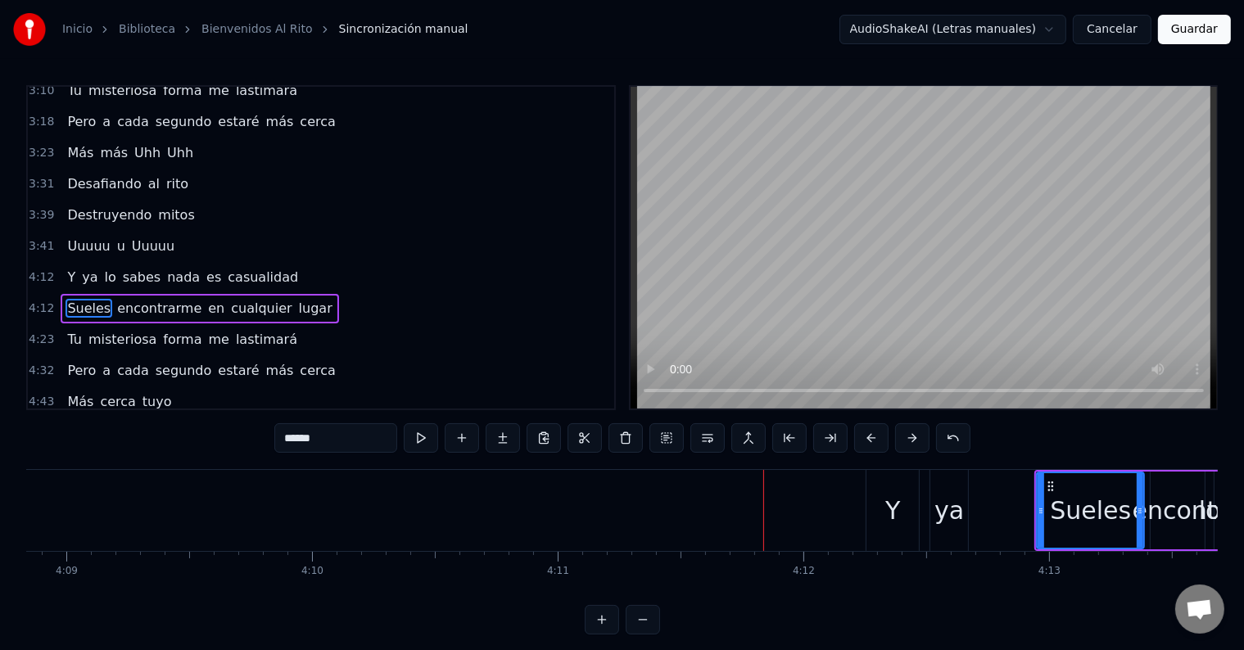
click at [902, 442] on button at bounding box center [912, 437] width 34 height 29
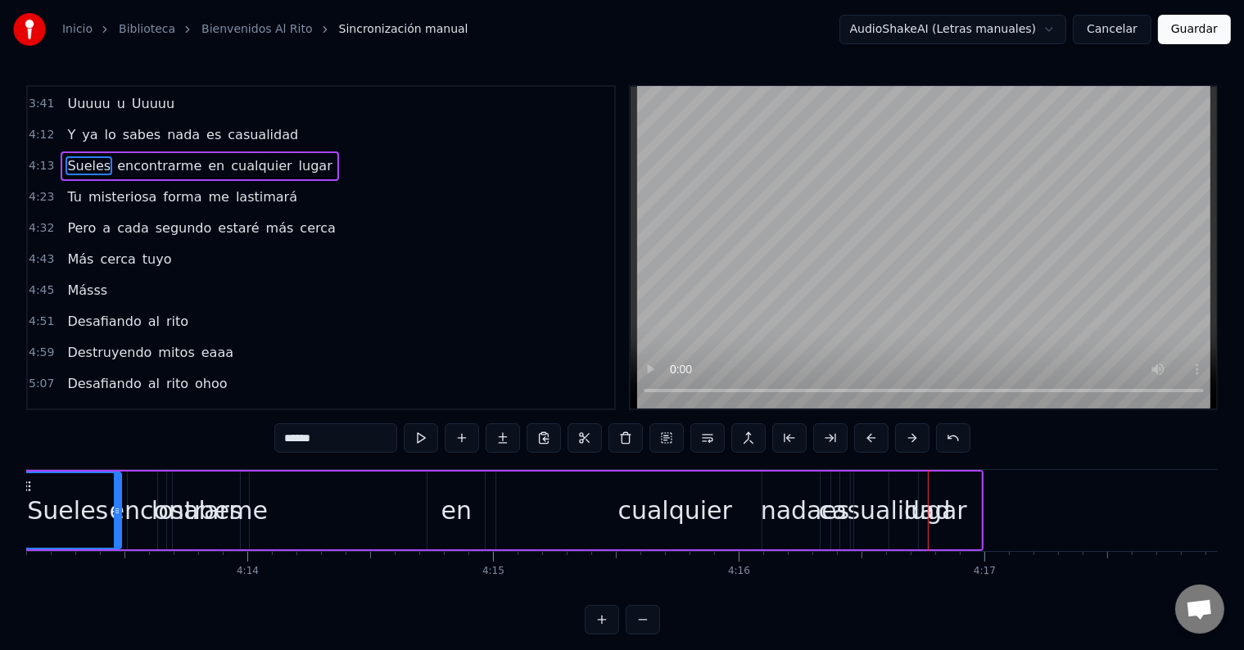
scroll to position [883, 0]
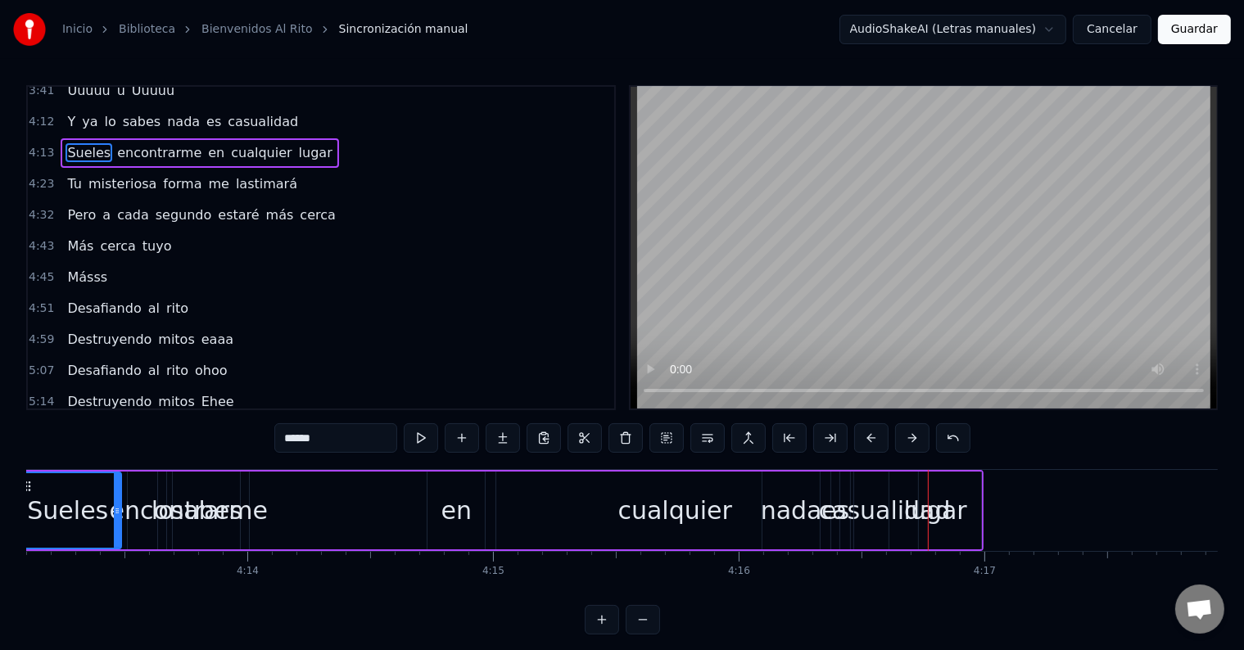
click at [34, 269] on span "4:45" at bounding box center [41, 277] width 25 height 16
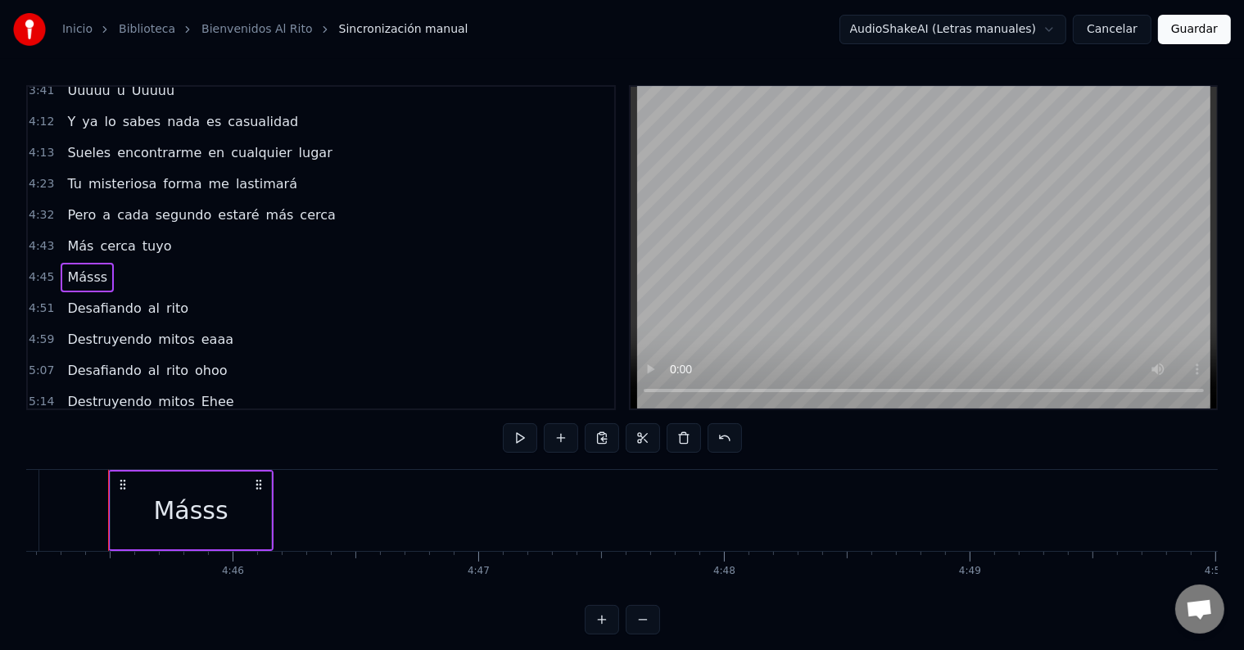
click at [35, 301] on span "4:51" at bounding box center [41, 309] width 25 height 16
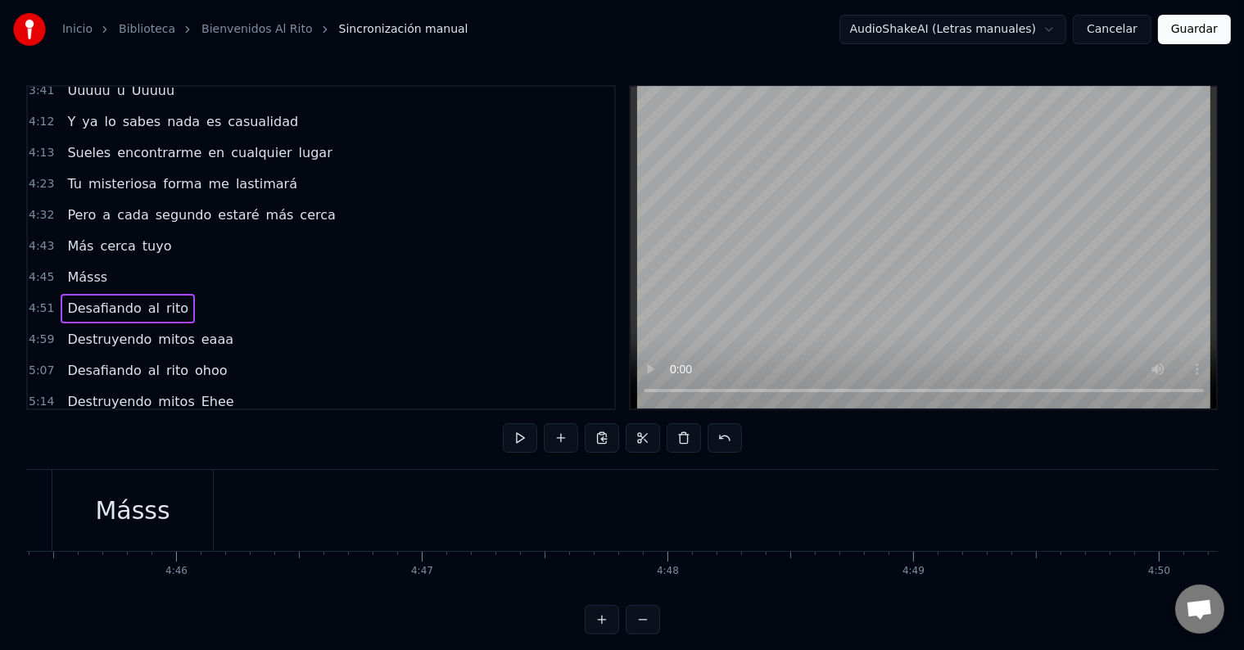
click at [35, 301] on span "4:51" at bounding box center [41, 309] width 25 height 16
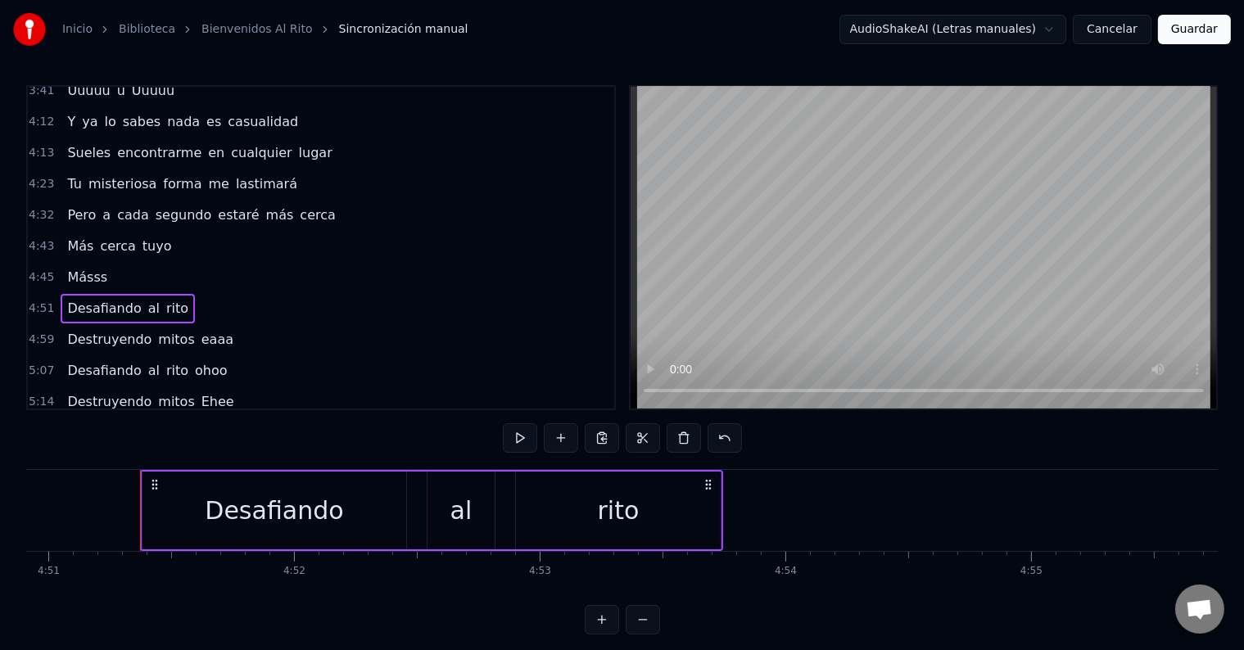
scroll to position [0, 71497]
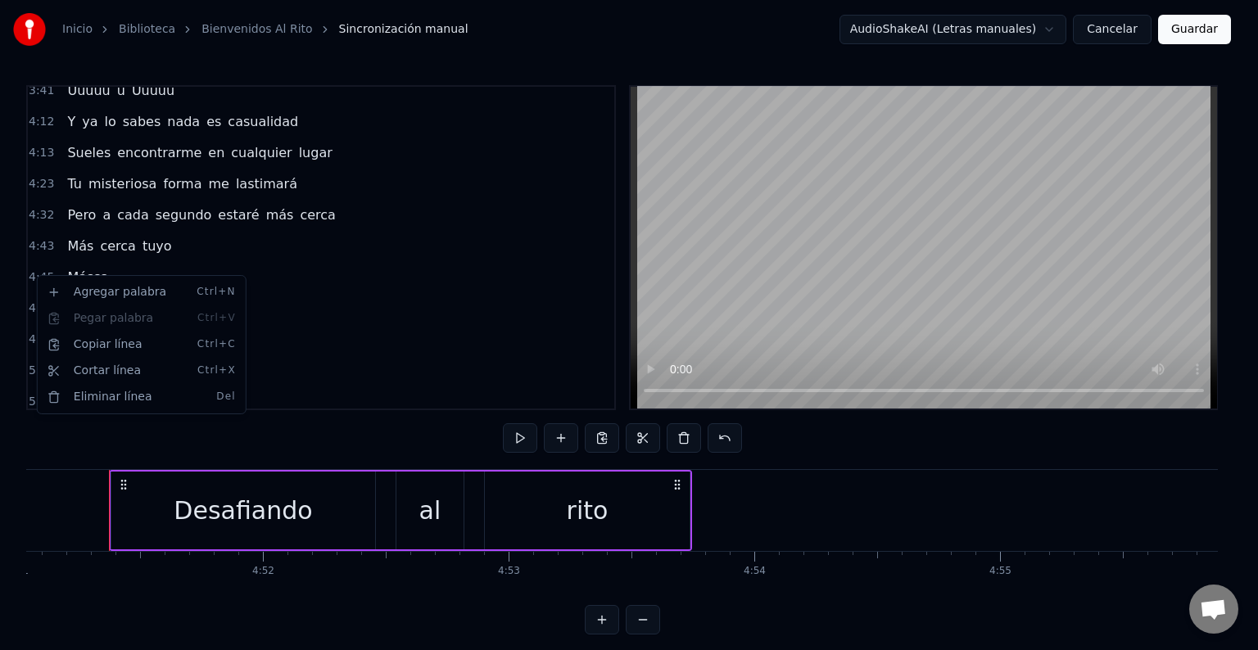
click at [397, 242] on html "Inicio Biblioteca Bienvenidos Al Rito Sincronización manual AudioShakeAI (Letra…" at bounding box center [629, 330] width 1258 height 661
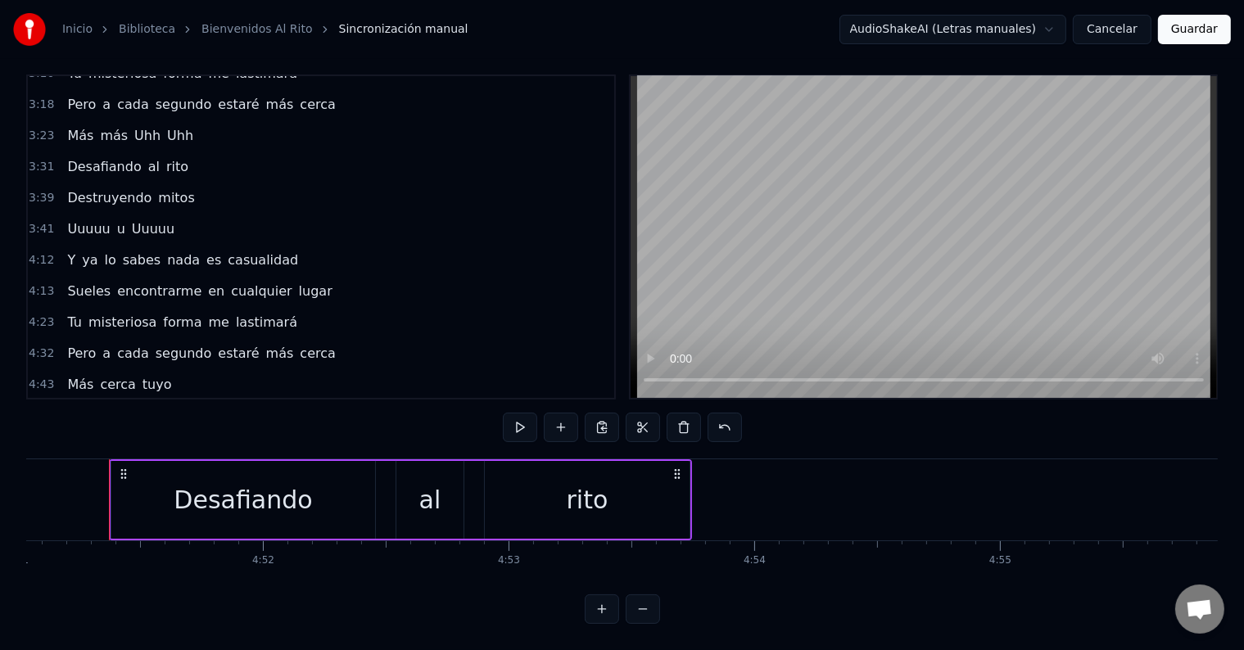
scroll to position [719, 0]
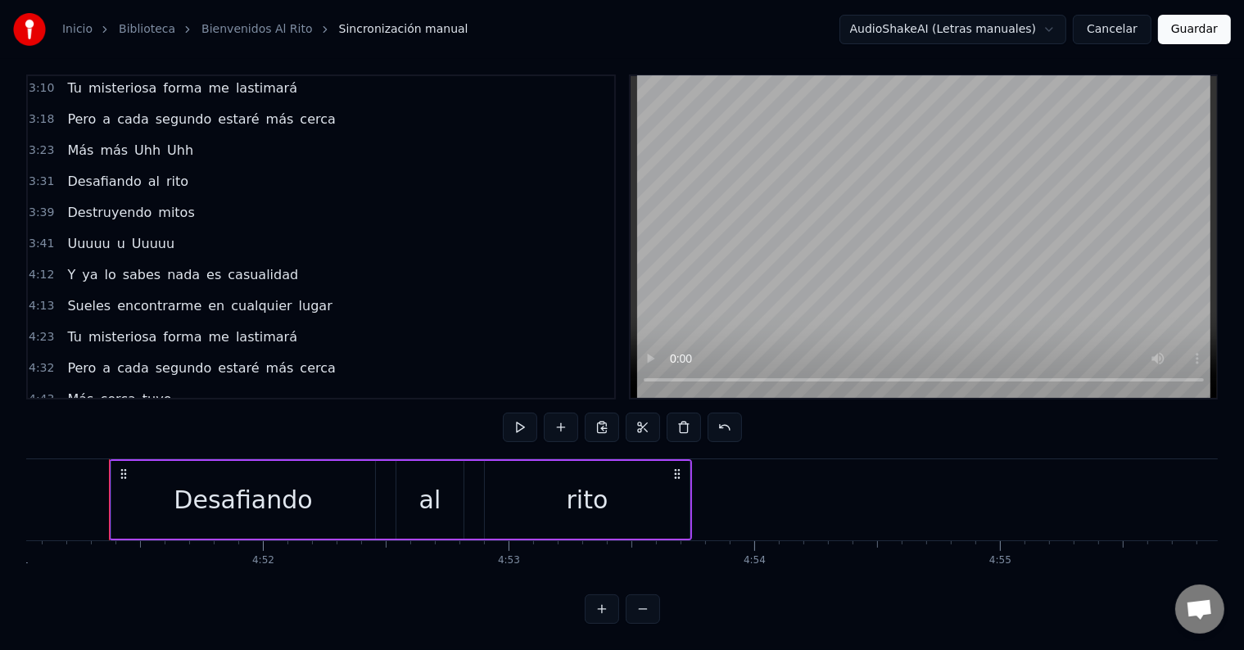
click at [1131, 34] on button "Cancelar" at bounding box center [1112, 29] width 79 height 29
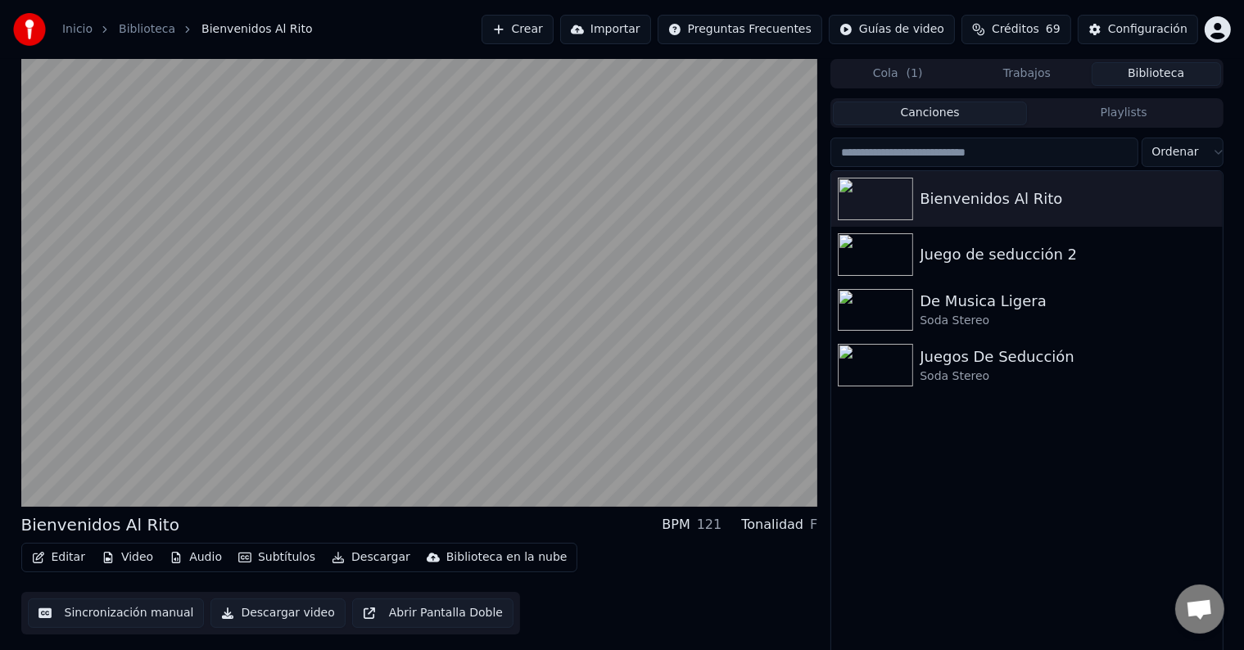
click at [1192, 596] on span "Chat abierto" at bounding box center [1199, 609] width 49 height 49
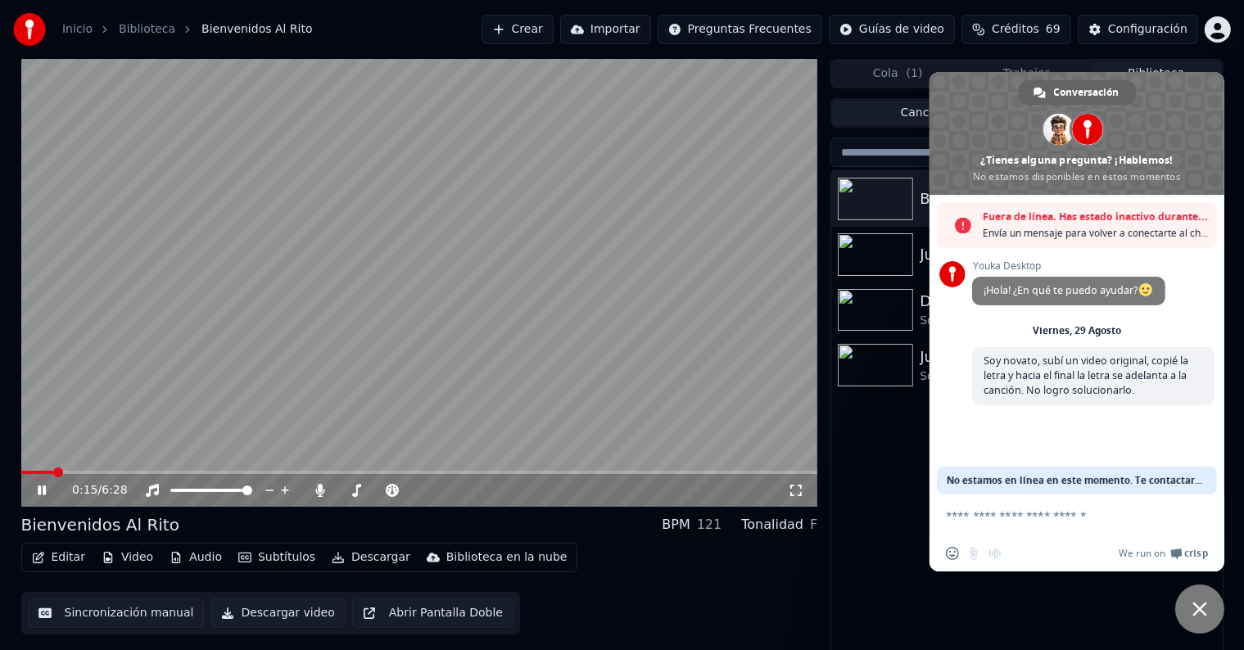
click at [1192, 609] on span "Cerrar el chat" at bounding box center [1199, 609] width 15 height 15
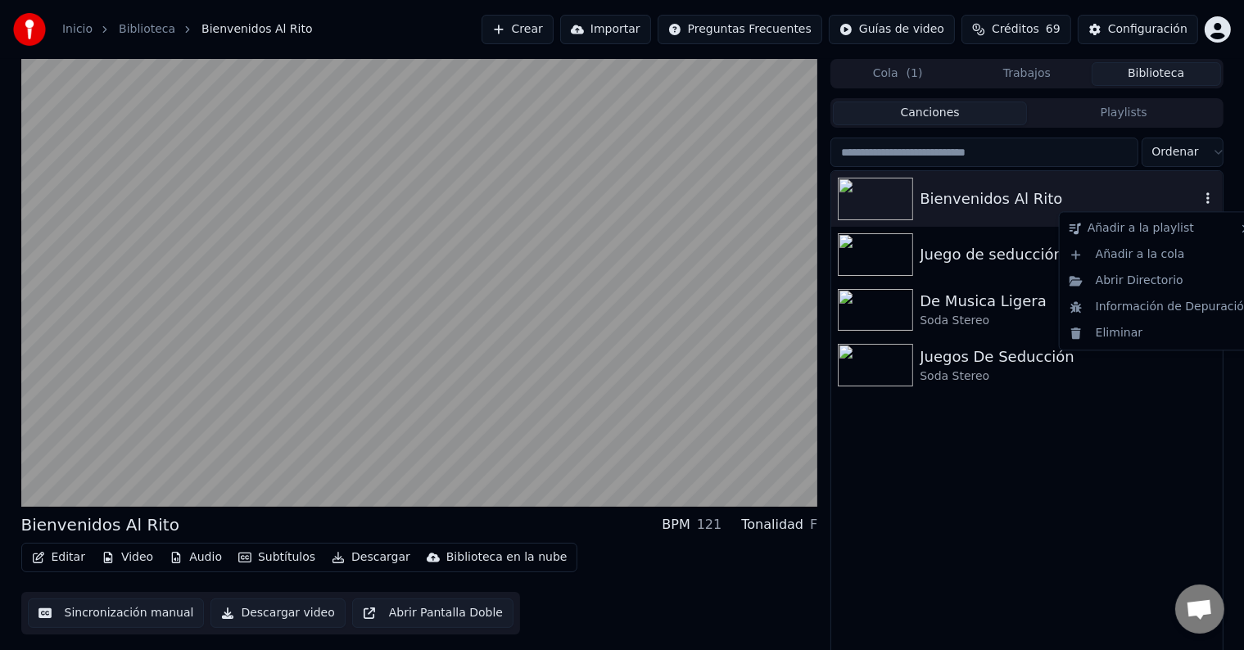
click at [1209, 203] on icon "button" at bounding box center [1208, 198] width 16 height 13
click at [1153, 308] on div "Información de Depuración" at bounding box center [1160, 307] width 195 height 26
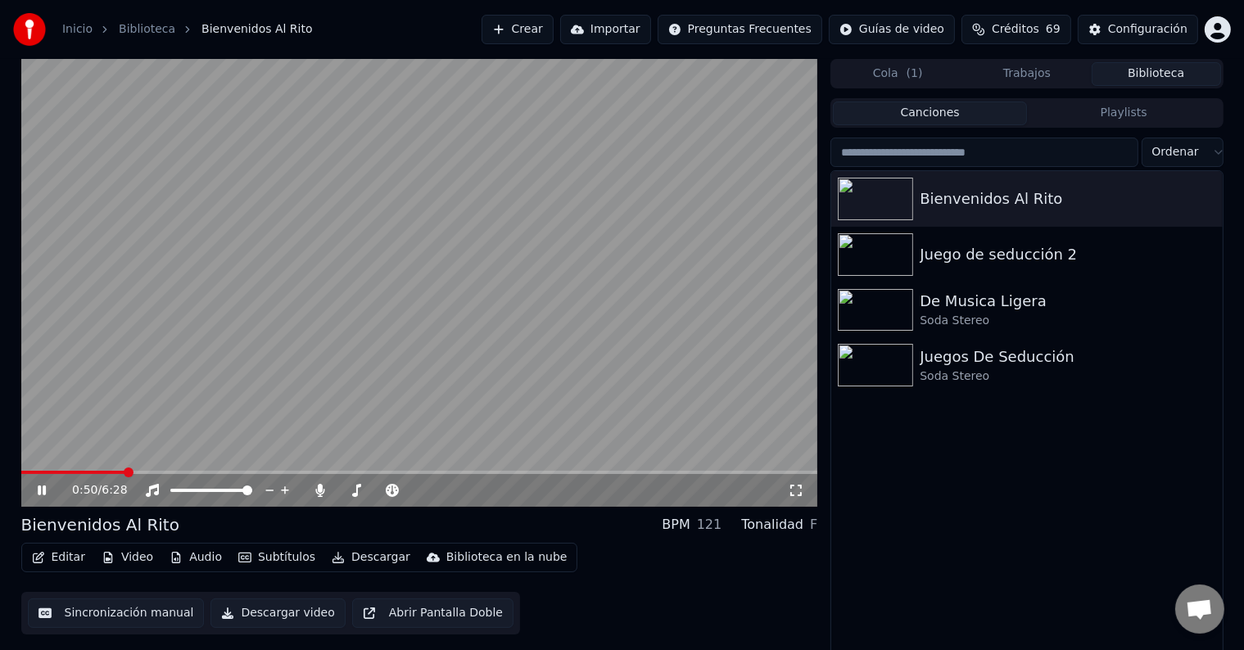
click at [38, 489] on icon at bounding box center [42, 491] width 8 height 10
click at [128, 556] on button "Video" at bounding box center [127, 557] width 65 height 23
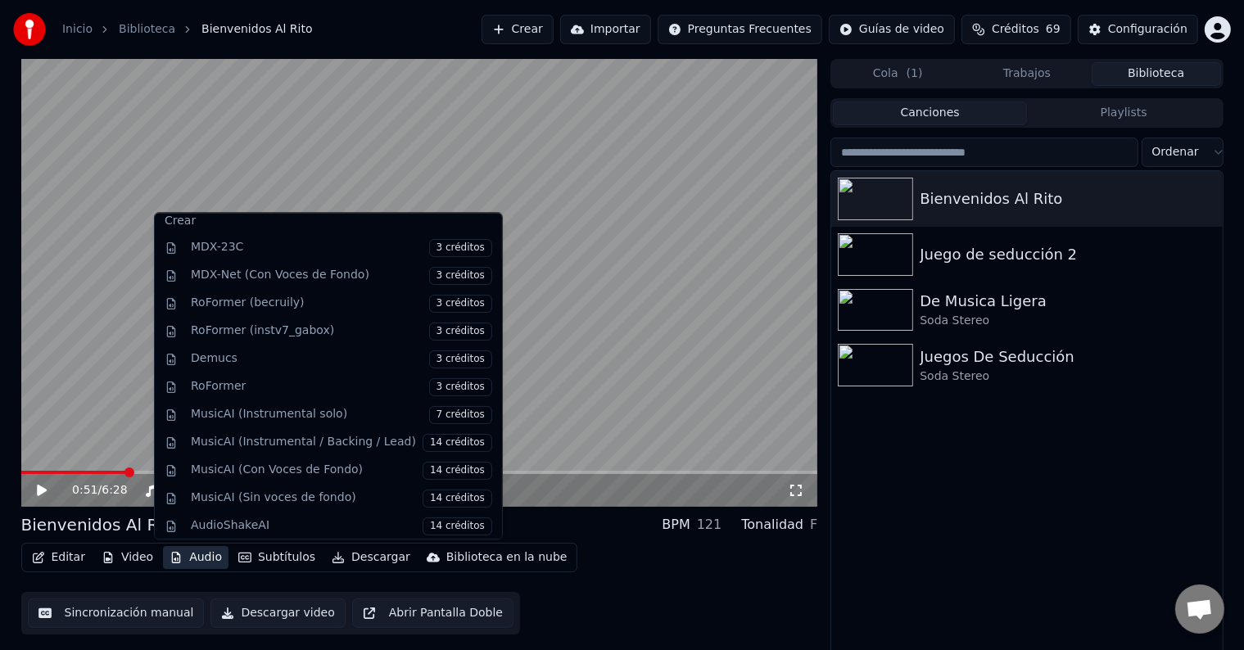
scroll to position [7, 0]
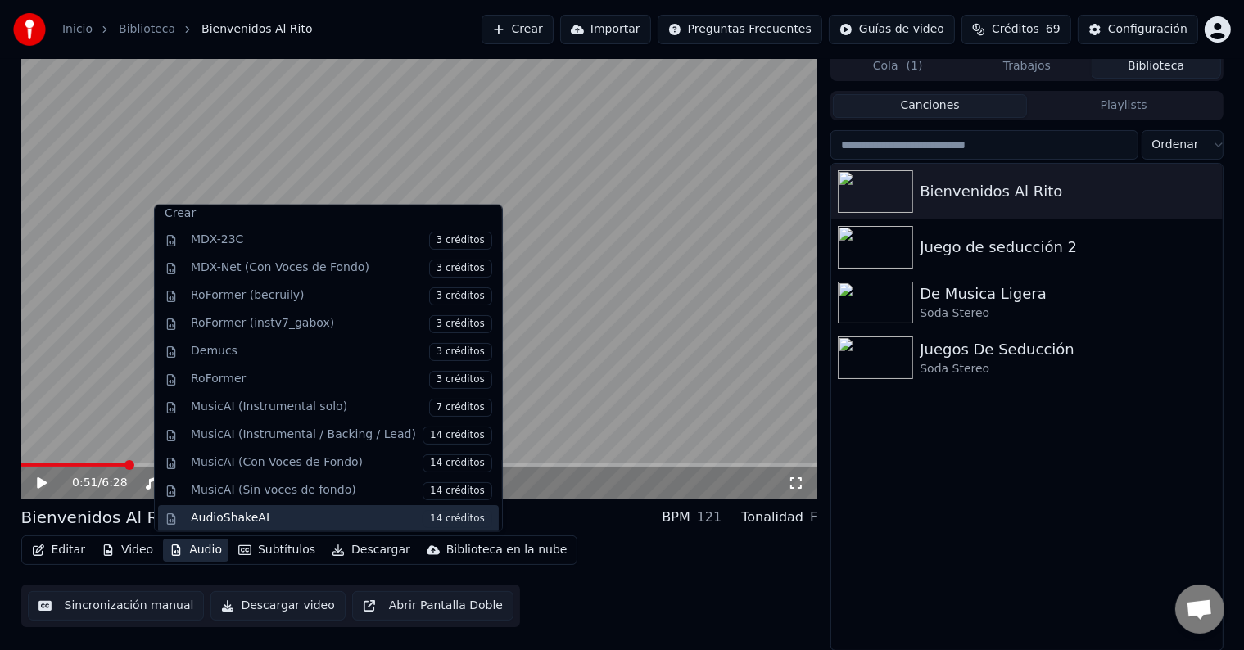
click at [224, 521] on div "AudioShakeAI 14 créditos" at bounding box center [341, 518] width 301 height 18
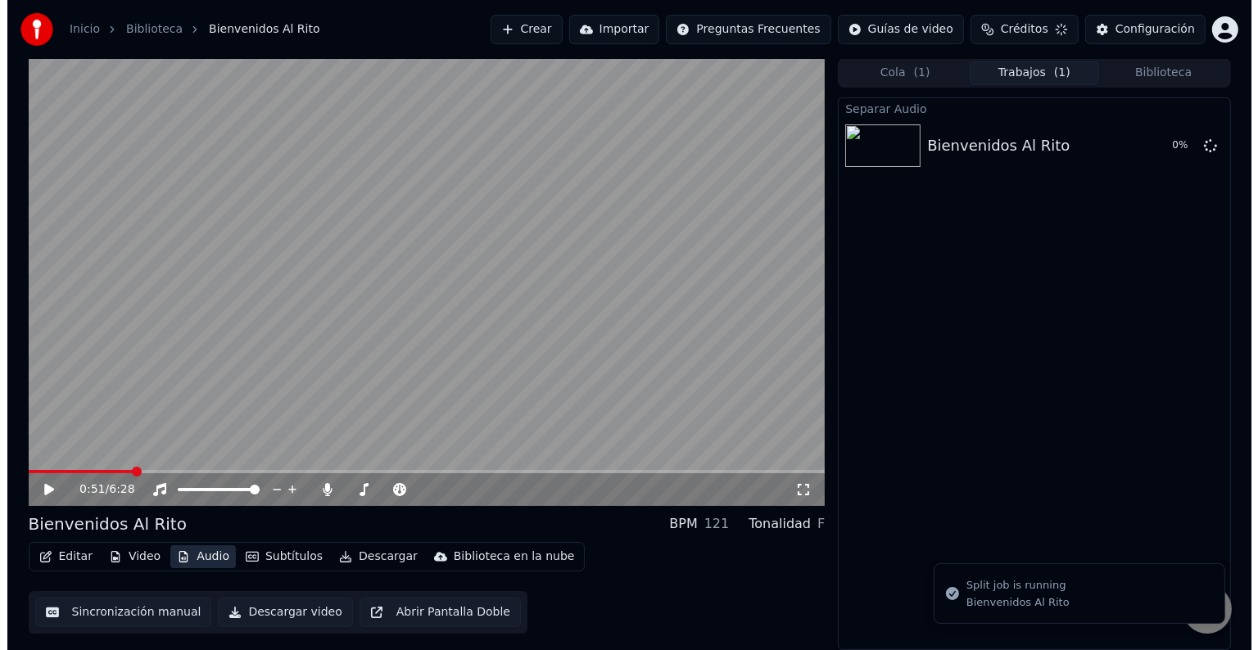
scroll to position [0, 0]
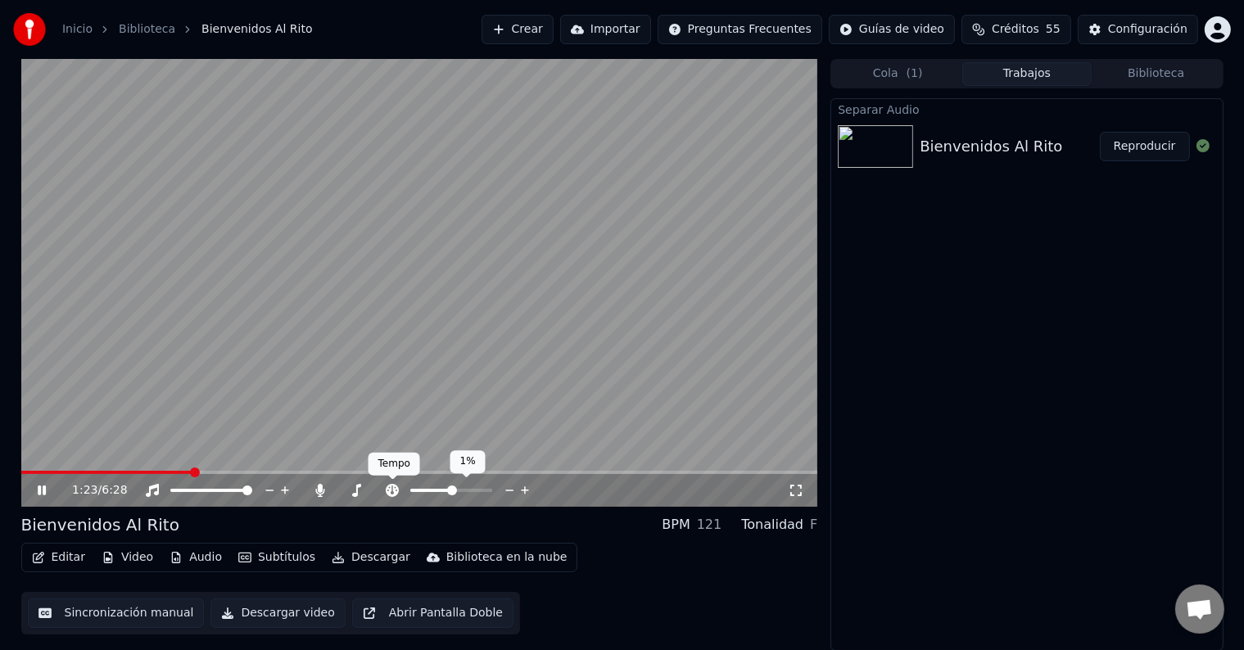
click at [391, 488] on icon at bounding box center [392, 490] width 13 height 13
click at [445, 490] on span at bounding box center [447, 491] width 10 height 10
click at [396, 488] on icon at bounding box center [392, 490] width 13 height 13
click at [39, 485] on icon at bounding box center [53, 490] width 38 height 13
click at [34, 558] on icon "button" at bounding box center [38, 557] width 13 height 11
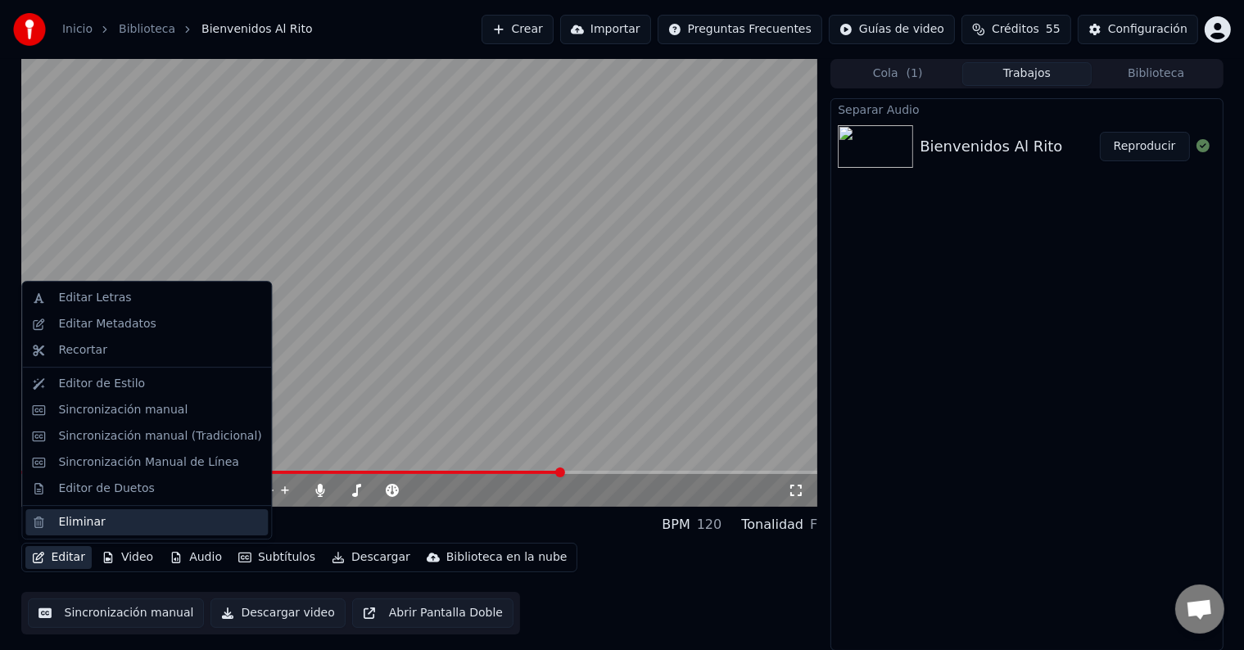
click at [96, 528] on div "Eliminar" at bounding box center [81, 522] width 47 height 16
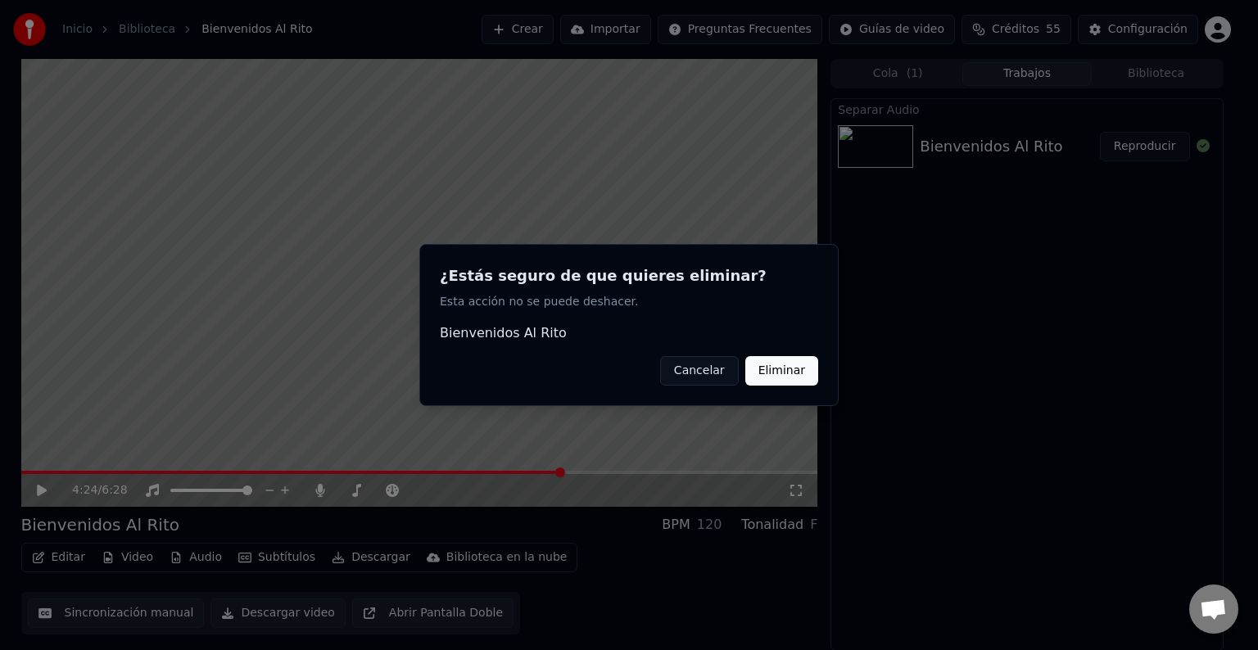
click at [799, 364] on button "Eliminar" at bounding box center [781, 370] width 73 height 29
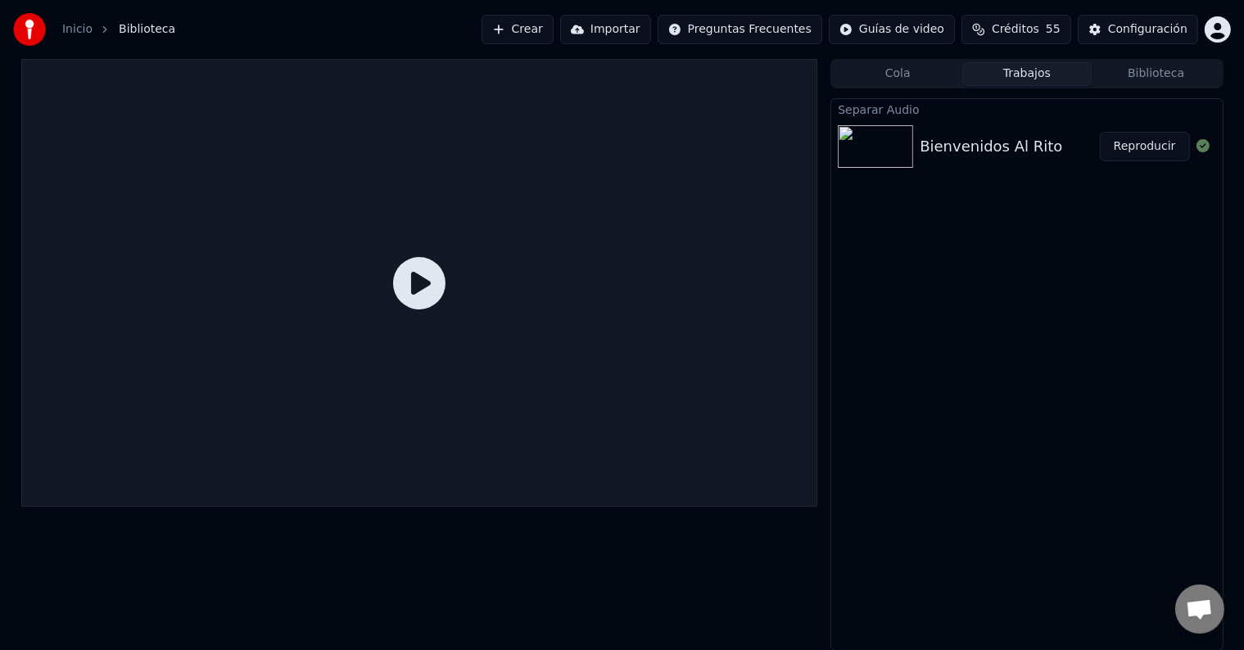
click at [540, 29] on button "Crear" at bounding box center [517, 29] width 72 height 29
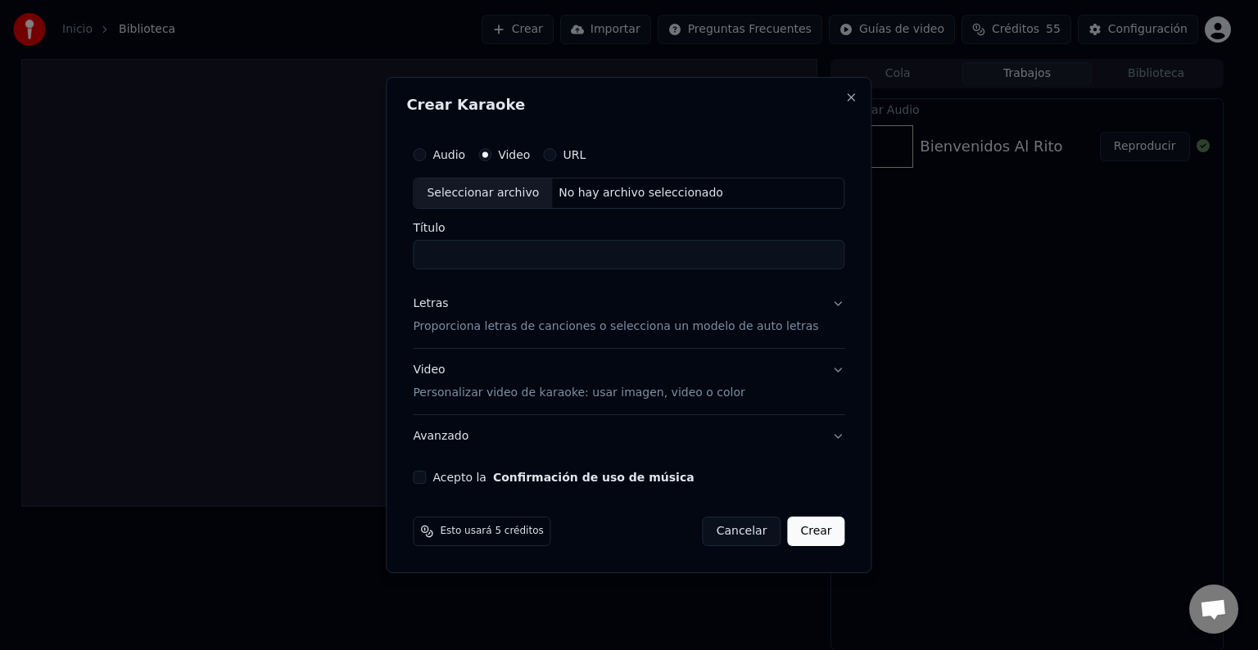
click at [520, 192] on div "Seleccionar archivo" at bounding box center [483, 193] width 138 height 29
type input "**********"
click at [514, 332] on p "Proporciona letras de canciones o selecciona un modelo de auto letras" at bounding box center [615, 327] width 405 height 16
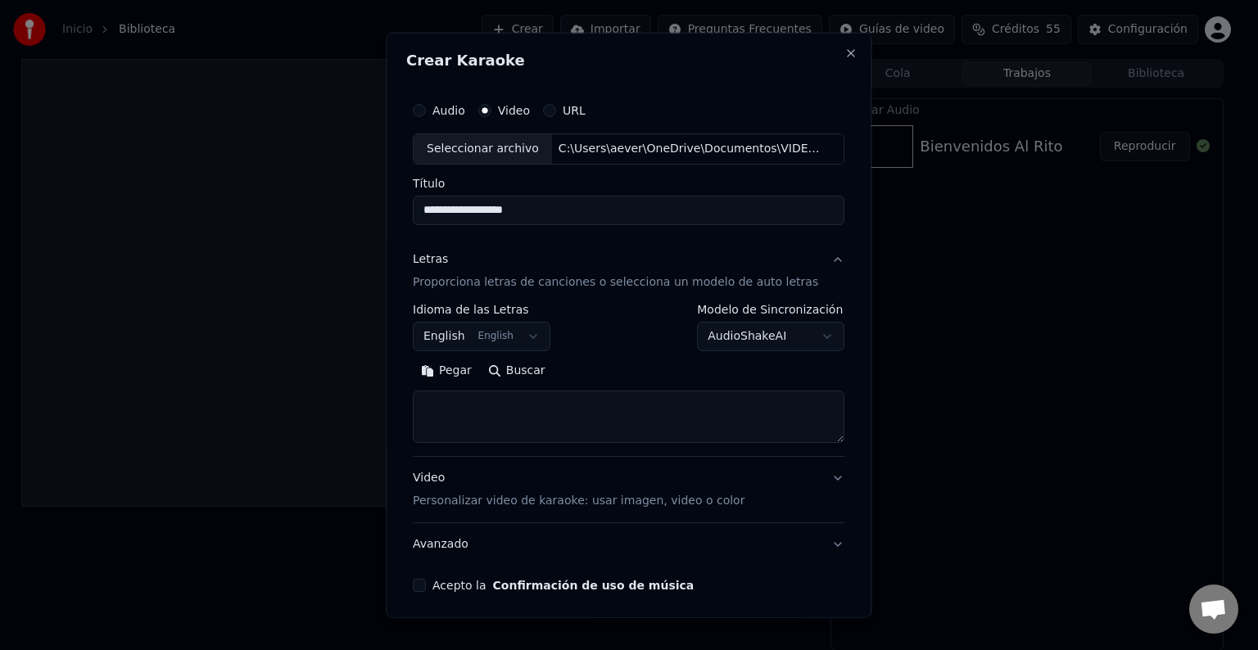
click at [527, 338] on button "English English" at bounding box center [482, 336] width 138 height 29
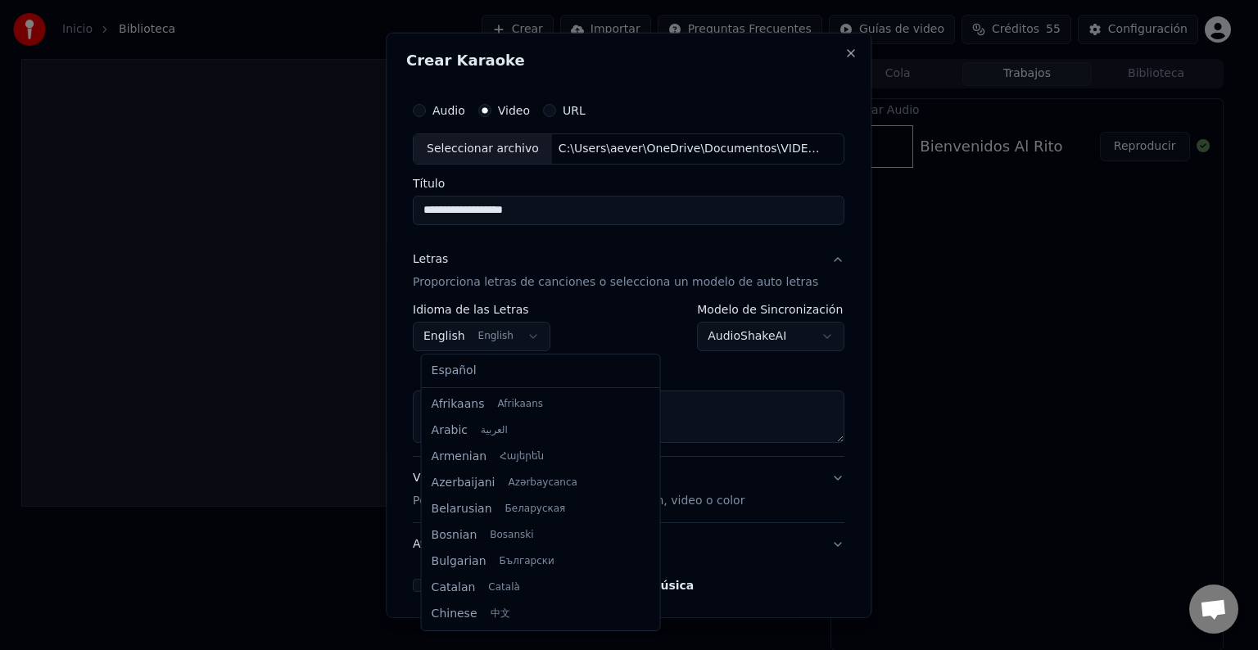
scroll to position [131, 0]
select select "**"
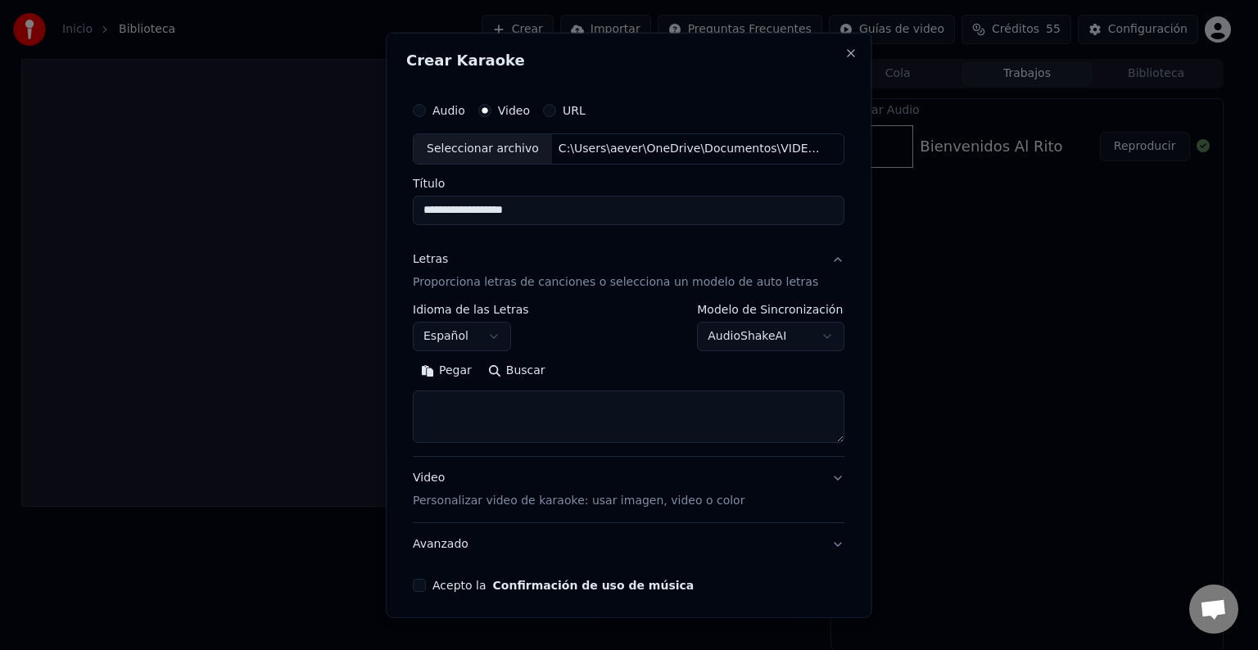
click at [805, 337] on body "**********" at bounding box center [622, 325] width 1244 height 650
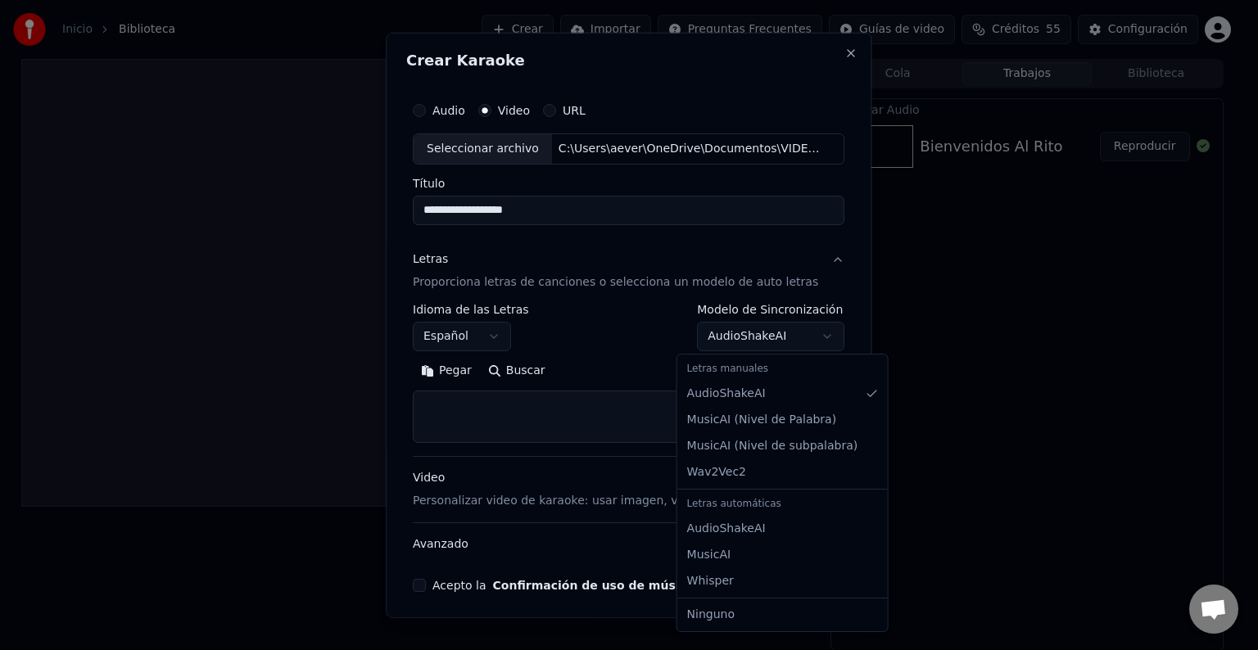
select select "**********"
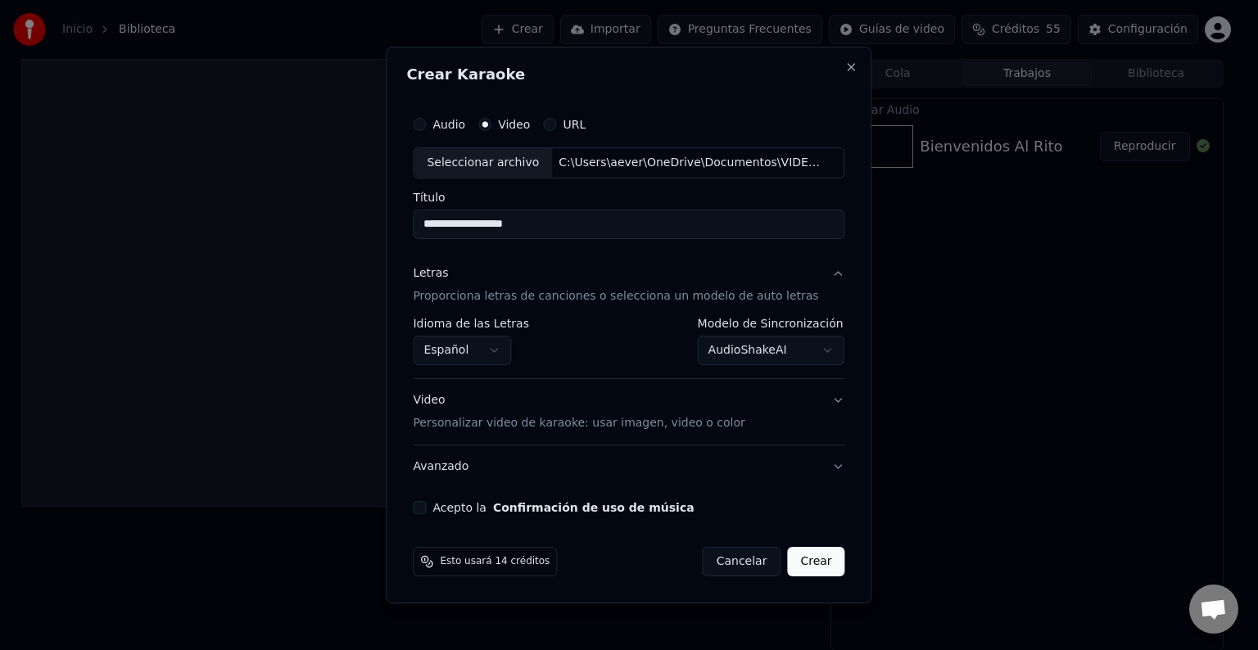
click at [829, 405] on button "Video Personalizar video de karaoke: usar imagen, video o color" at bounding box center [629, 412] width 432 height 66
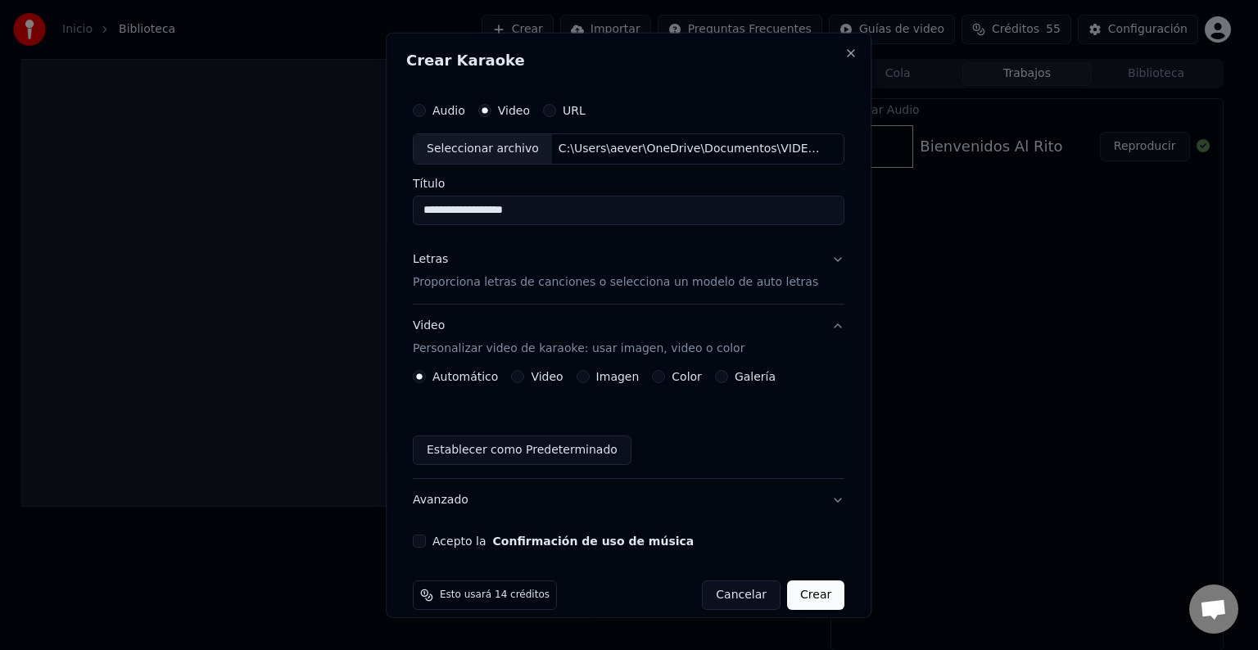
click at [549, 380] on label "Video" at bounding box center [547, 376] width 32 height 11
click at [525, 380] on button "Video" at bounding box center [518, 376] width 13 height 13
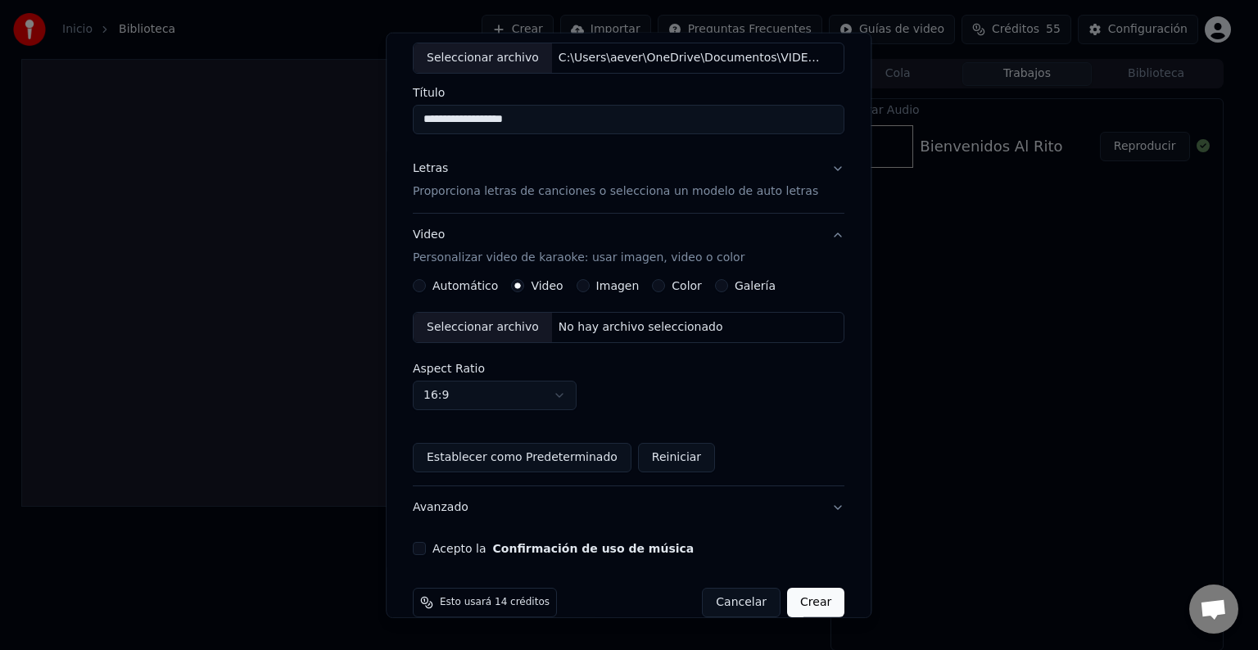
scroll to position [115, 0]
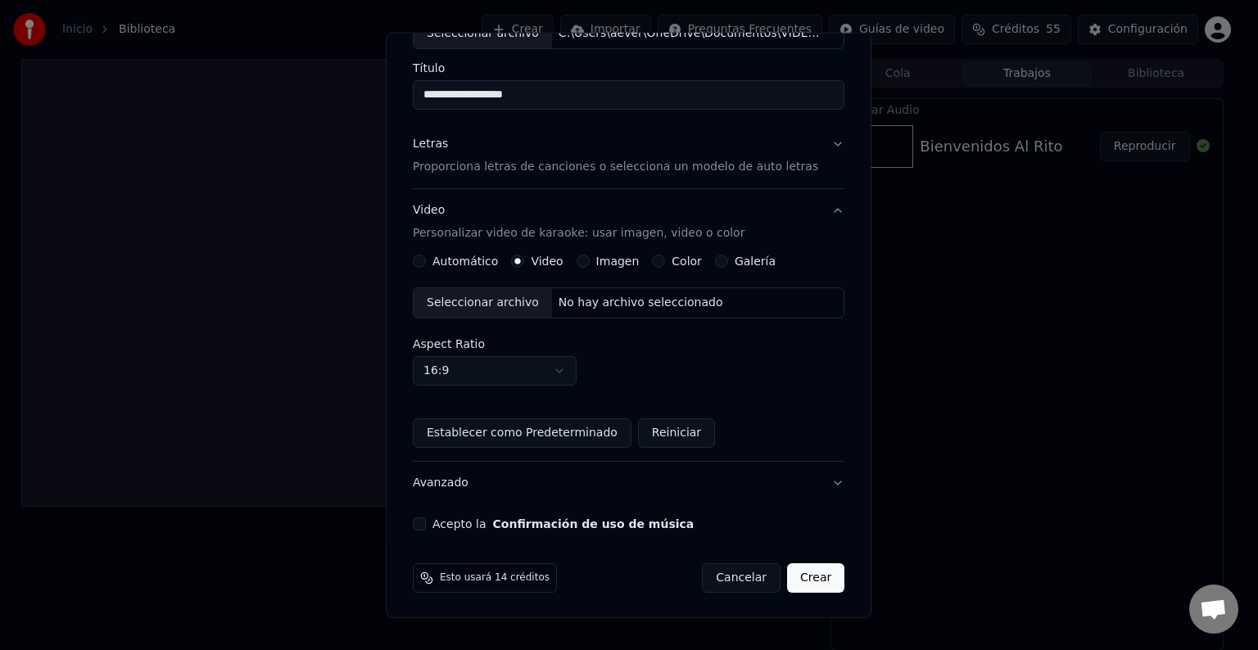
click at [424, 519] on button "Acepto la Confirmación de uso de música" at bounding box center [419, 524] width 13 height 13
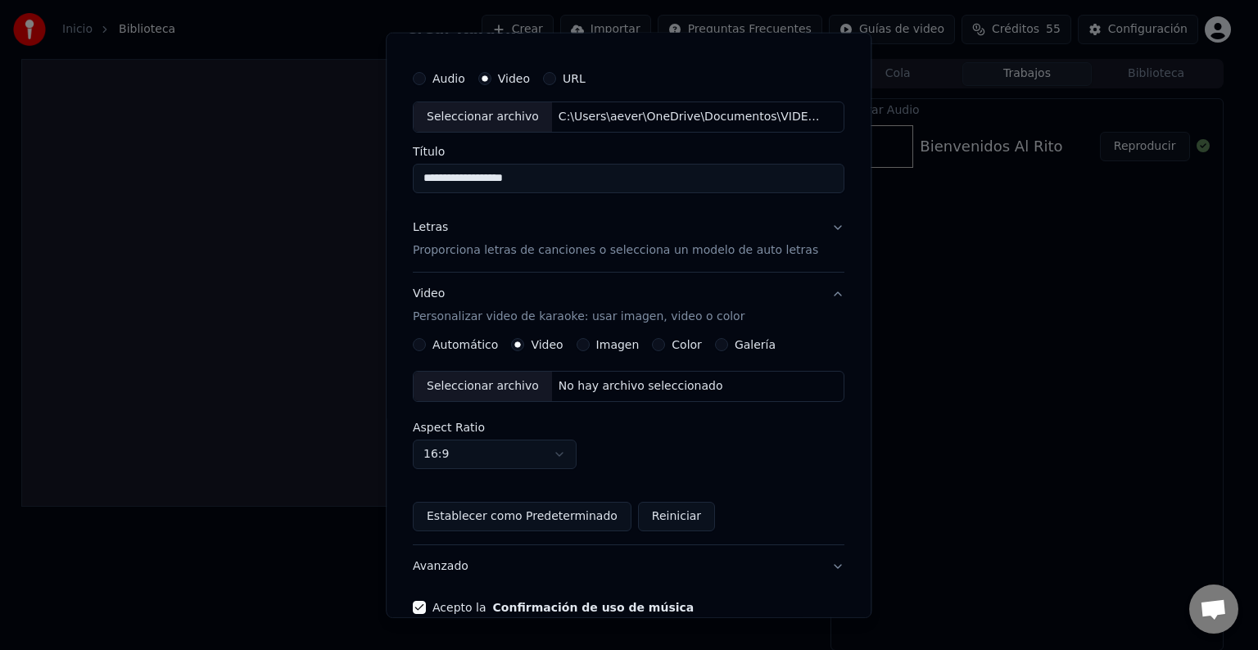
scroll to position [0, 0]
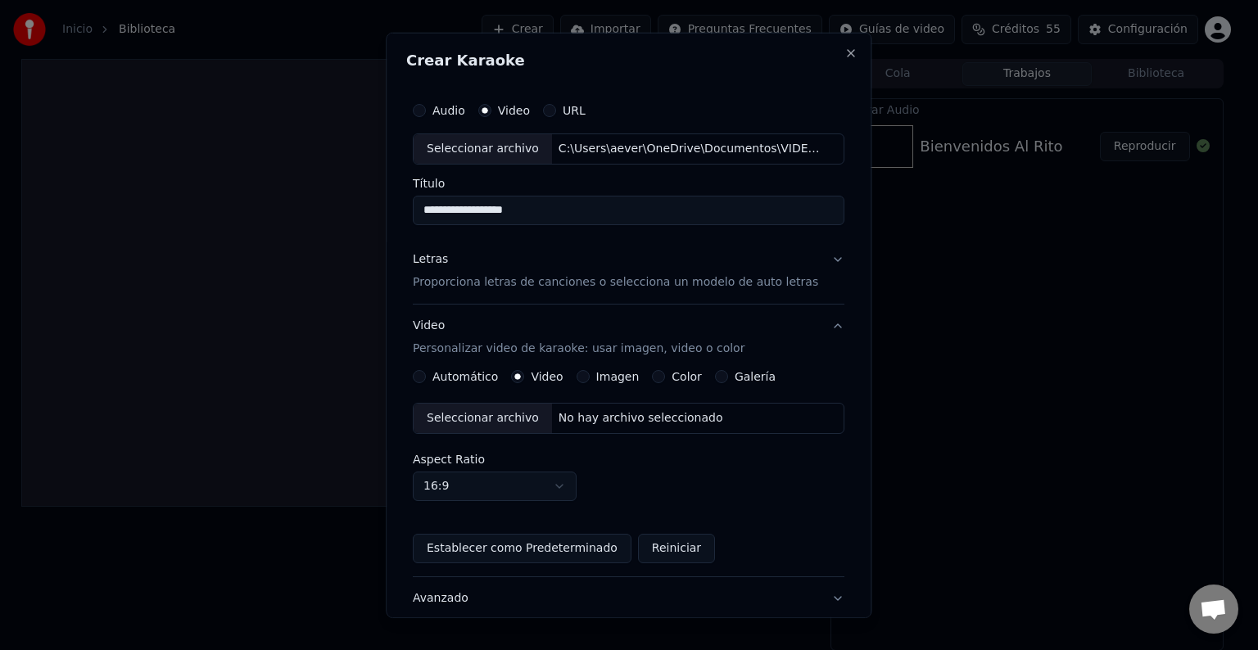
click at [812, 266] on button "Letras Proporciona letras de canciones o selecciona un modelo de auto letras" at bounding box center [629, 271] width 432 height 66
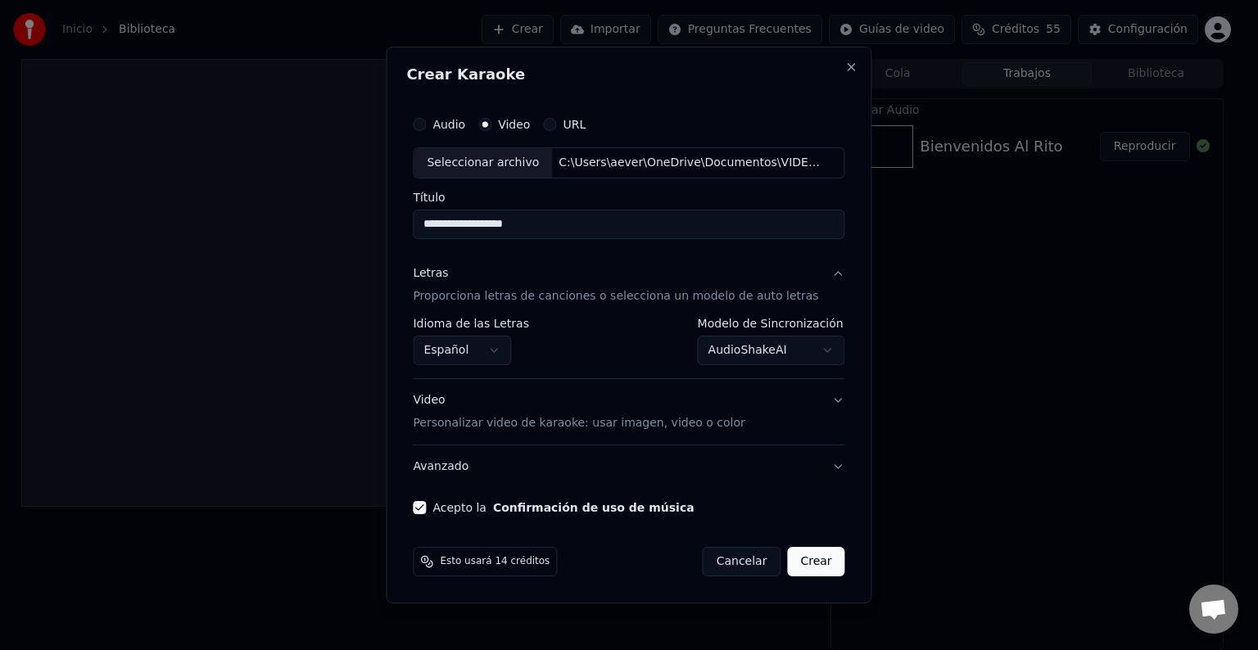
select select "**********"
select select
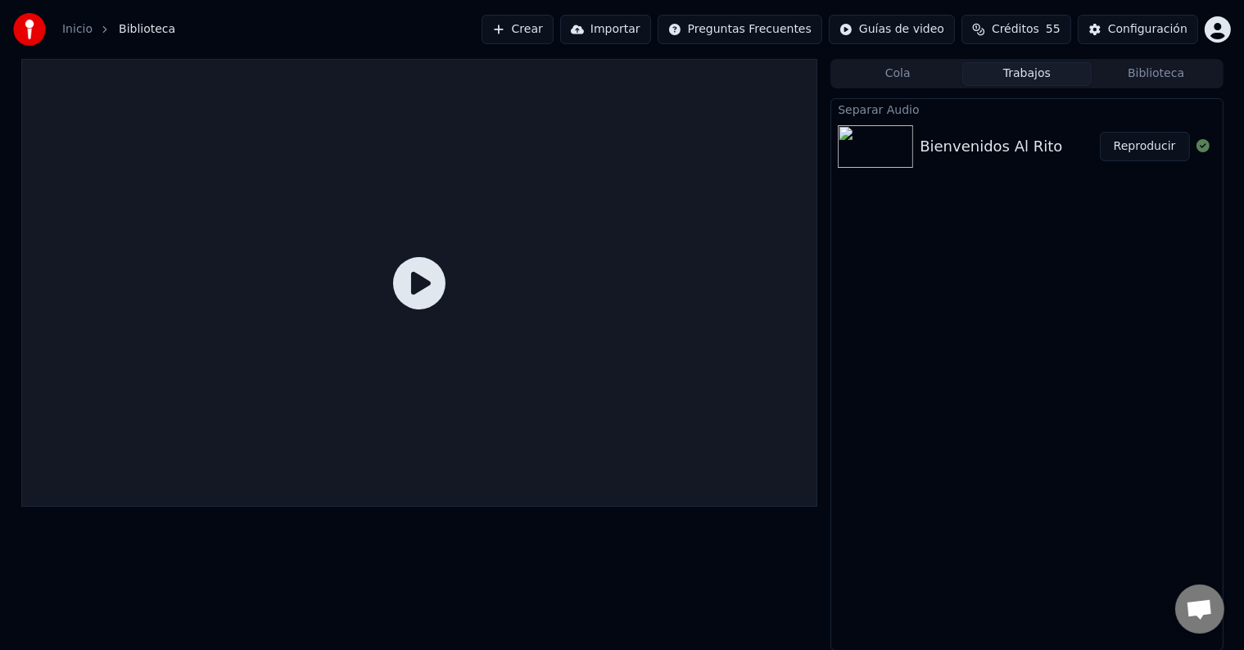
click at [554, 29] on button "Crear" at bounding box center [517, 29] width 72 height 29
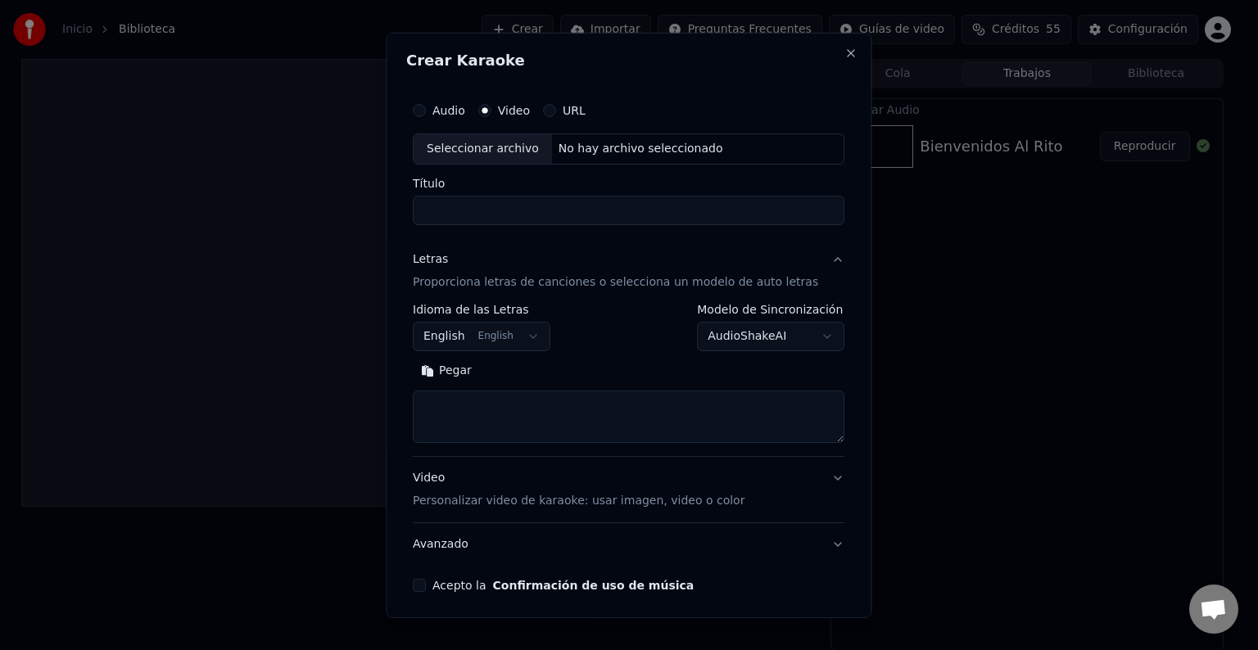
click at [530, 154] on div "Seleccionar archivo" at bounding box center [483, 148] width 138 height 29
type input "**********"
click at [449, 334] on button "English English" at bounding box center [482, 336] width 138 height 29
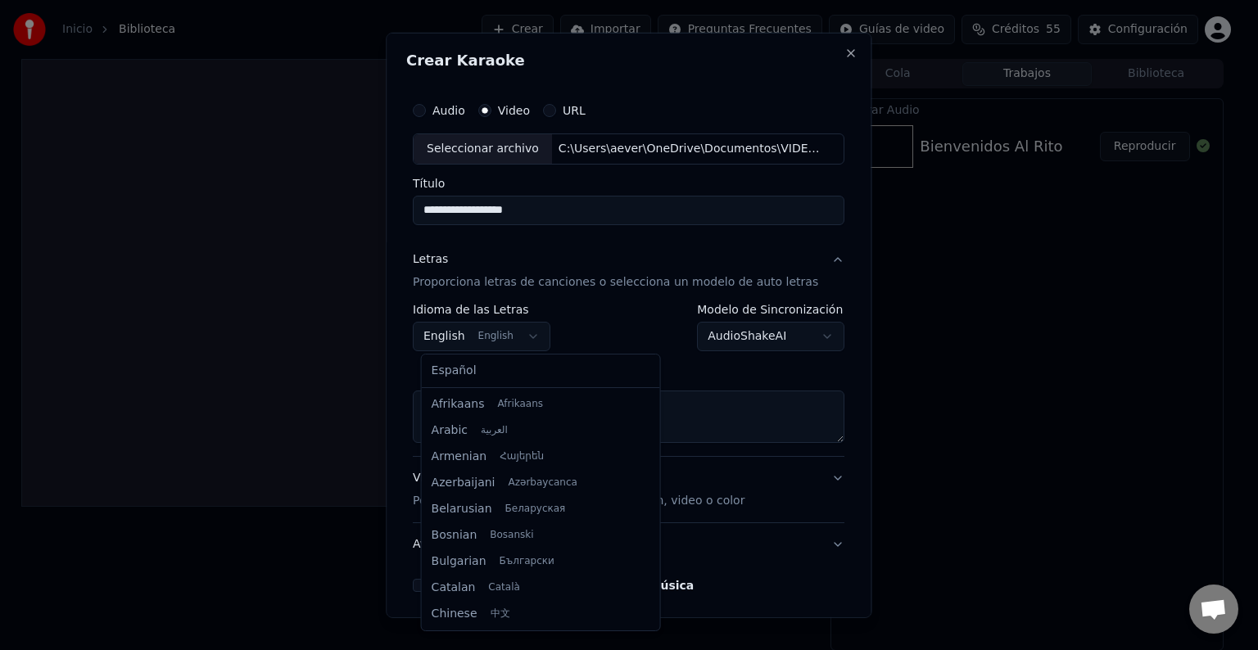
scroll to position [131, 0]
select select "**"
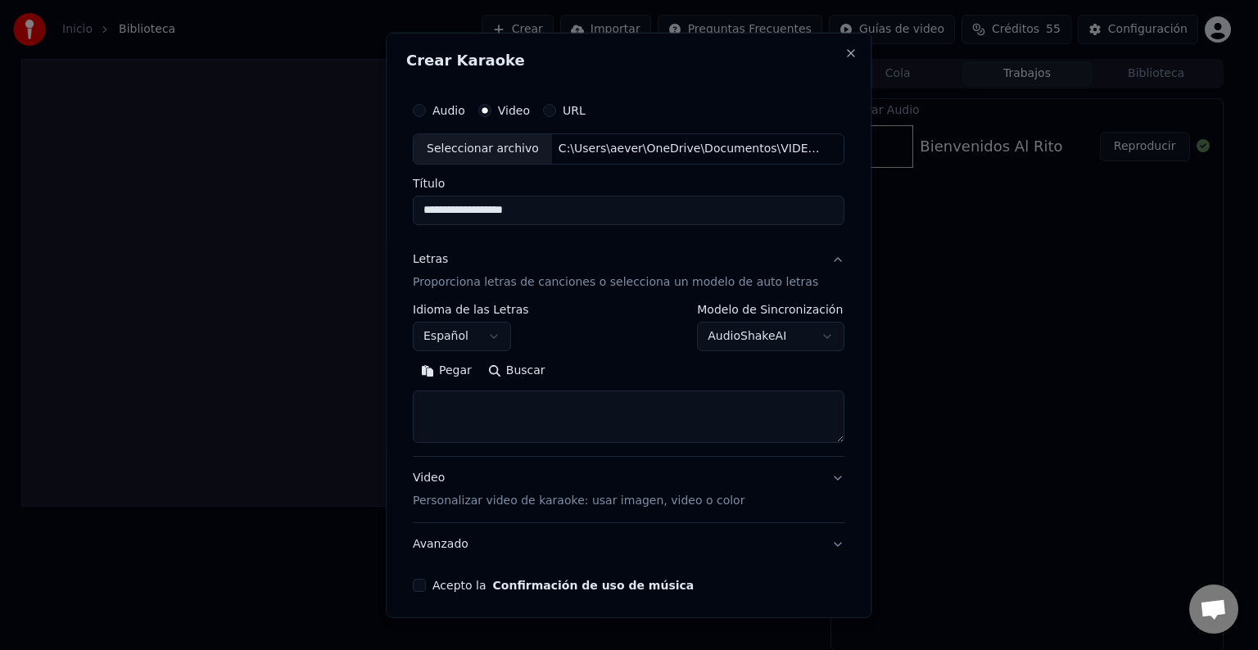
click at [707, 342] on body "**********" at bounding box center [622, 325] width 1244 height 650
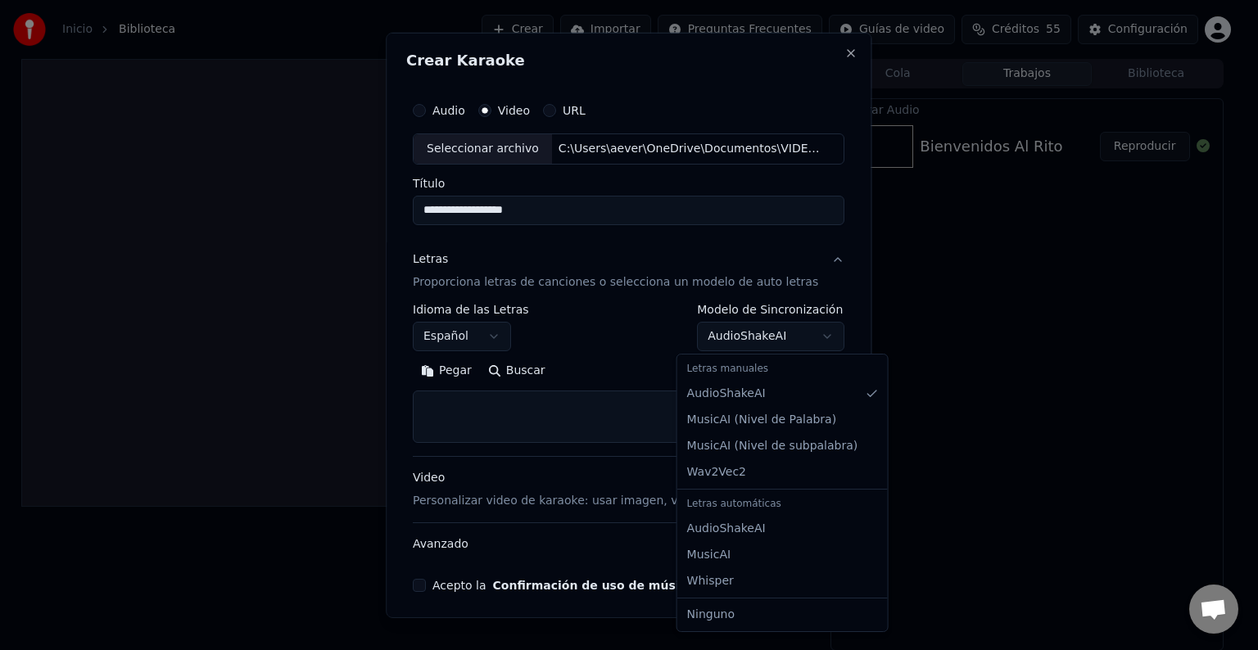
select select "**********"
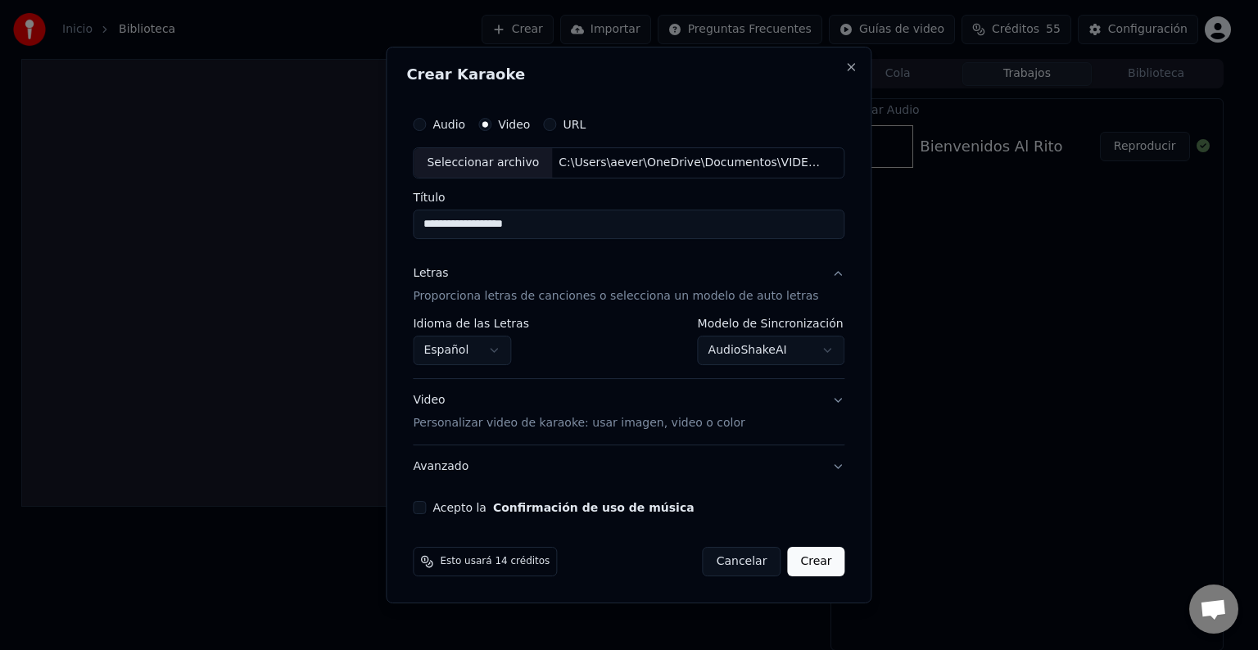
click at [538, 421] on p "Personalizar video de karaoke: usar imagen, video o color" at bounding box center [579, 423] width 332 height 16
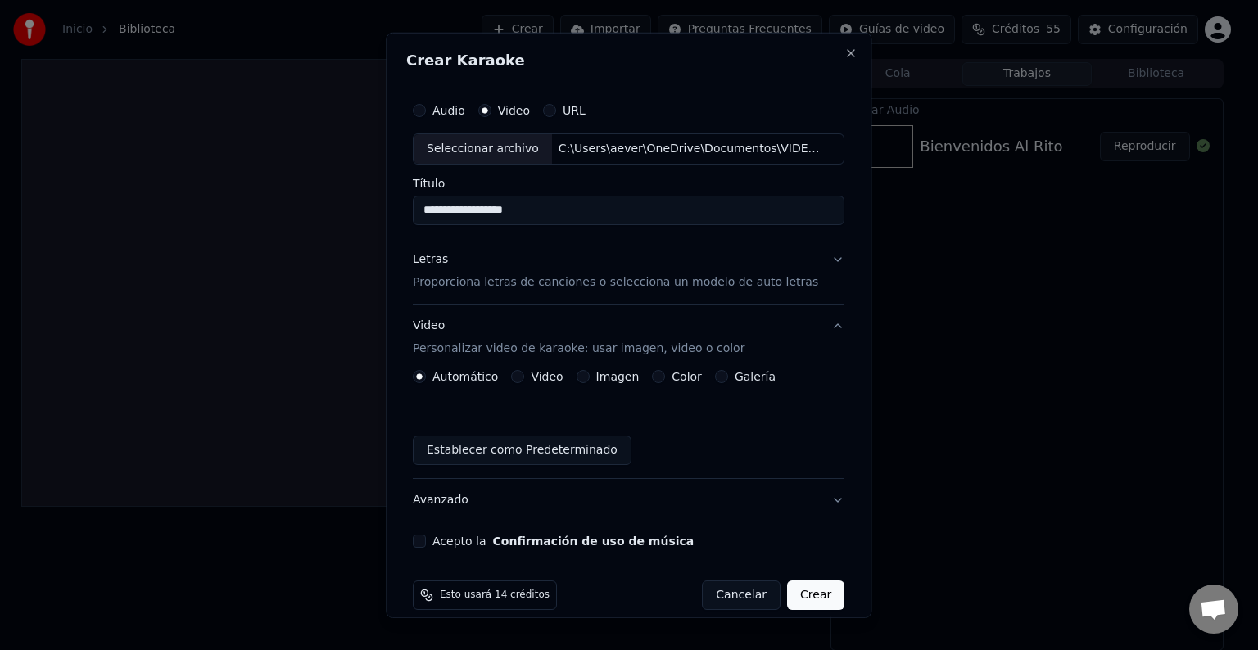
click at [525, 375] on button "Video" at bounding box center [518, 376] width 13 height 13
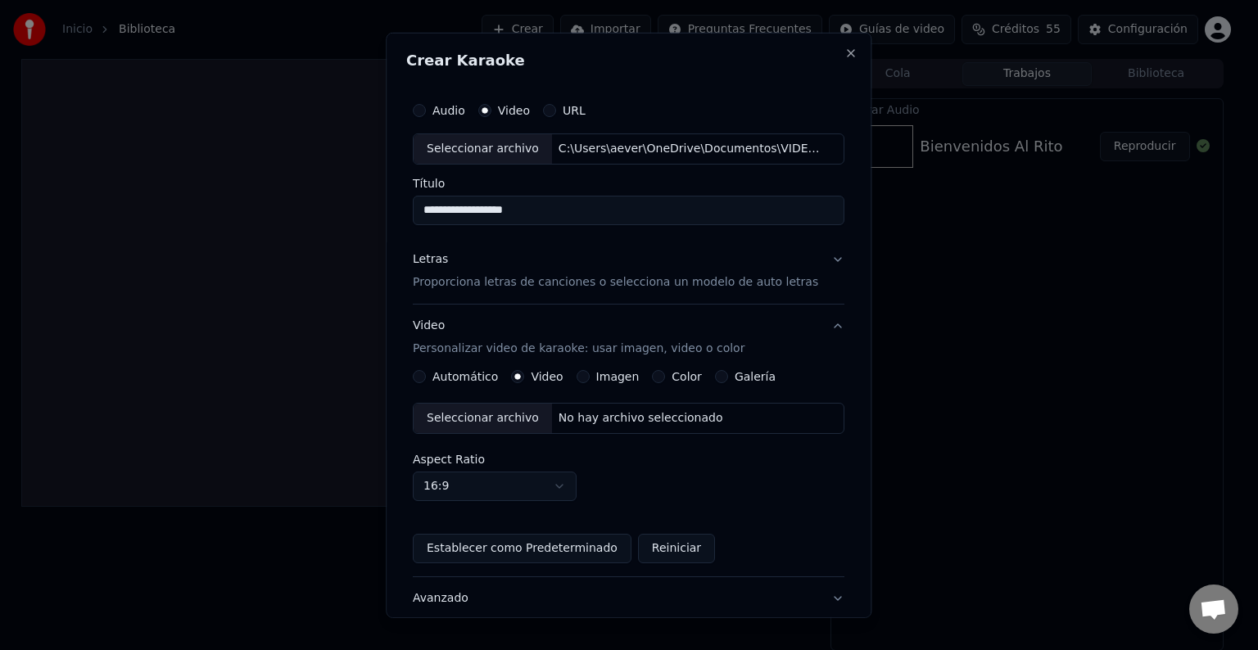
click at [522, 417] on div "Seleccionar archivo" at bounding box center [483, 418] width 138 height 29
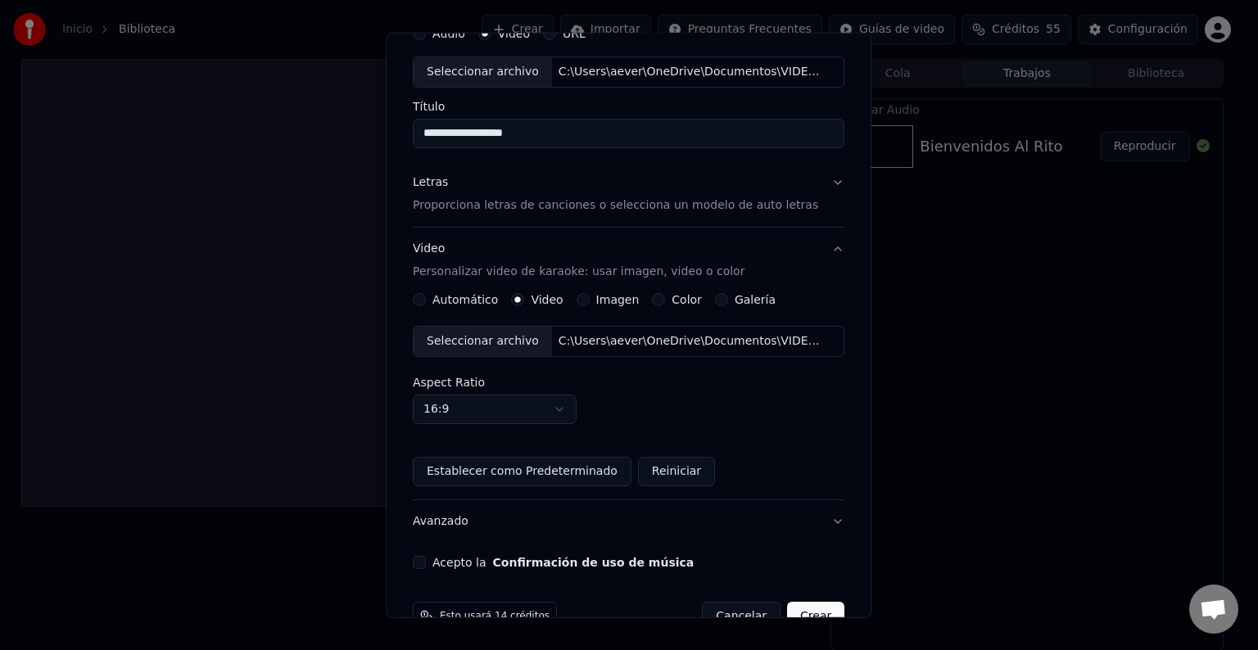
scroll to position [82, 0]
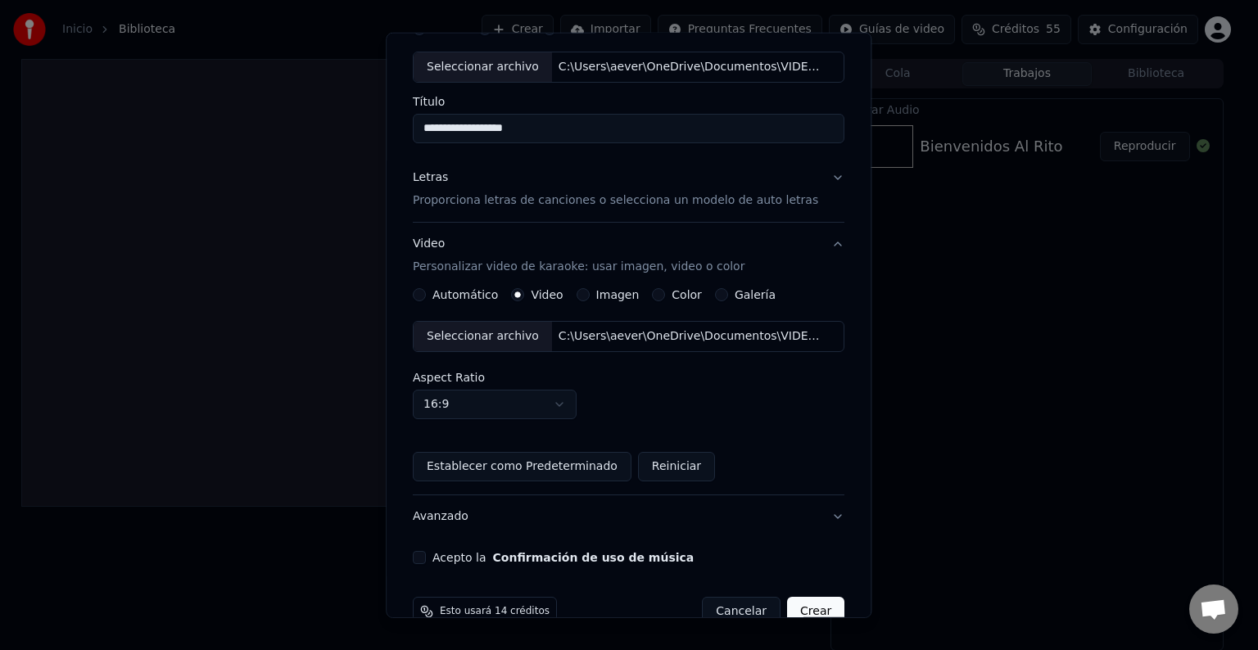
click at [435, 555] on div "Acepto la Confirmación de uso de música" at bounding box center [629, 557] width 432 height 13
click at [426, 560] on button "Acepto la Confirmación de uso de música" at bounding box center [419, 557] width 13 height 13
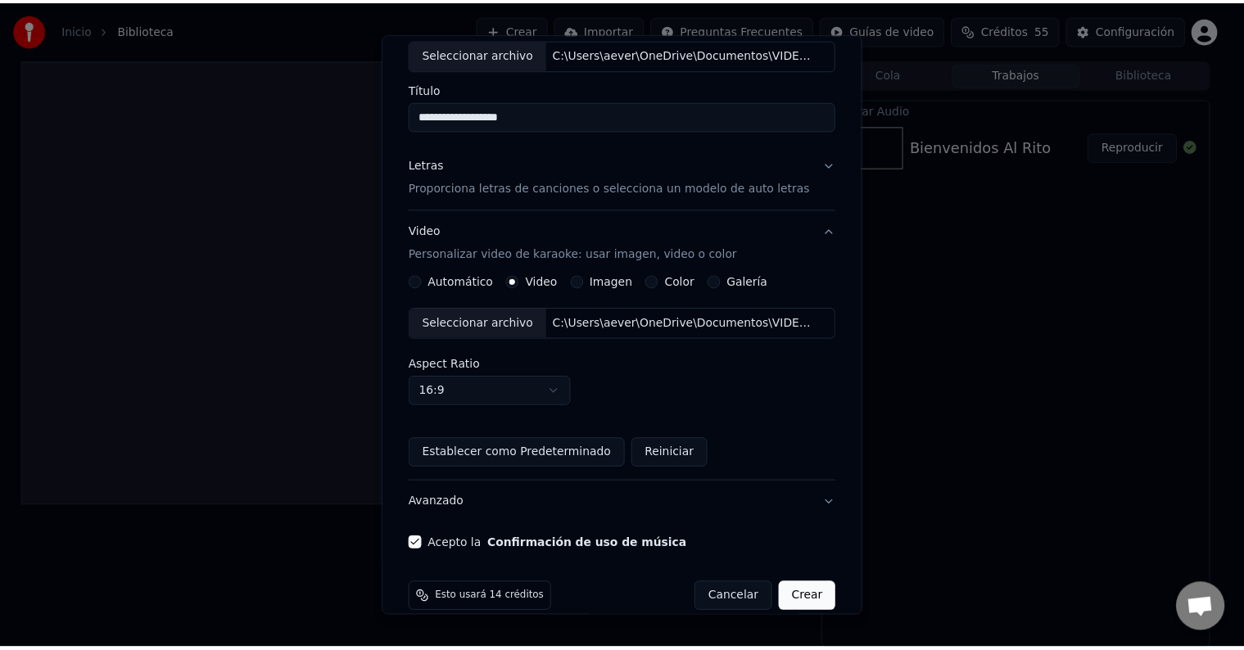
scroll to position [115, 0]
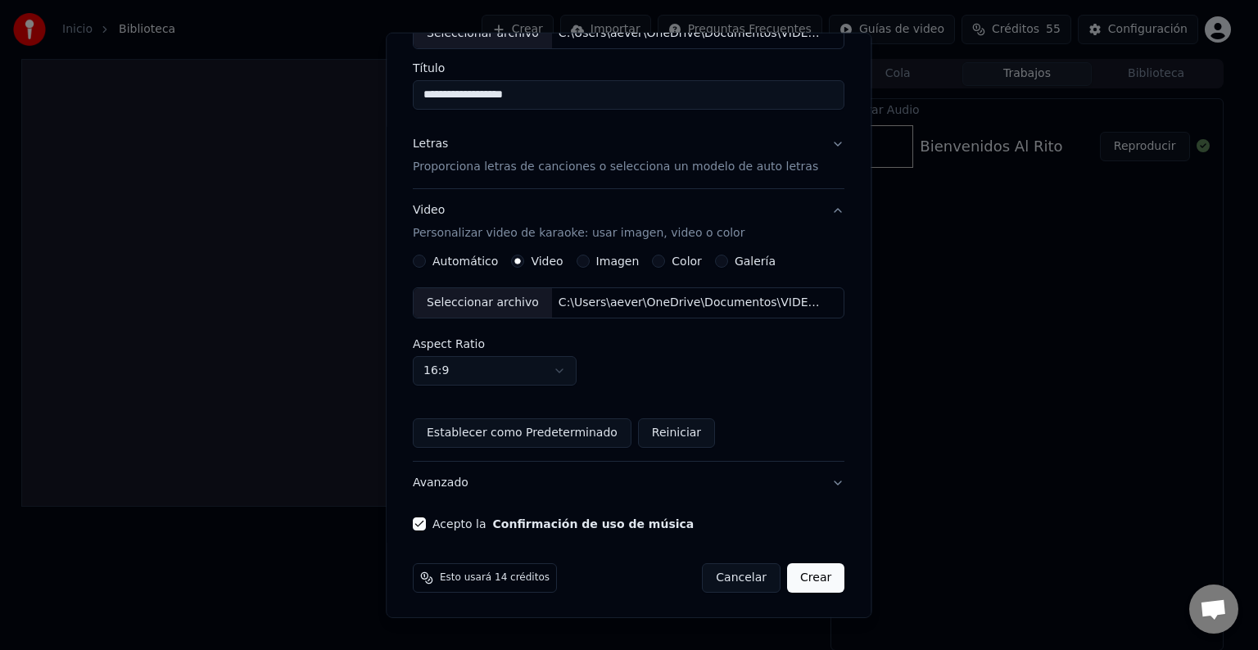
click at [802, 576] on button "Crear" at bounding box center [815, 577] width 57 height 29
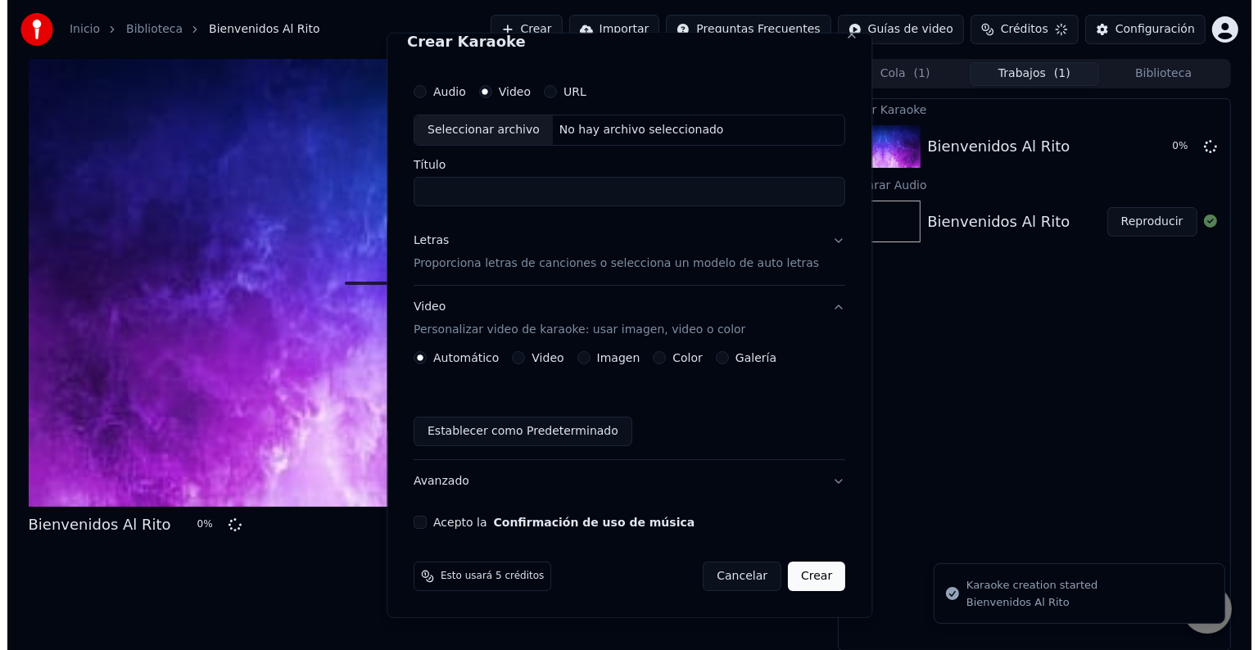
scroll to position [0, 0]
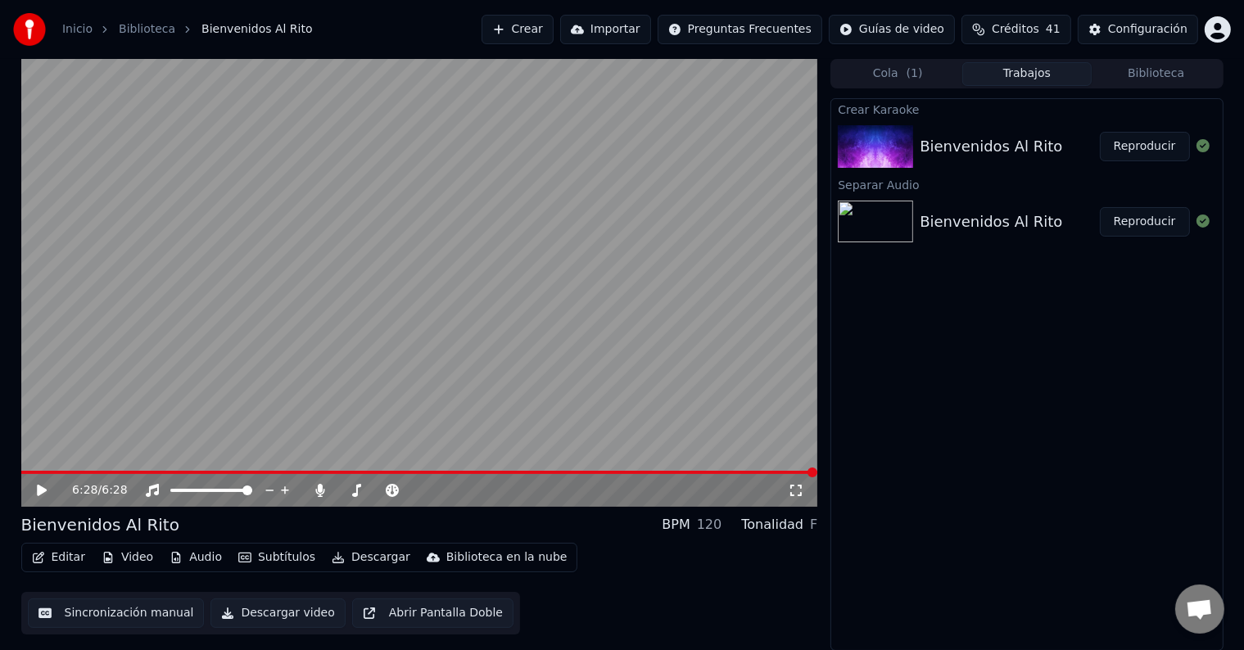
click at [50, 555] on button "Editar" at bounding box center [58, 557] width 66 height 23
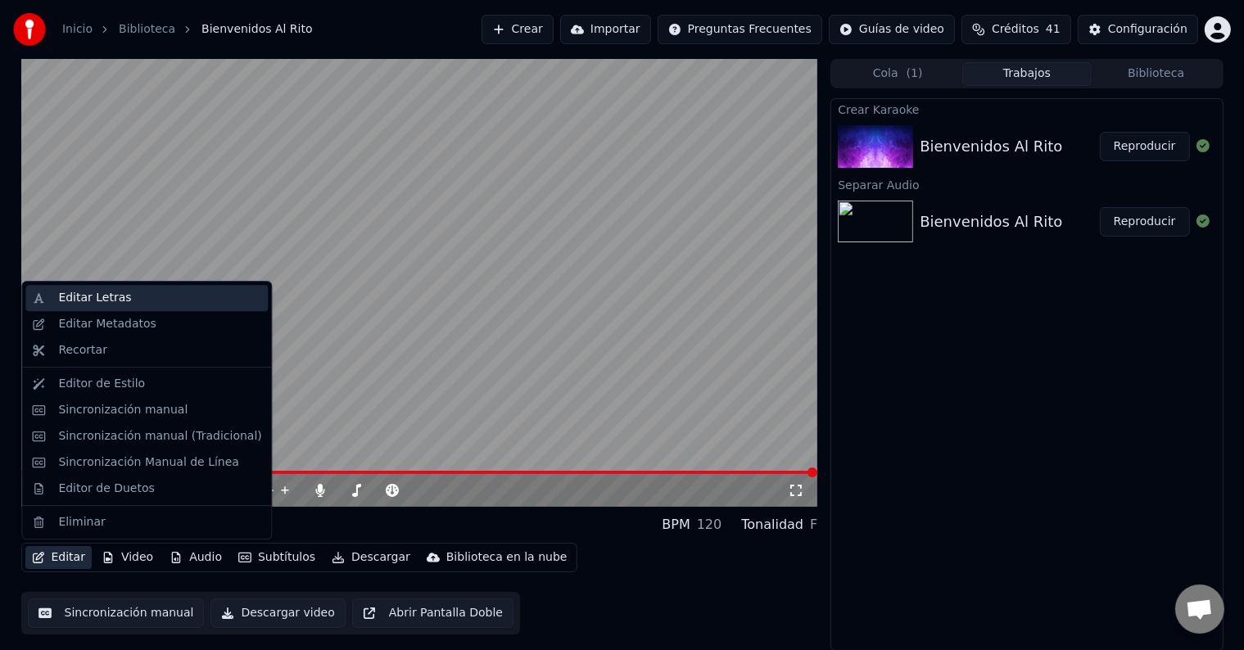
click at [89, 301] on div "Editar Letras" at bounding box center [94, 298] width 73 height 16
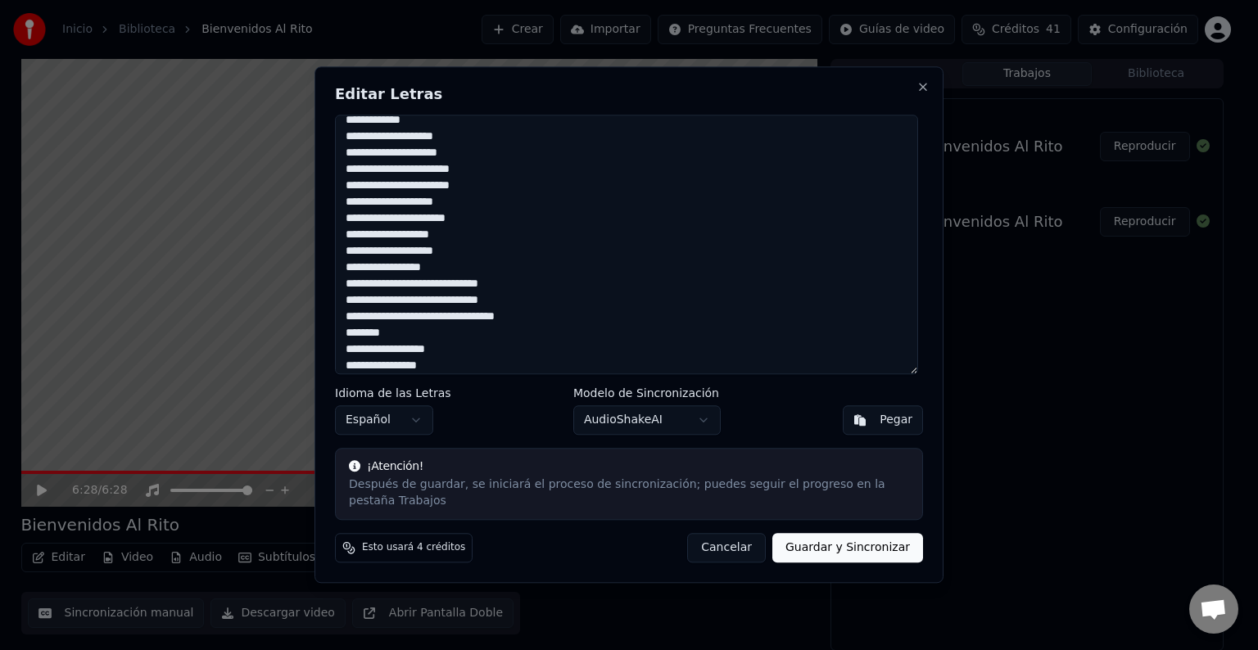
scroll to position [246, 0]
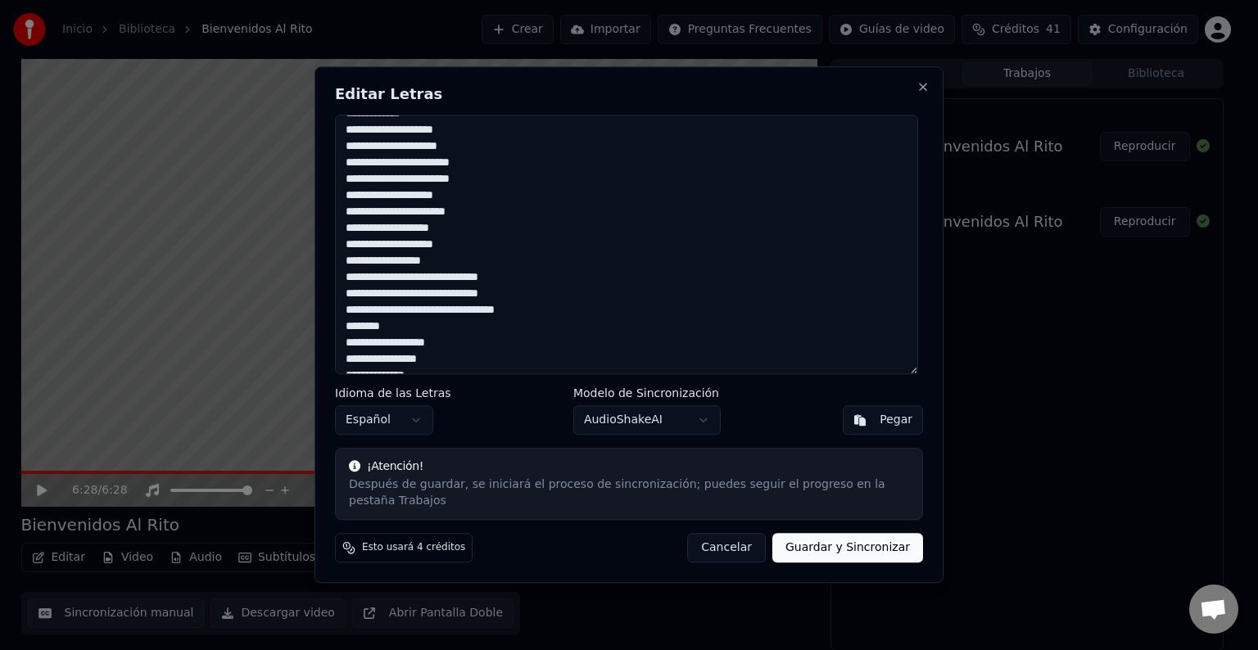
click at [420, 349] on textarea "**********" at bounding box center [626, 245] width 583 height 260
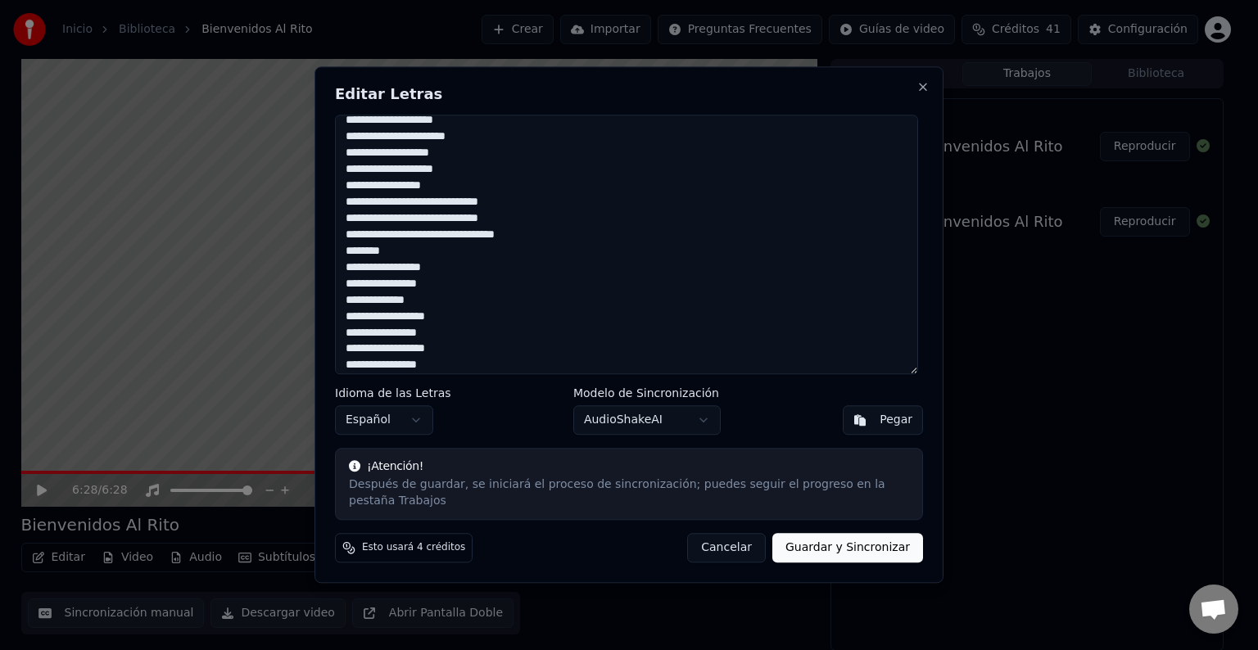
scroll to position [327, 0]
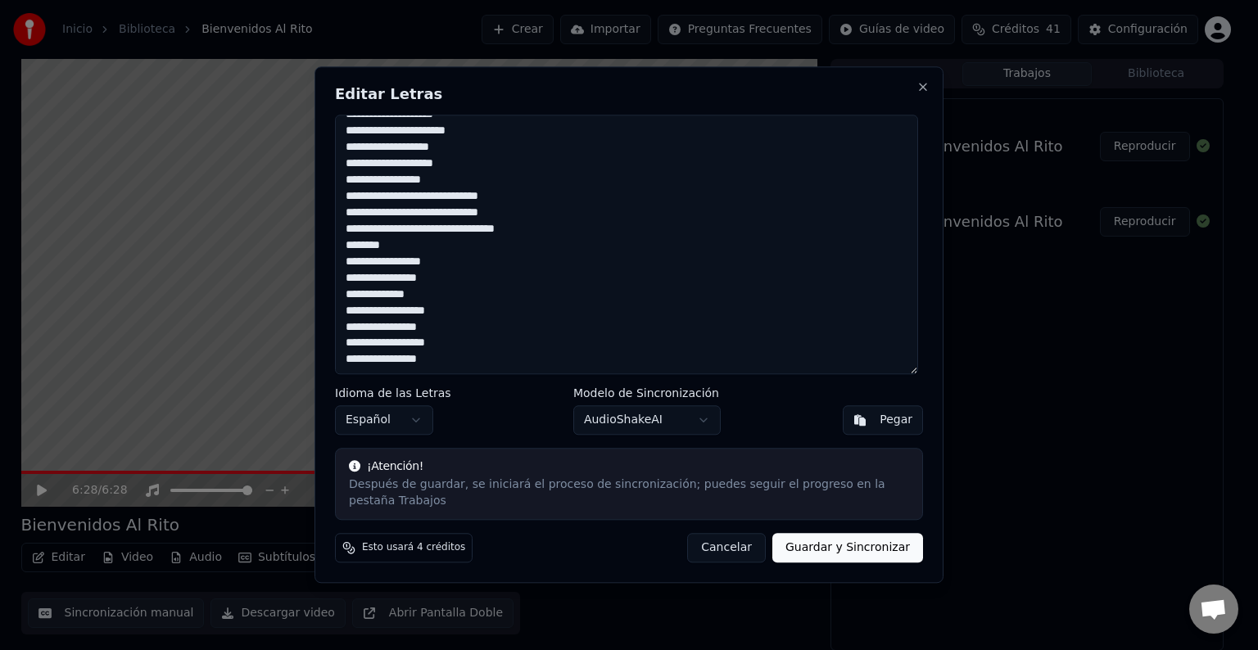
click at [422, 323] on textarea "**********" at bounding box center [626, 245] width 583 height 260
drag, startPoint x: 418, startPoint y: 354, endPoint x: 429, endPoint y: 347, distance: 12.5
click at [418, 353] on textarea "**********" at bounding box center [626, 245] width 583 height 260
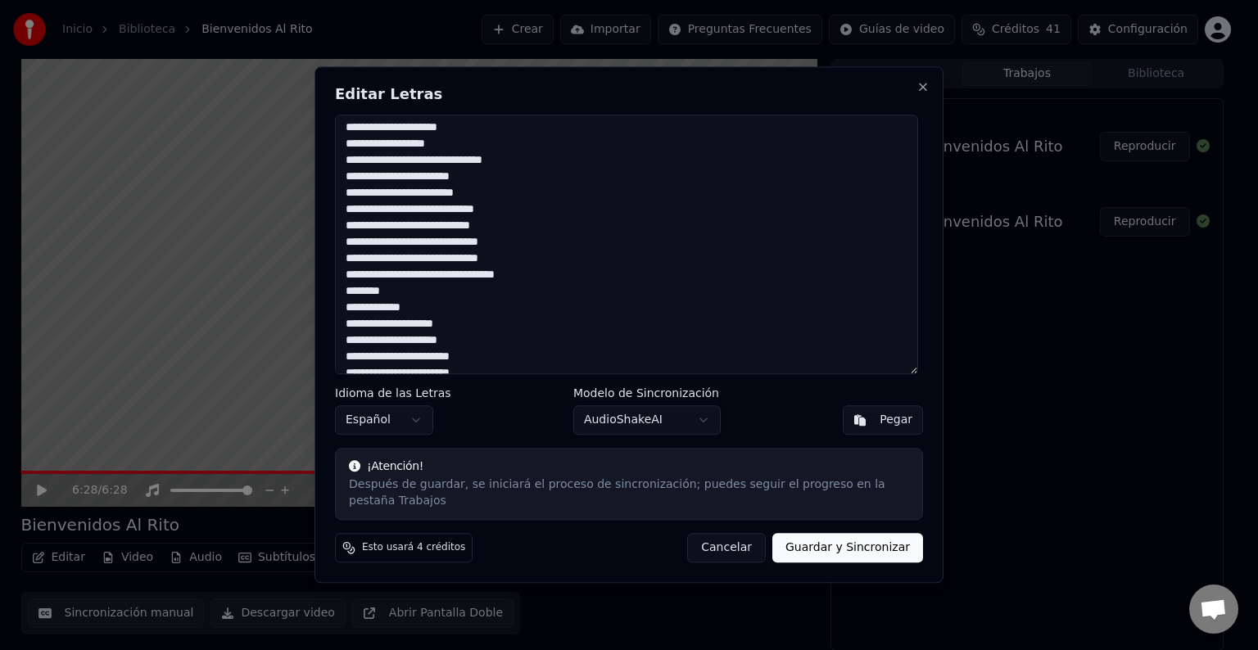
scroll to position [0, 0]
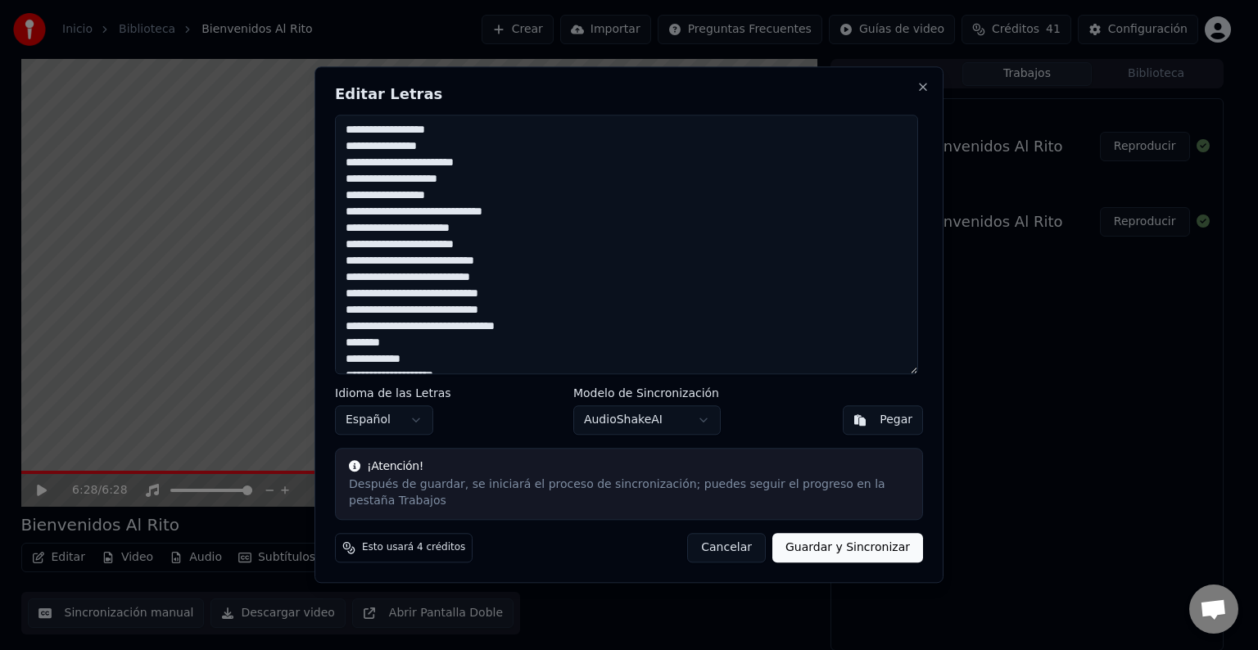
type textarea "**********"
click at [844, 540] on button "Guardar y Sincronizar" at bounding box center [847, 548] width 151 height 29
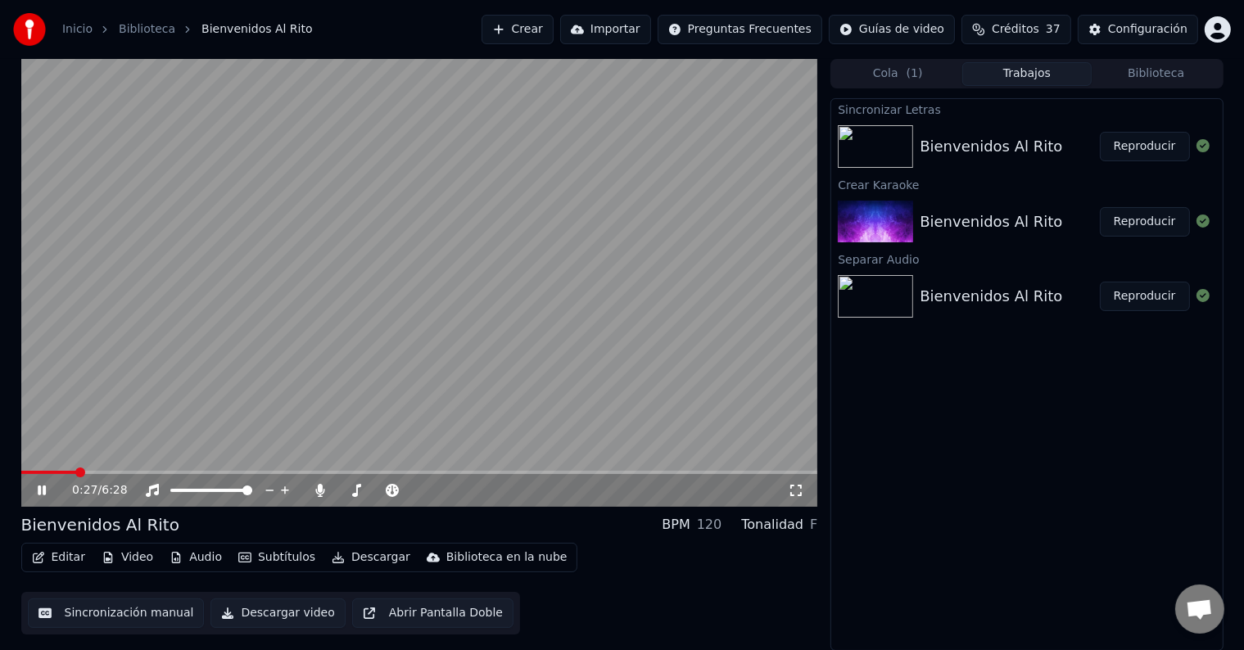
click at [36, 487] on icon at bounding box center [53, 490] width 38 height 13
click at [39, 486] on icon at bounding box center [42, 490] width 10 height 11
click at [316, 489] on icon at bounding box center [320, 490] width 9 height 13
click at [43, 491] on icon at bounding box center [42, 491] width 8 height 10
click at [350, 492] on span at bounding box center [354, 491] width 10 height 10
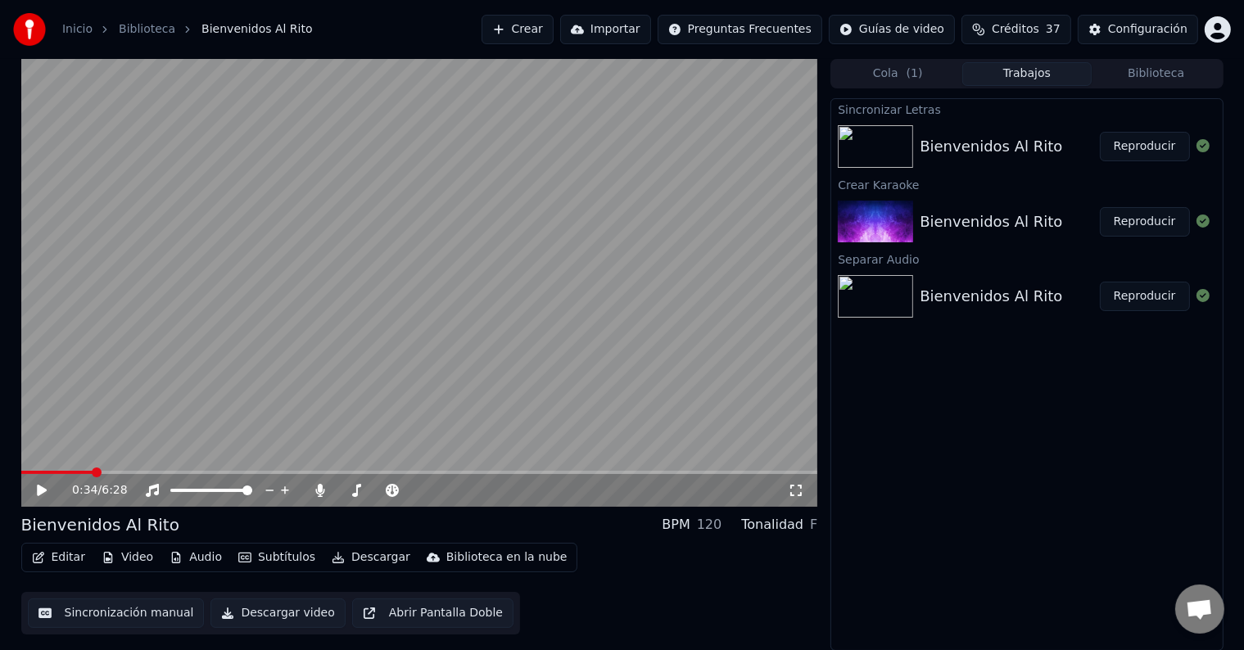
click at [46, 494] on icon at bounding box center [53, 490] width 38 height 13
click at [39, 496] on icon at bounding box center [53, 490] width 38 height 13
click at [346, 486] on span at bounding box center [351, 491] width 10 height 10
click at [43, 491] on icon at bounding box center [42, 490] width 10 height 11
click at [348, 486] on span at bounding box center [352, 491] width 10 height 10
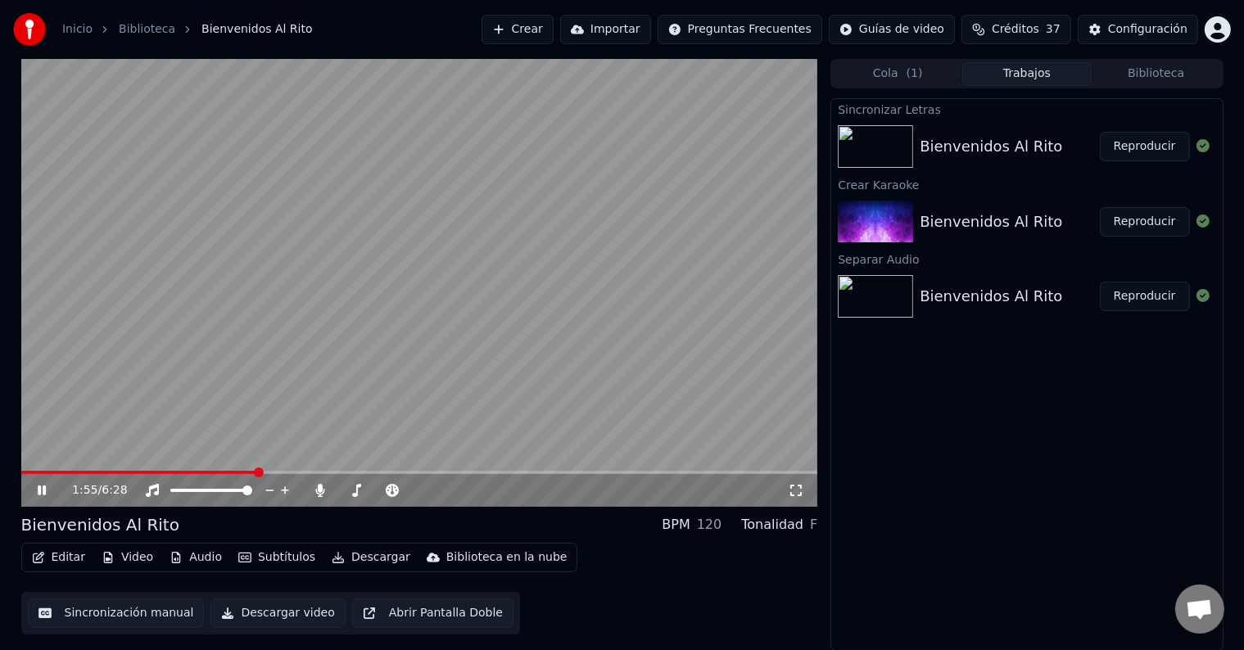
click at [38, 484] on icon at bounding box center [53, 490] width 38 height 13
click at [355, 486] on span at bounding box center [359, 491] width 10 height 10
click at [354, 489] on span at bounding box center [357, 491] width 10 height 10
click at [354, 488] on span at bounding box center [358, 491] width 10 height 10
click at [43, 487] on icon at bounding box center [42, 490] width 10 height 11
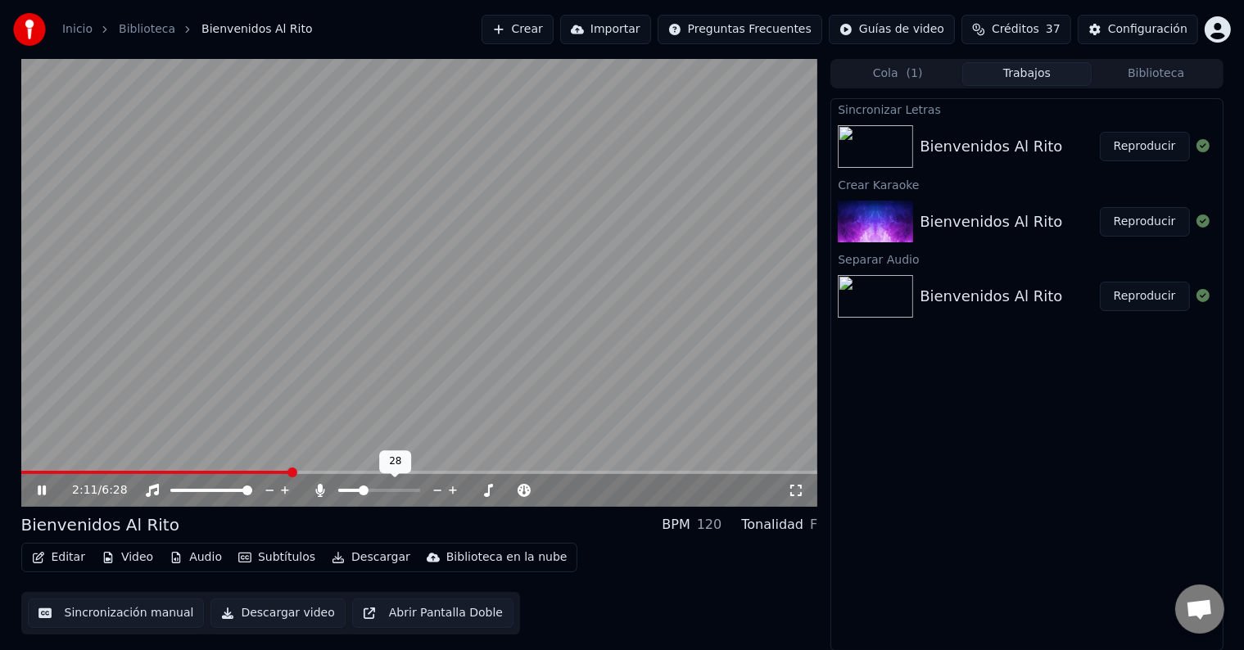
click at [360, 488] on span at bounding box center [364, 491] width 10 height 10
click at [43, 485] on icon at bounding box center [53, 490] width 38 height 13
click at [363, 486] on span at bounding box center [364, 491] width 10 height 10
click at [41, 488] on icon at bounding box center [42, 490] width 10 height 11
click at [48, 487] on icon at bounding box center [53, 490] width 38 height 13
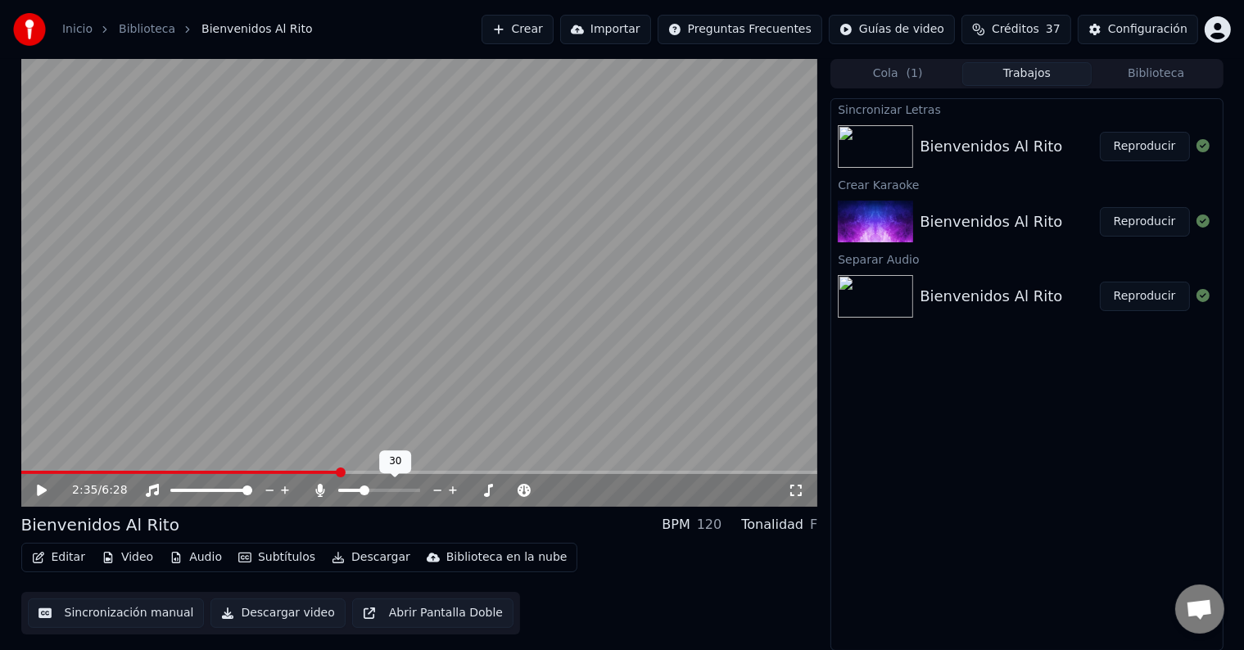
click at [364, 491] on span at bounding box center [364, 491] width 10 height 10
click at [40, 486] on icon at bounding box center [42, 490] width 10 height 11
click at [44, 485] on icon at bounding box center [53, 490] width 38 height 13
click at [322, 486] on icon at bounding box center [320, 490] width 9 height 13
click at [322, 485] on icon at bounding box center [320, 490] width 16 height 13
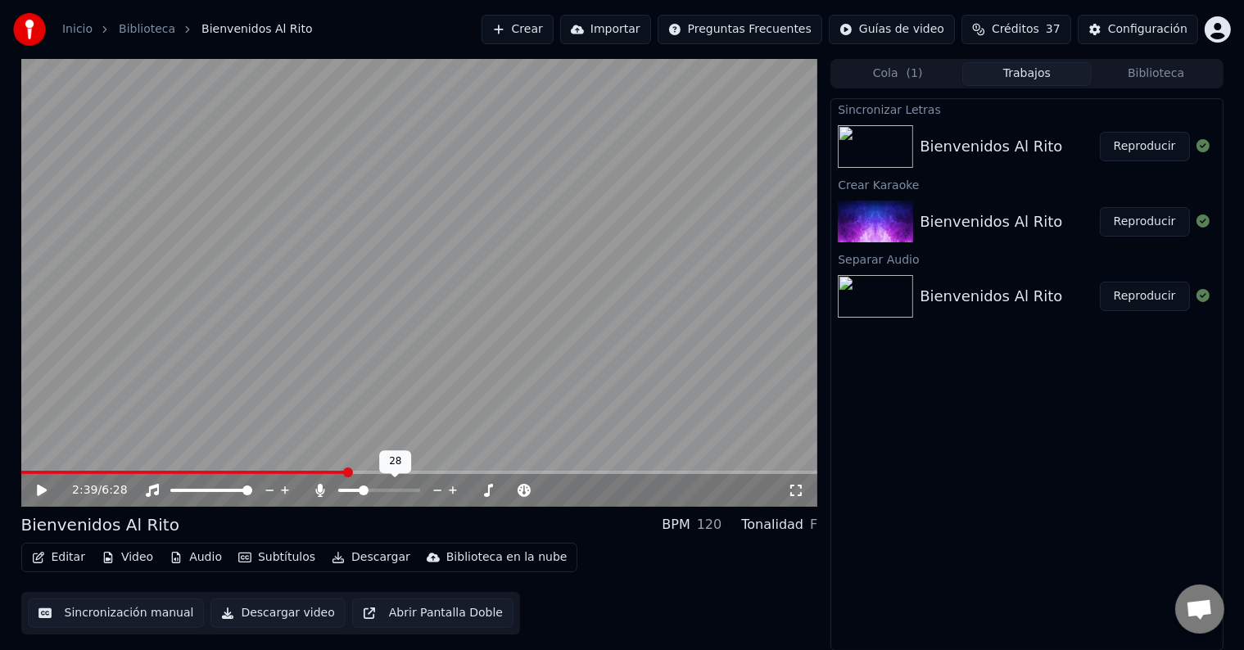
click at [360, 489] on span at bounding box center [364, 491] width 10 height 10
click at [40, 485] on icon at bounding box center [53, 490] width 38 height 13
click at [35, 485] on icon at bounding box center [53, 490] width 38 height 13
click at [321, 487] on icon at bounding box center [320, 490] width 9 height 13
click at [380, 486] on div at bounding box center [394, 490] width 132 height 16
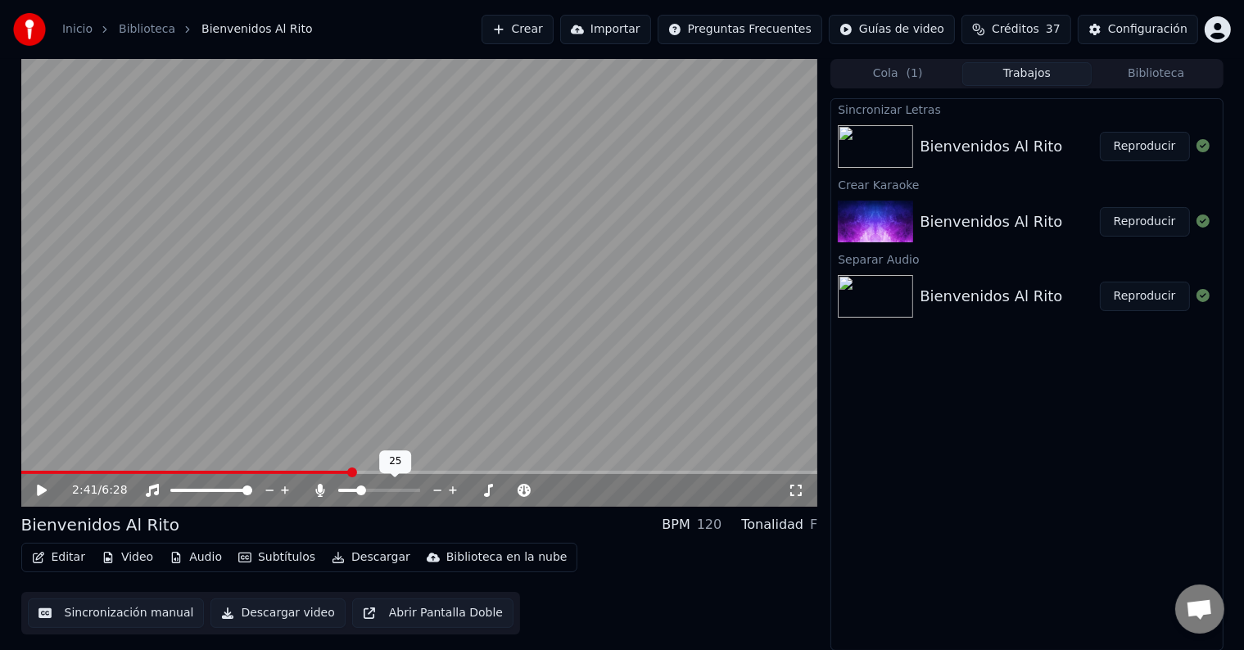
click at [359, 486] on span at bounding box center [361, 491] width 10 height 10
click at [46, 486] on icon at bounding box center [53, 490] width 38 height 13
click at [46, 485] on icon at bounding box center [53, 490] width 38 height 13
click at [321, 486] on icon at bounding box center [320, 490] width 9 height 13
click at [356, 486] on span at bounding box center [359, 491] width 10 height 10
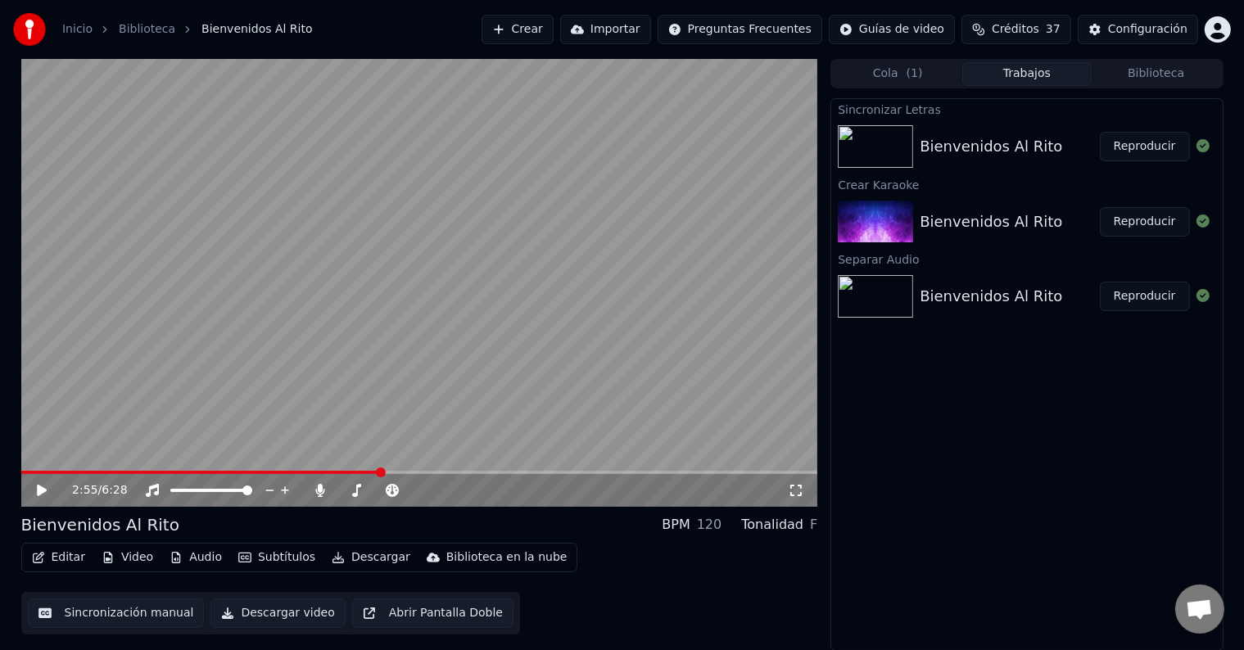
click at [40, 493] on icon at bounding box center [53, 490] width 38 height 13
click at [40, 493] on icon at bounding box center [42, 491] width 8 height 10
click at [317, 493] on icon at bounding box center [320, 490] width 16 height 13
click at [359, 486] on div at bounding box center [394, 490] width 132 height 16
click at [360, 485] on div at bounding box center [394, 490] width 132 height 16
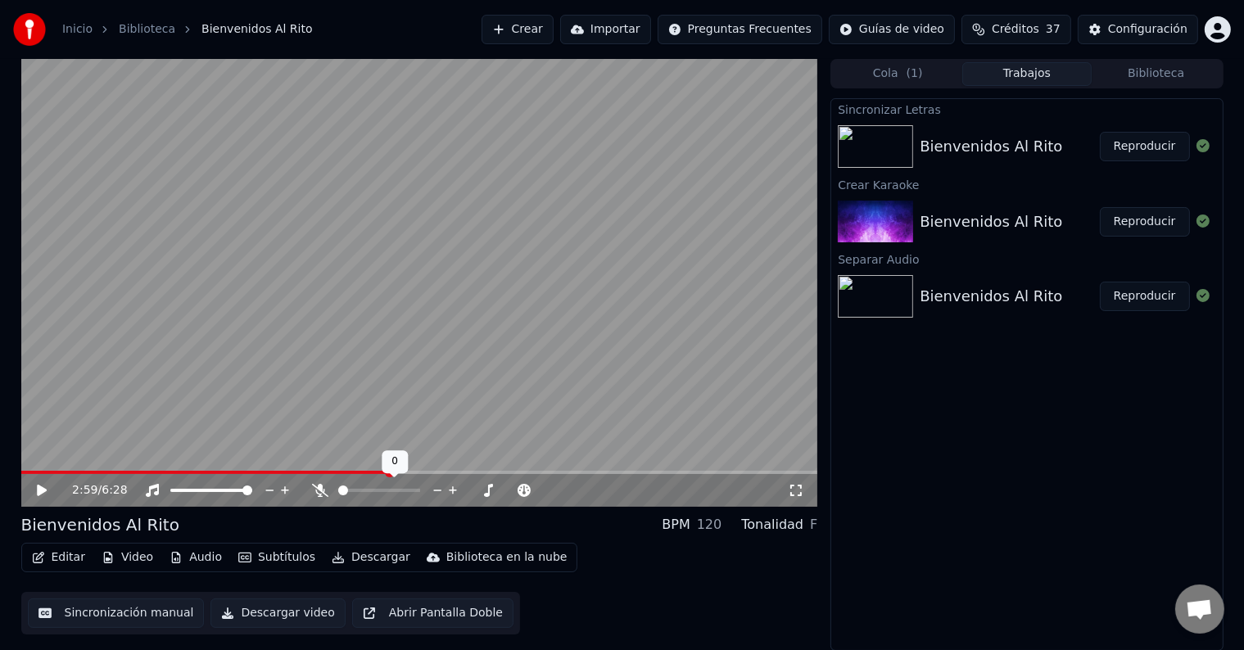
click at [362, 486] on div at bounding box center [394, 490] width 132 height 16
click at [368, 489] on span at bounding box center [379, 490] width 82 height 3
click at [37, 486] on icon at bounding box center [42, 490] width 10 height 11
click at [37, 486] on icon at bounding box center [53, 490] width 38 height 13
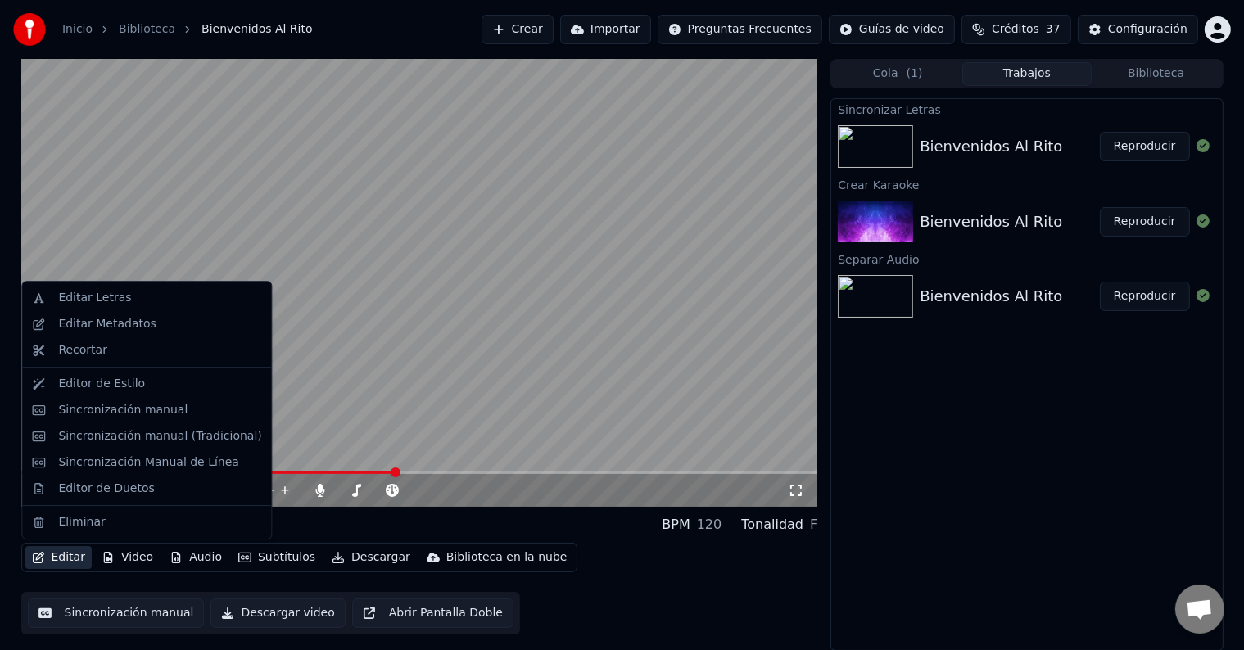
click at [51, 559] on button "Editar" at bounding box center [58, 557] width 66 height 23
click at [62, 299] on div "Editar Letras" at bounding box center [94, 298] width 73 height 16
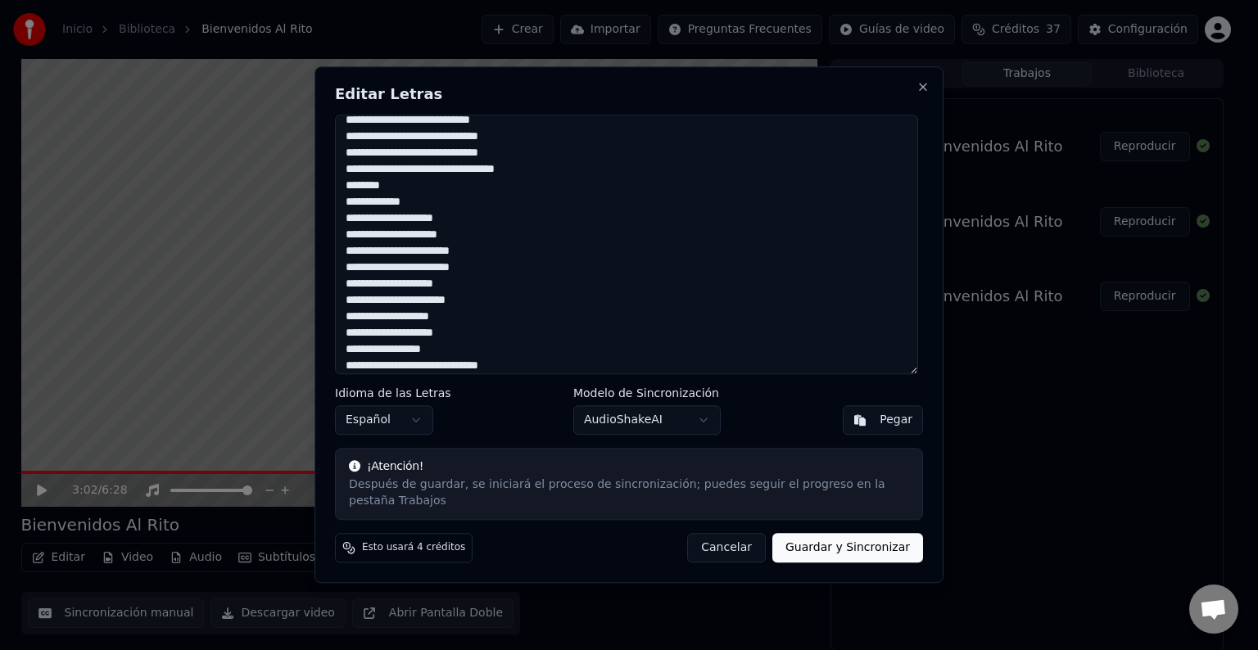
scroll to position [164, 0]
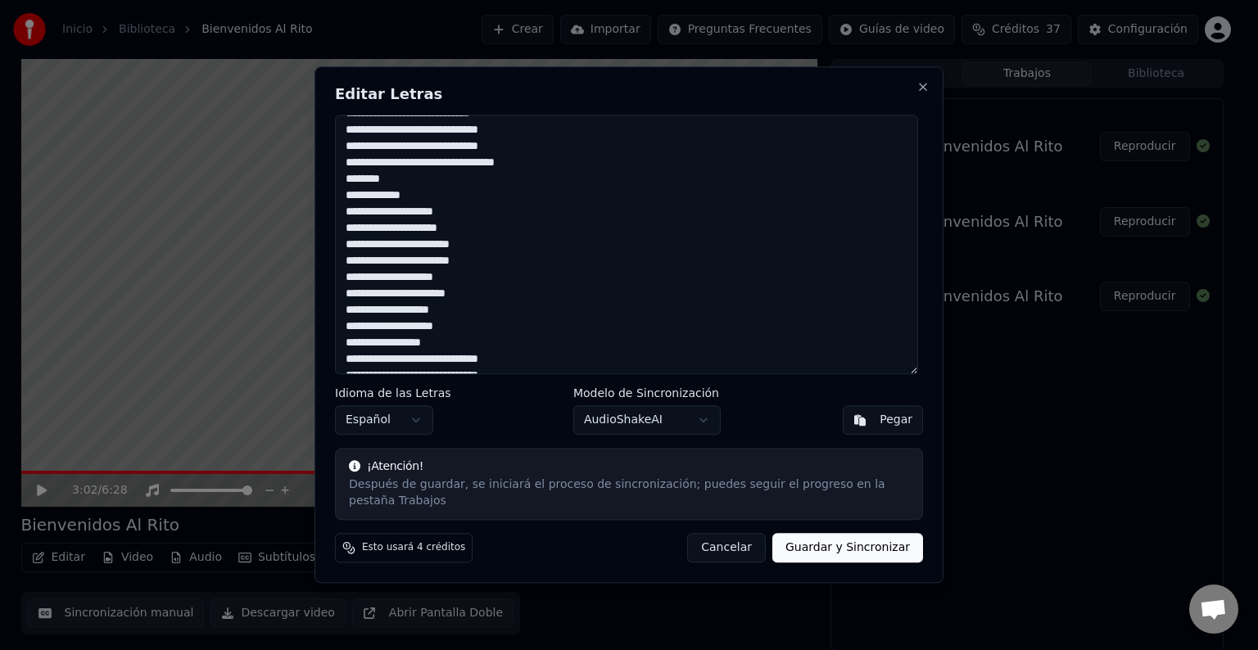
click at [364, 333] on textarea "**********" at bounding box center [626, 245] width 583 height 260
click at [350, 335] on textarea "**********" at bounding box center [626, 245] width 583 height 260
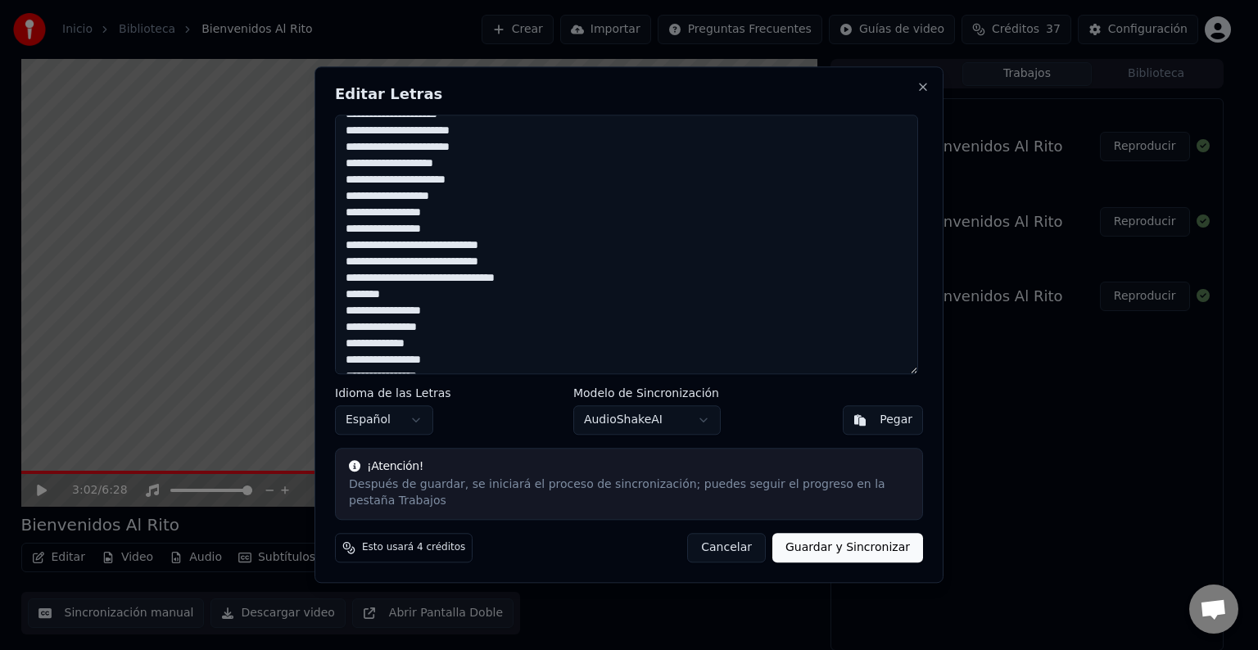
scroll to position [327, 0]
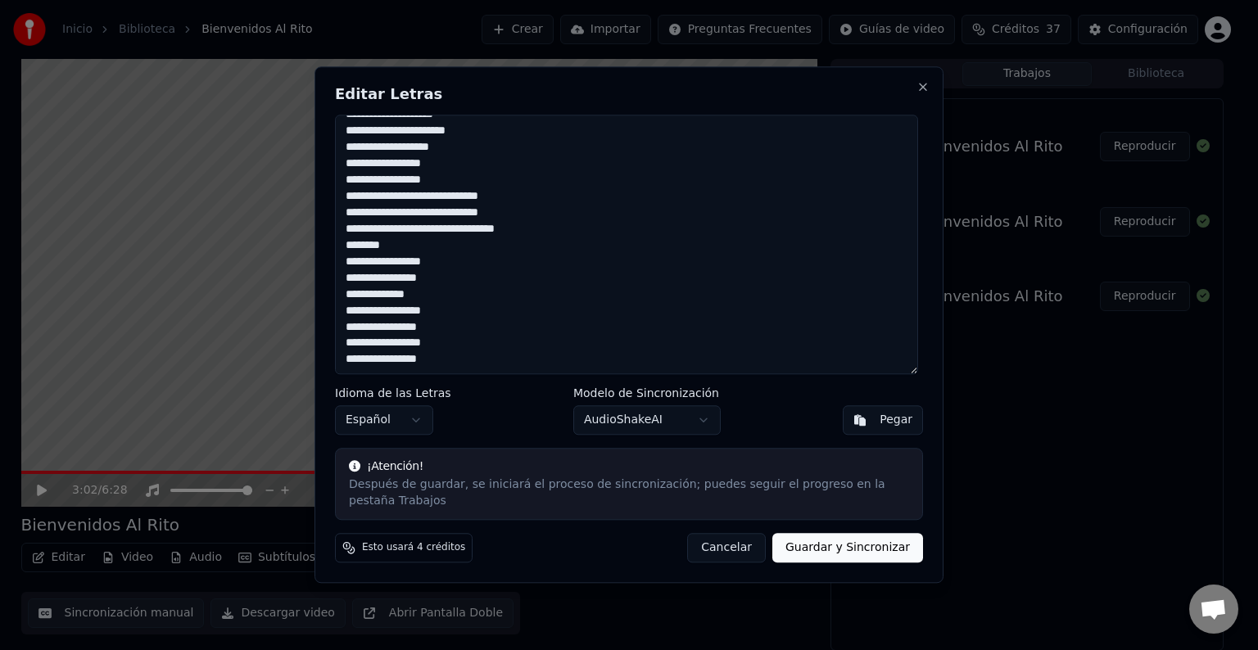
type textarea "**********"
click at [834, 542] on button "Guardar y Sincronizar" at bounding box center [847, 548] width 151 height 29
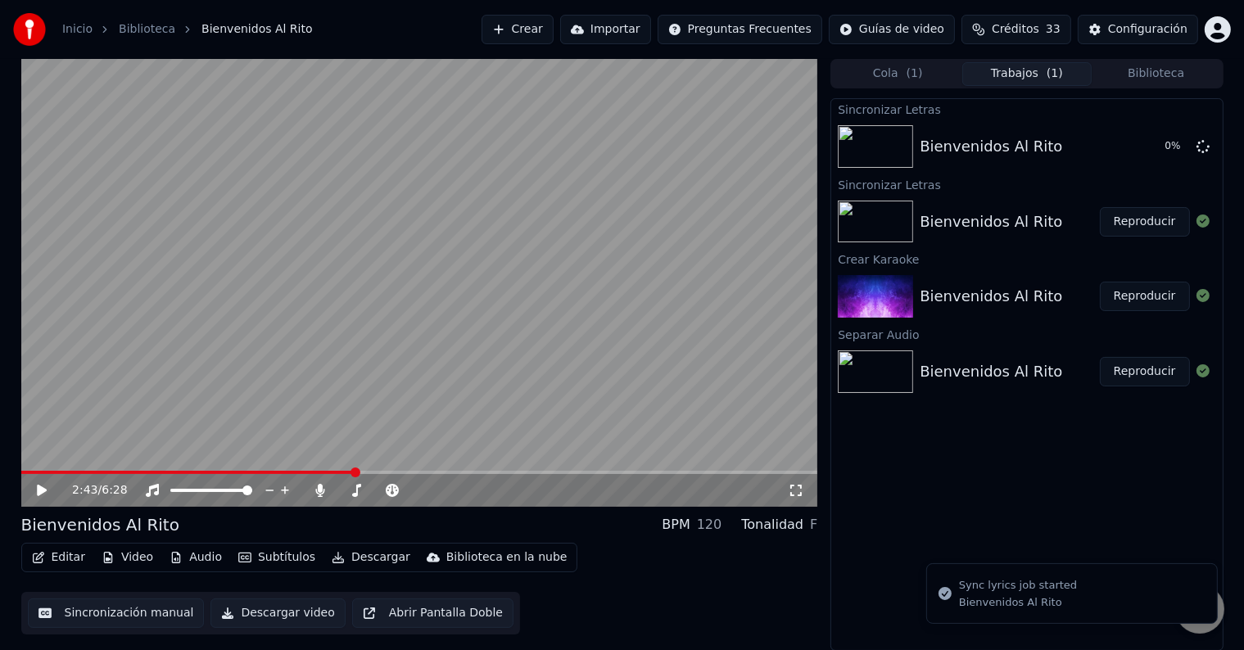
click at [355, 471] on span at bounding box center [188, 472] width 334 height 3
click at [40, 490] on icon at bounding box center [42, 490] width 10 height 11
click at [40, 488] on icon at bounding box center [42, 491] width 8 height 10
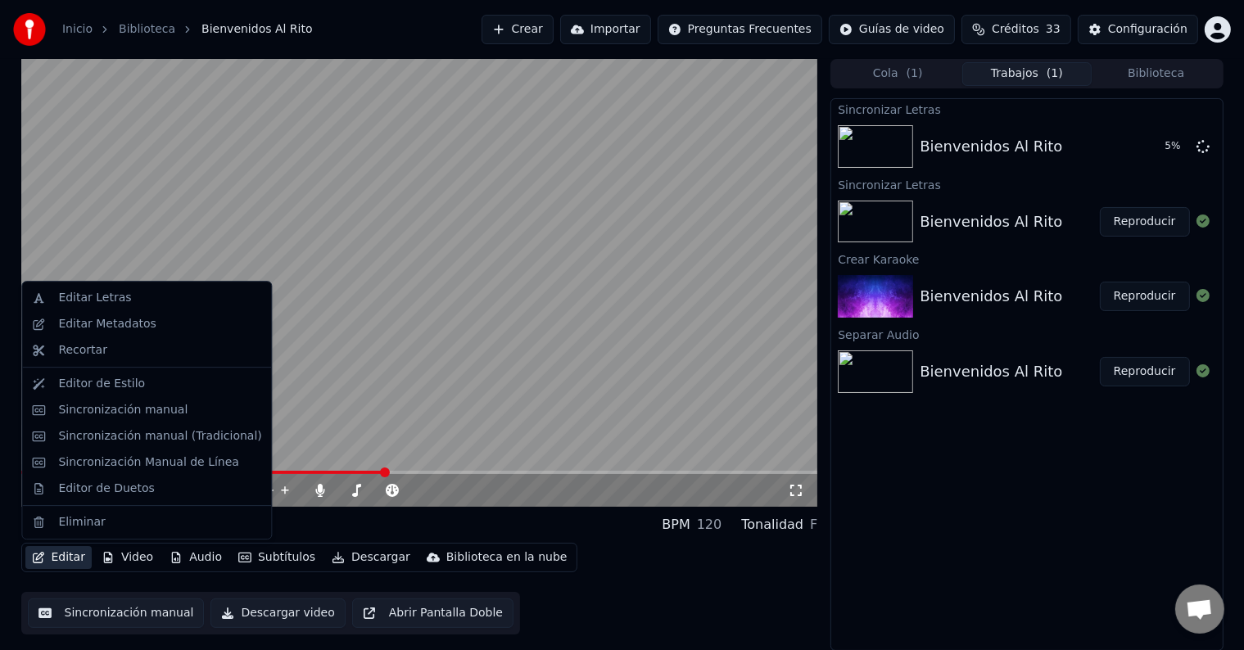
click at [47, 557] on button "Editar" at bounding box center [58, 557] width 66 height 23
click at [61, 301] on div "Editar Letras" at bounding box center [94, 298] width 73 height 16
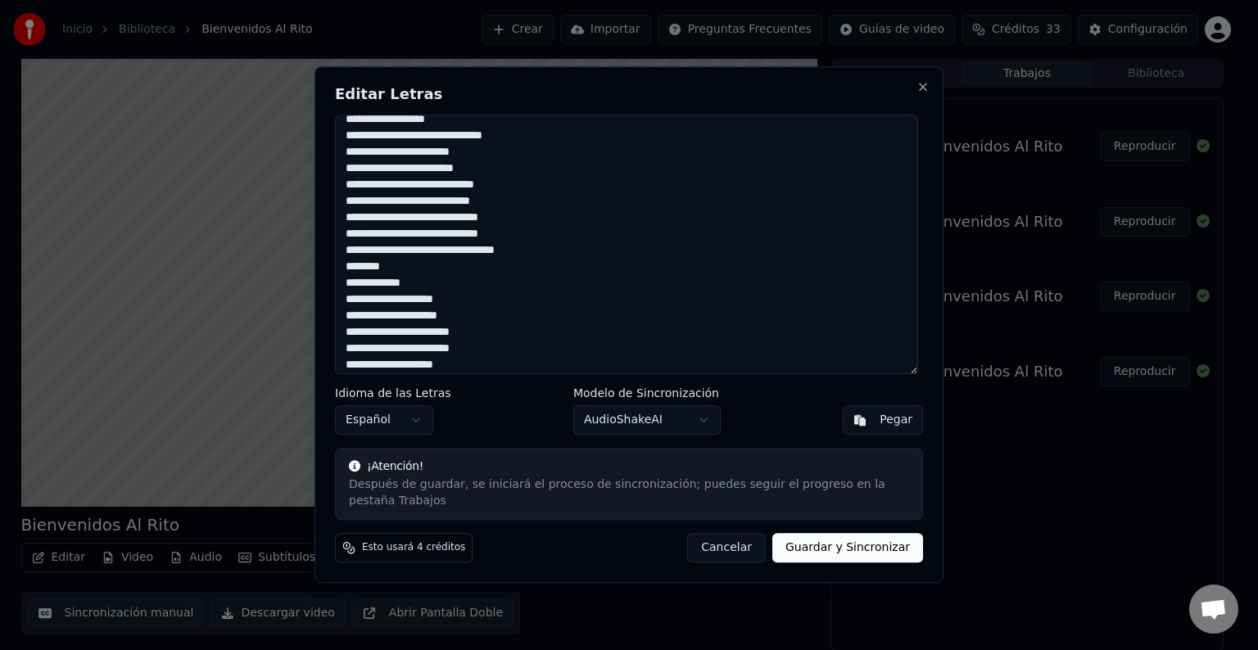
scroll to position [82, 0]
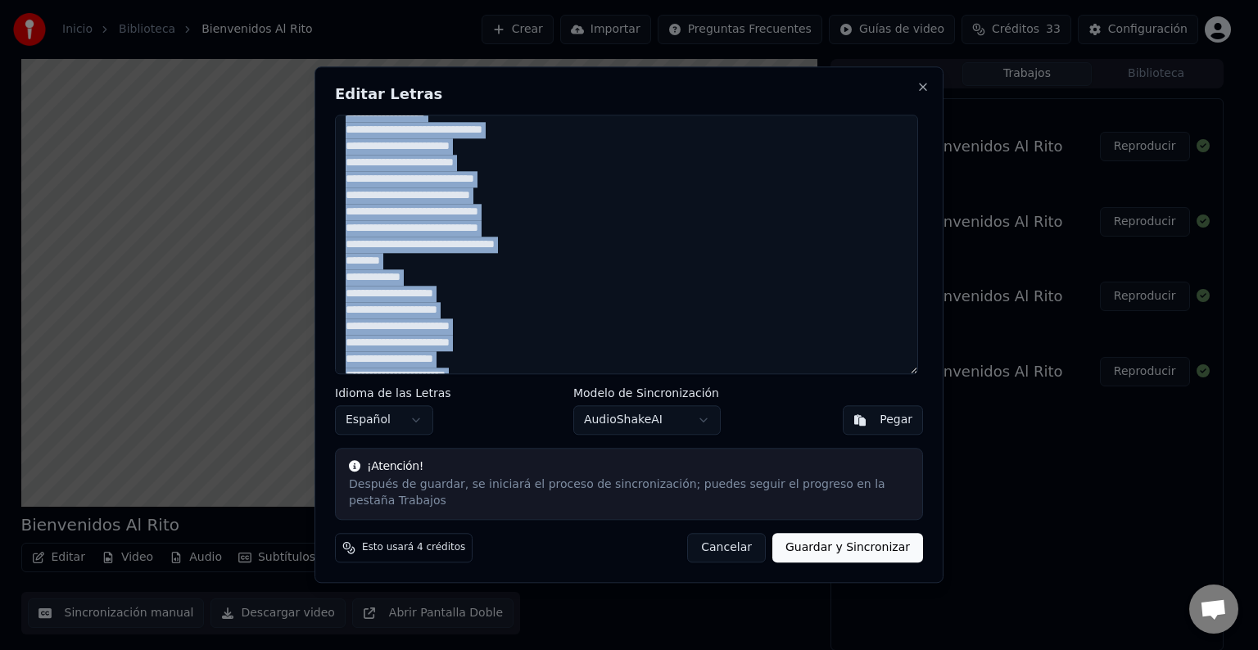
drag, startPoint x: 609, startPoint y: 112, endPoint x: 652, endPoint y: 119, distance: 43.1
click at [652, 119] on div "**********" at bounding box center [628, 324] width 629 height 517
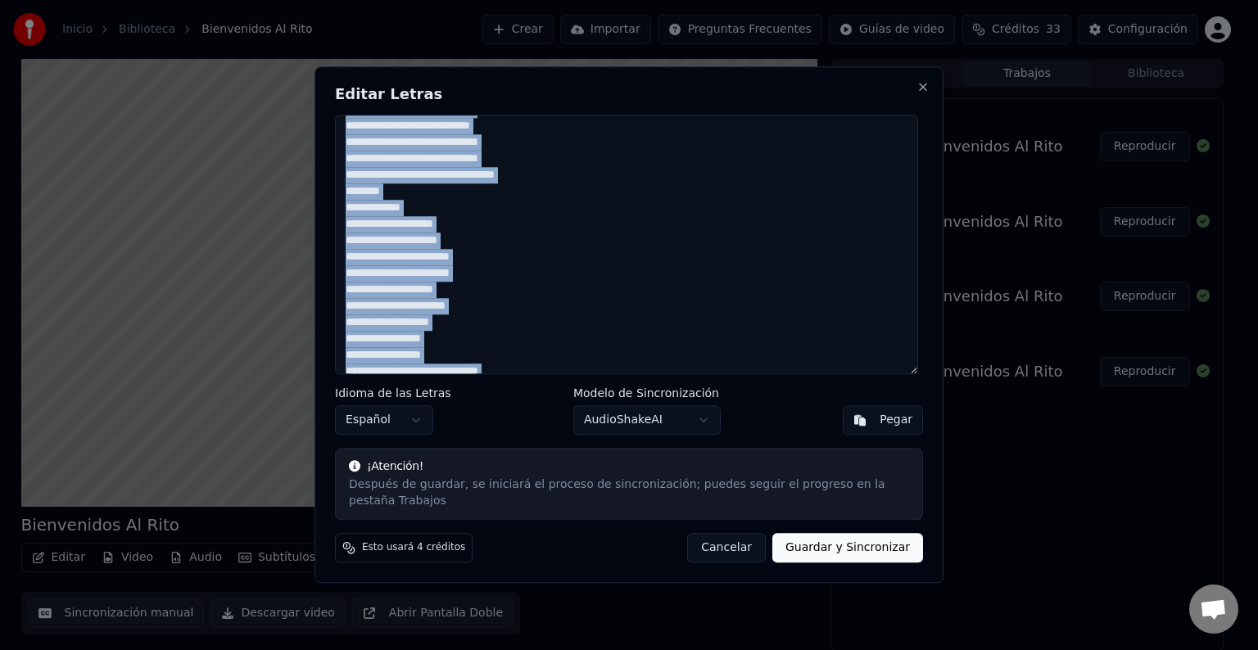
scroll to position [164, 0]
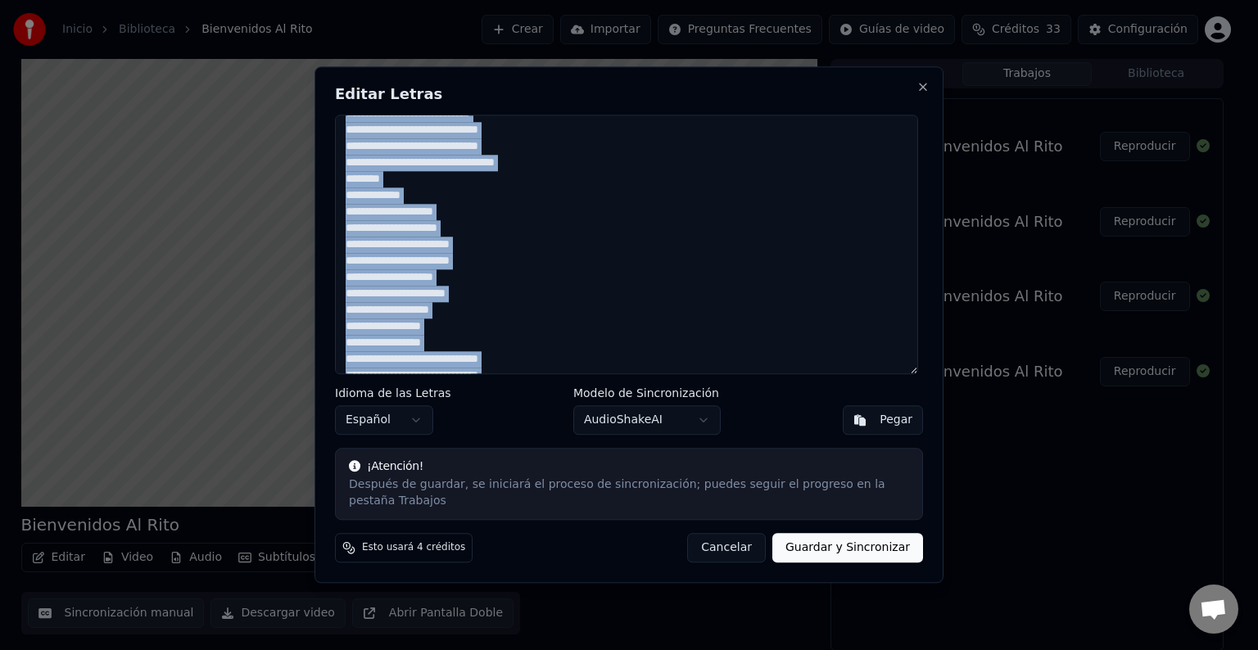
click at [604, 254] on textarea "**********" at bounding box center [626, 245] width 583 height 260
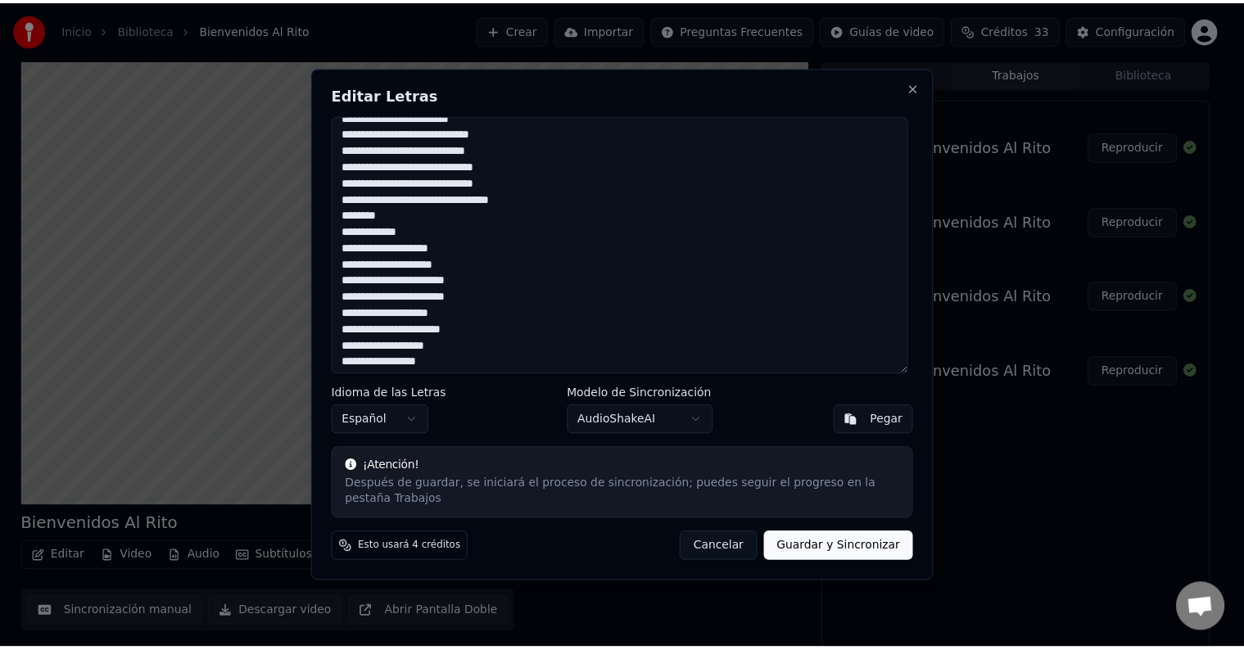
scroll to position [0, 0]
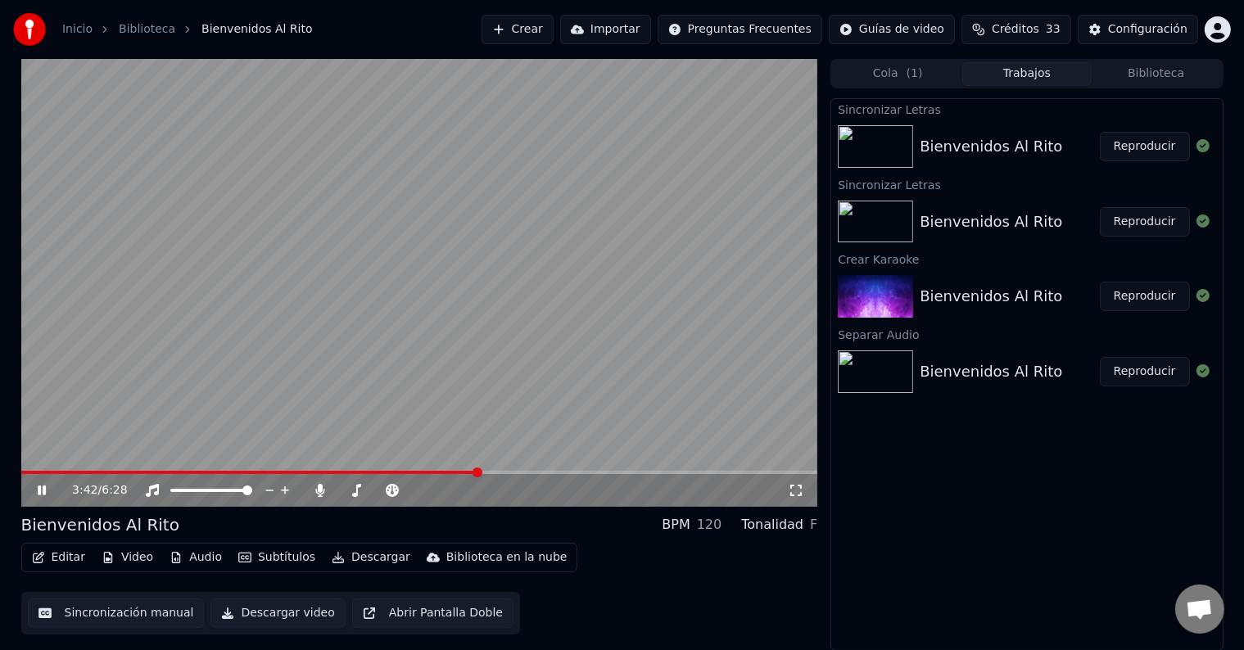
click at [43, 488] on icon at bounding box center [42, 491] width 8 height 10
click at [254, 118] on video at bounding box center [419, 283] width 797 height 448
click at [47, 491] on icon at bounding box center [53, 490] width 38 height 13
